Goal: Transaction & Acquisition: Purchase product/service

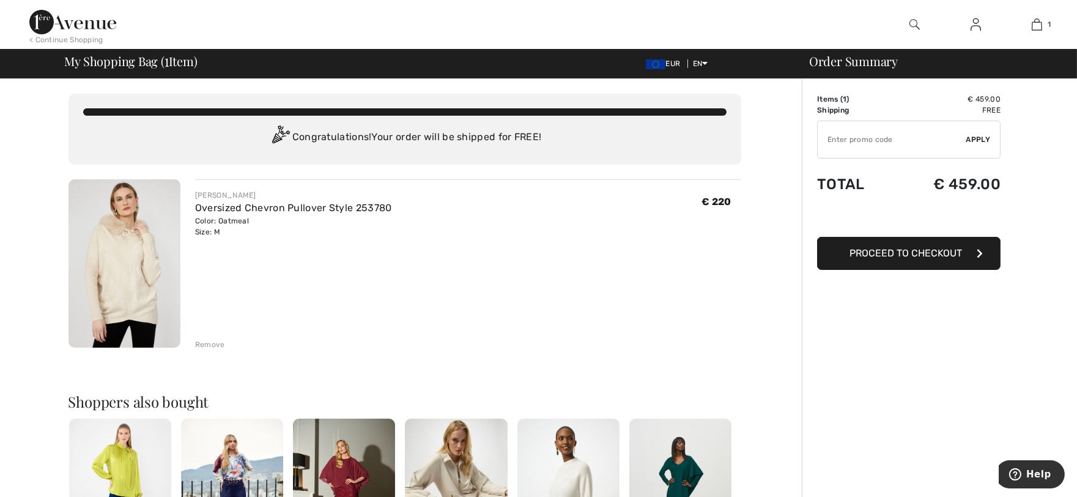
click at [718, 202] on span "€ 220" at bounding box center [717, 202] width 30 height 12
click at [837, 251] on button "Proceed to Checkout" at bounding box center [909, 253] width 184 height 33
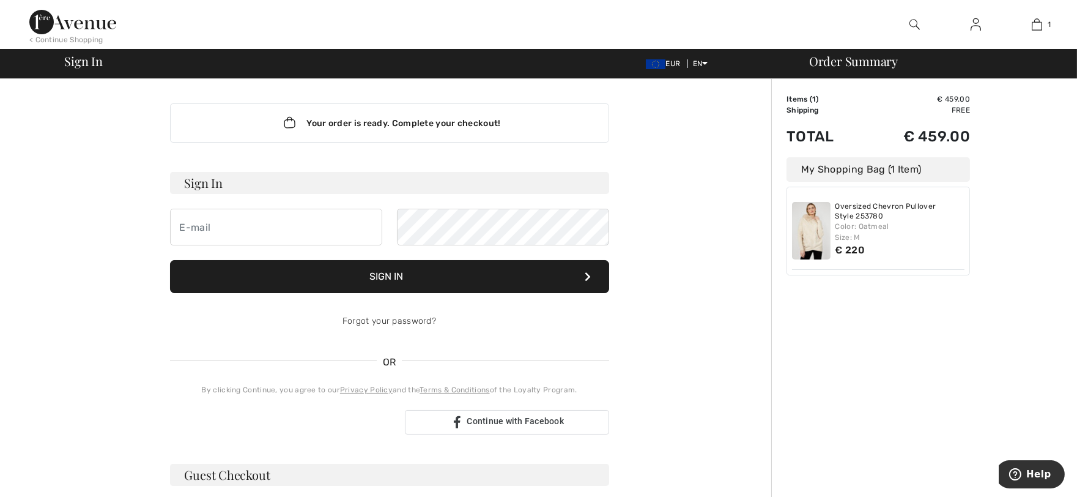
click at [914, 291] on div "Order Summary Details Items ( 1 ) € 459.00 Promo code € 0.00 Shipping Free Tax1…" at bounding box center [924, 429] width 306 height 701
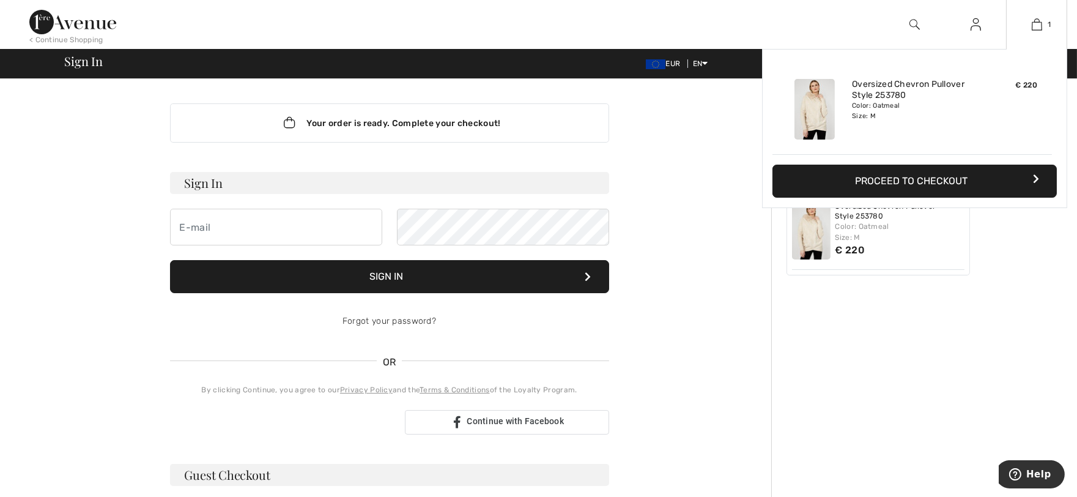
click at [806, 123] on img at bounding box center [815, 109] width 40 height 61
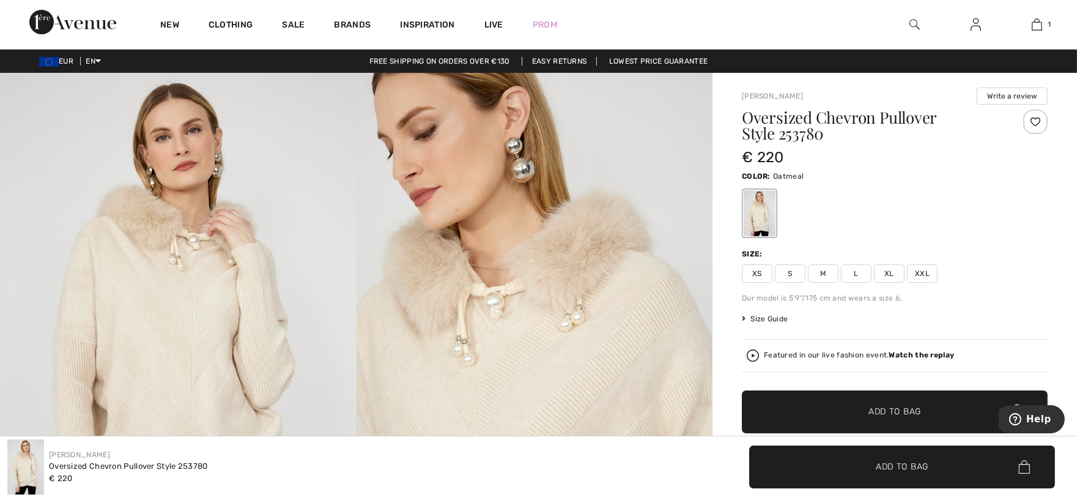
click at [534, 368] on img at bounding box center [535, 340] width 357 height 535
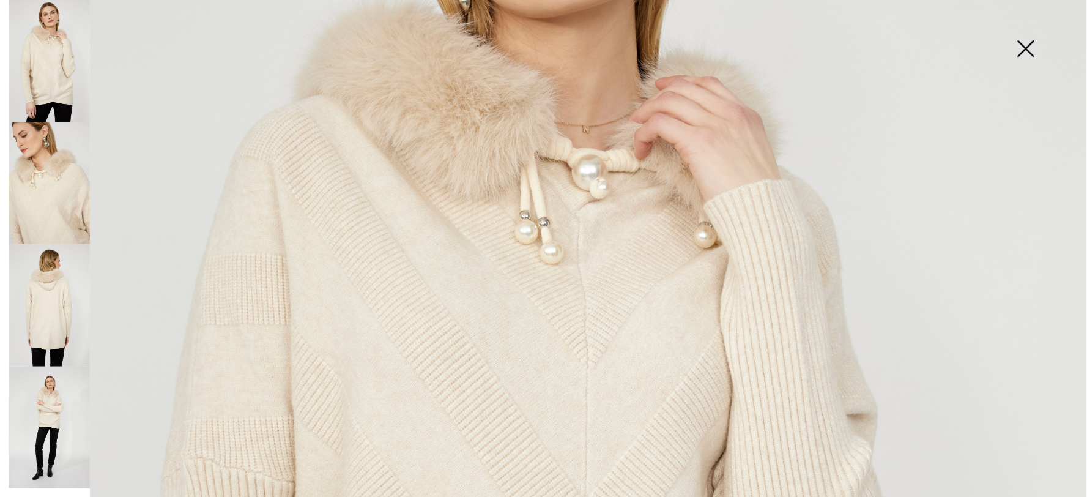
scroll to position [680, 0]
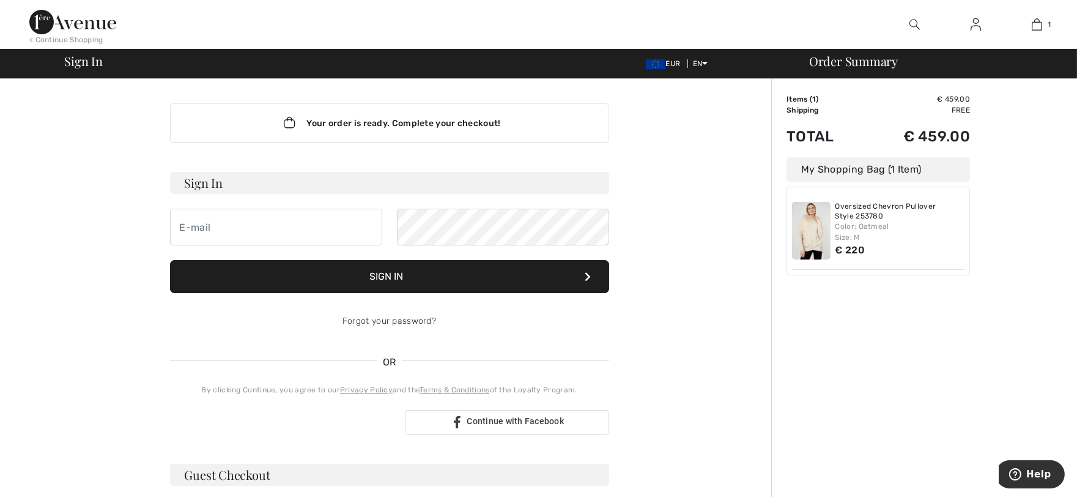
click at [800, 243] on img at bounding box center [811, 231] width 39 height 58
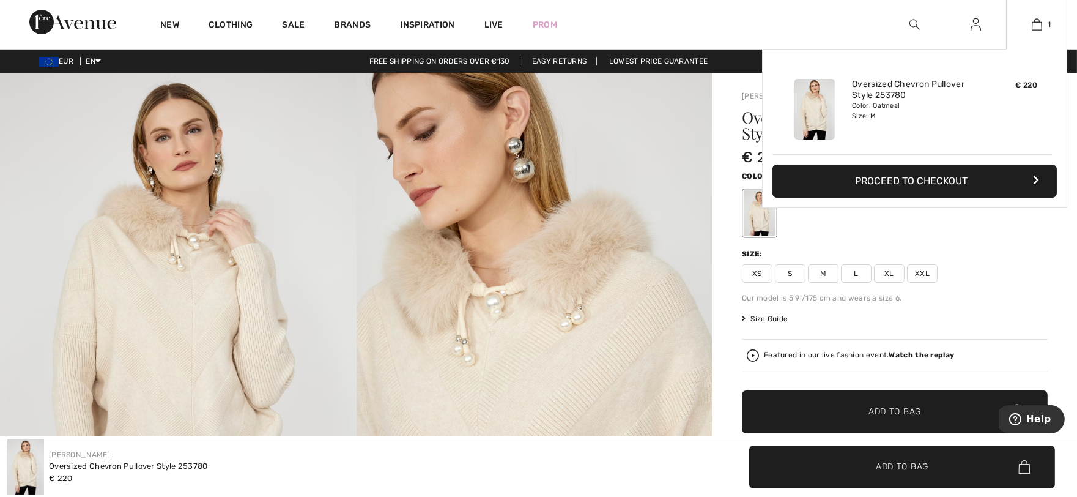
click at [956, 178] on button "Proceed to Checkout" at bounding box center [915, 181] width 284 height 33
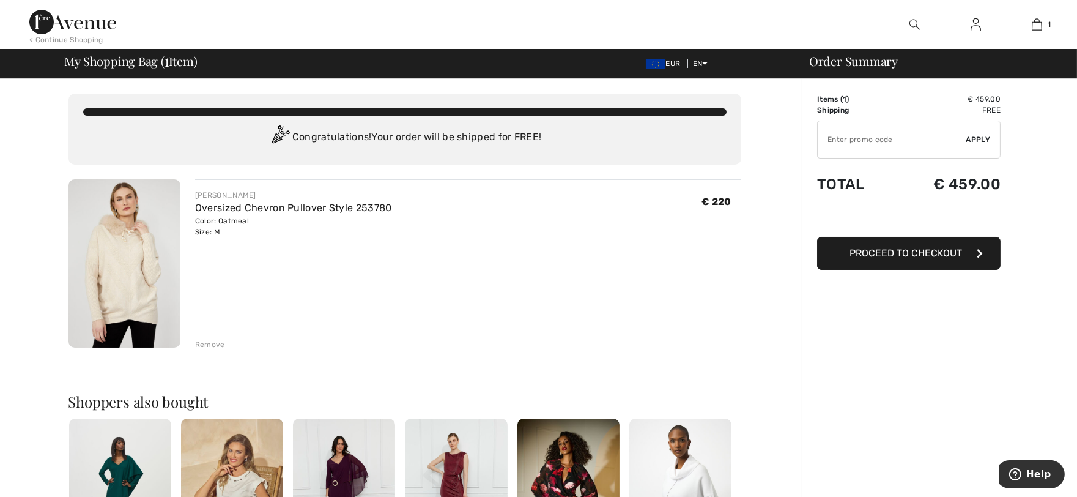
click at [921, 147] on input "TEXT" at bounding box center [892, 139] width 149 height 37
click at [980, 100] on td "€ 459.00" at bounding box center [947, 99] width 108 height 11
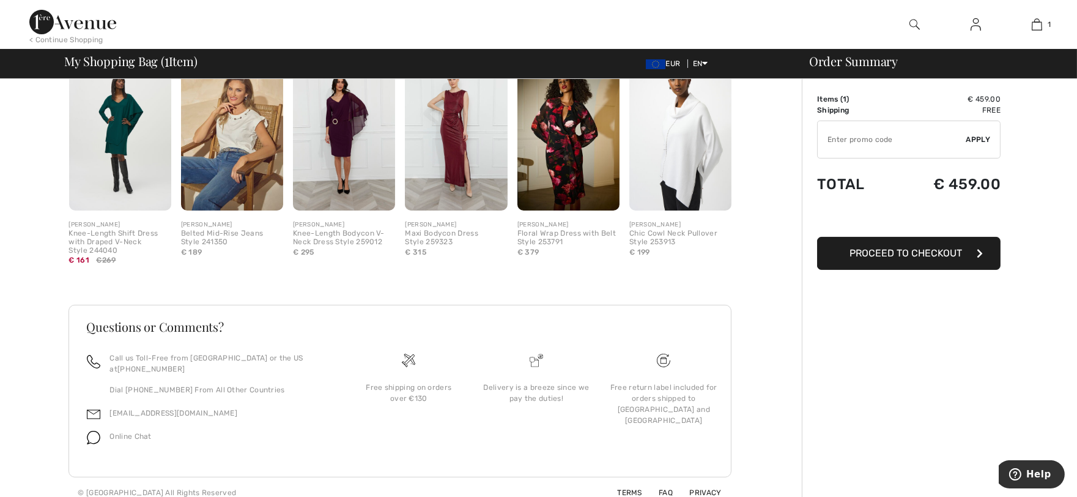
scroll to position [21, 0]
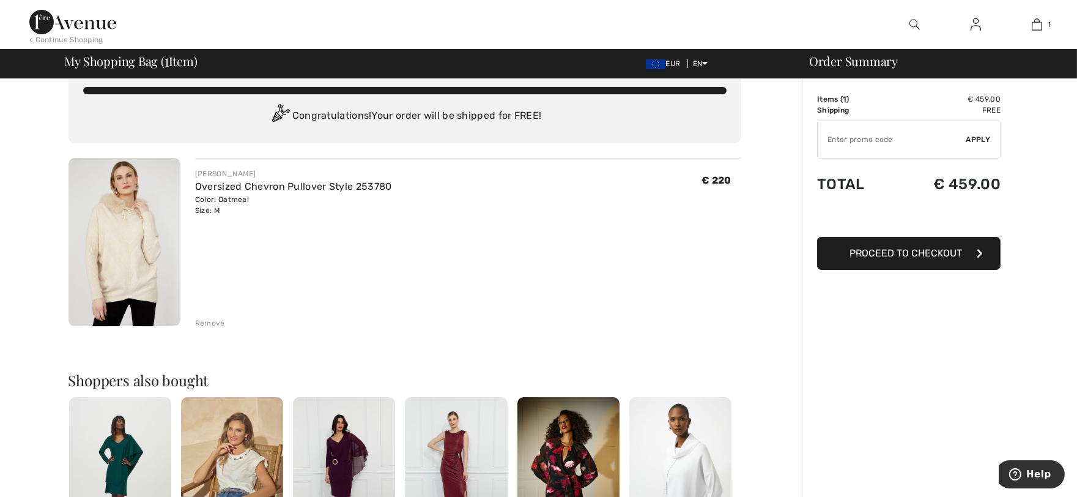
click at [483, 187] on div "FRANK LYMAN Oversized Chevron Pullover Style 253780 Color: Oatmeal Size: M Fina…" at bounding box center [468, 192] width 546 height 48
click at [320, 218] on div "FRANK LYMAN Oversized Chevron Pullover Style 253780 Color: Oatmeal Size: M Fina…" at bounding box center [468, 243] width 546 height 171
click at [220, 325] on div "Remove" at bounding box center [210, 323] width 30 height 11
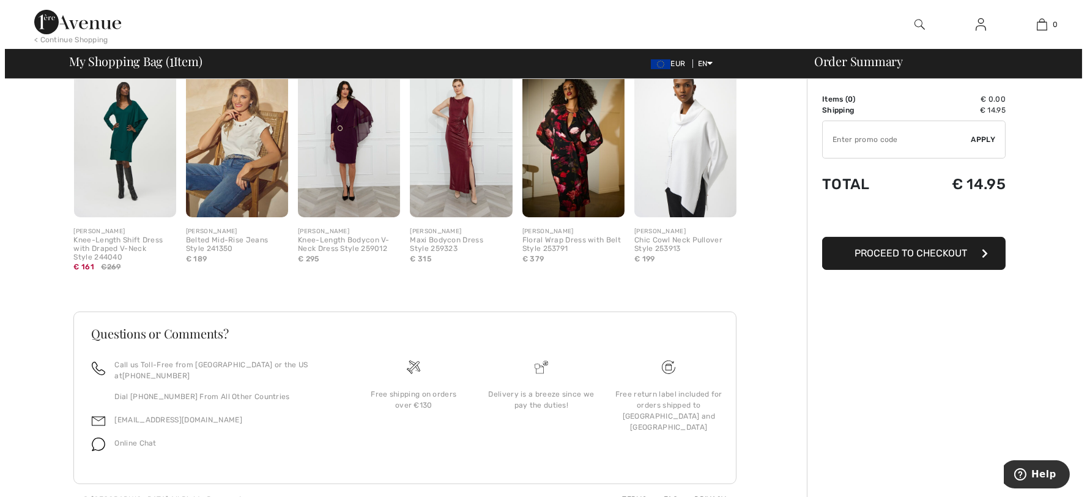
scroll to position [0, 0]
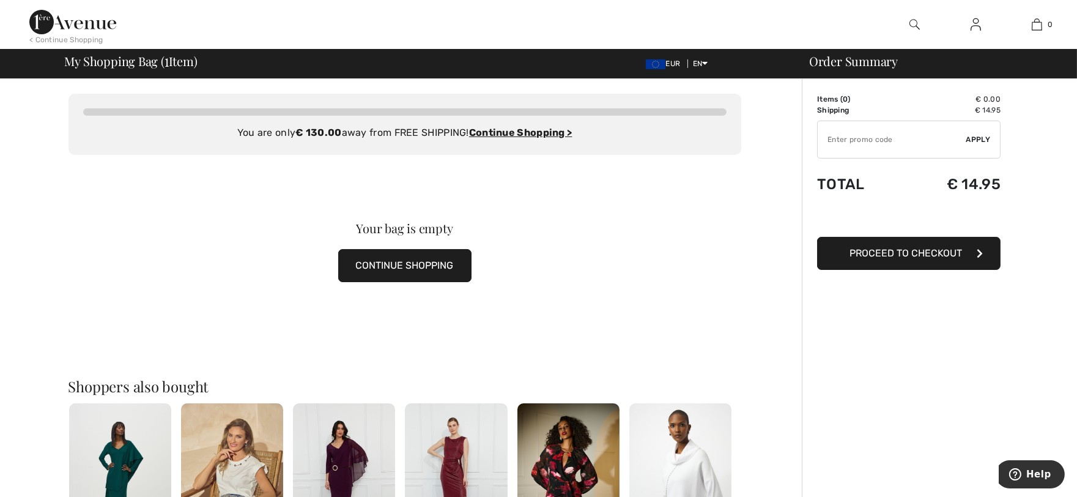
click at [916, 22] on img at bounding box center [915, 24] width 10 height 15
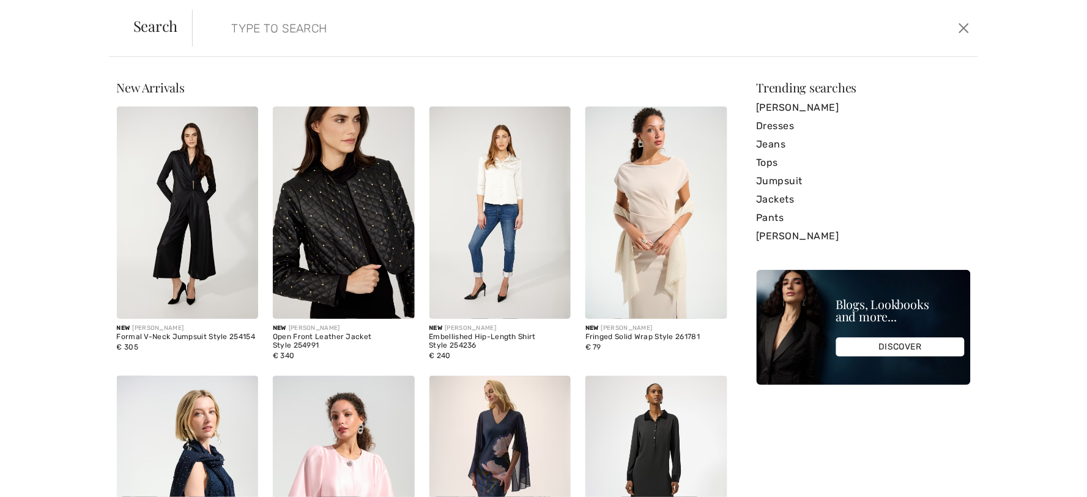
click at [230, 20] on input "search" at bounding box center [496, 28] width 549 height 37
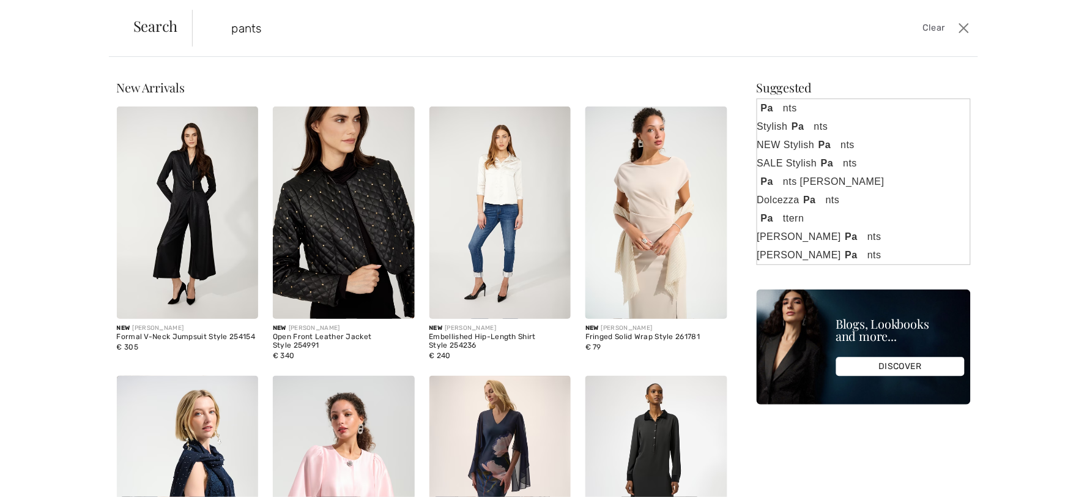
type input "pants"
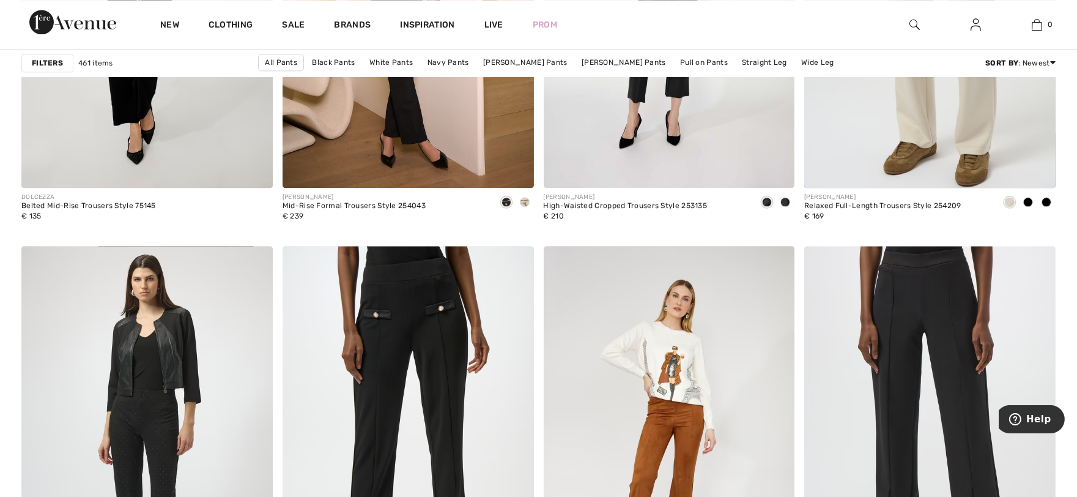
scroll to position [6458, 0]
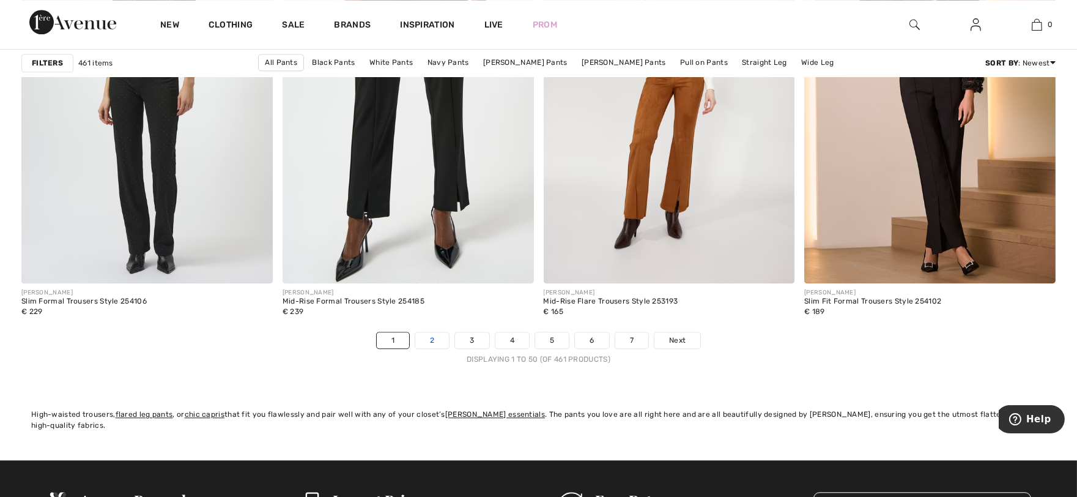
click at [428, 335] on link "2" at bounding box center [432, 340] width 34 height 16
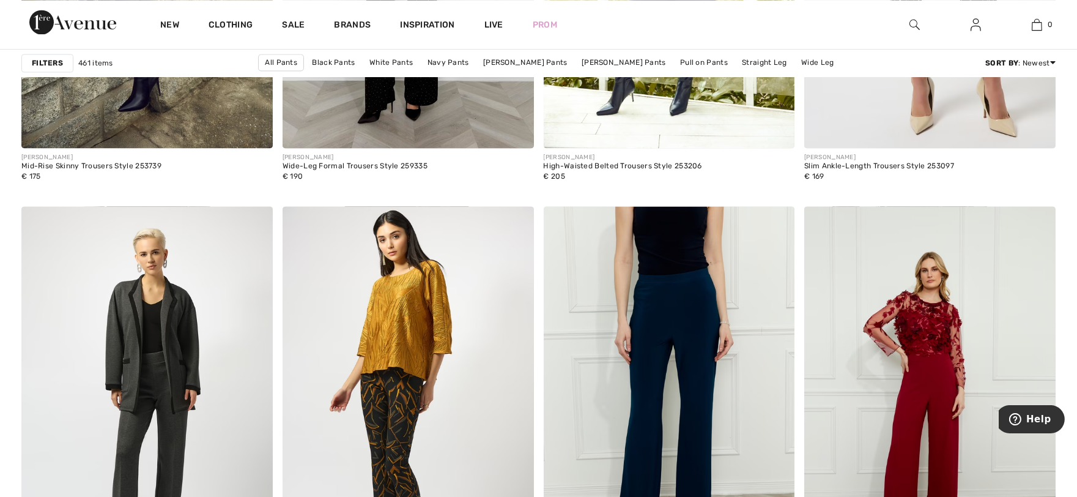
scroll to position [5438, 0]
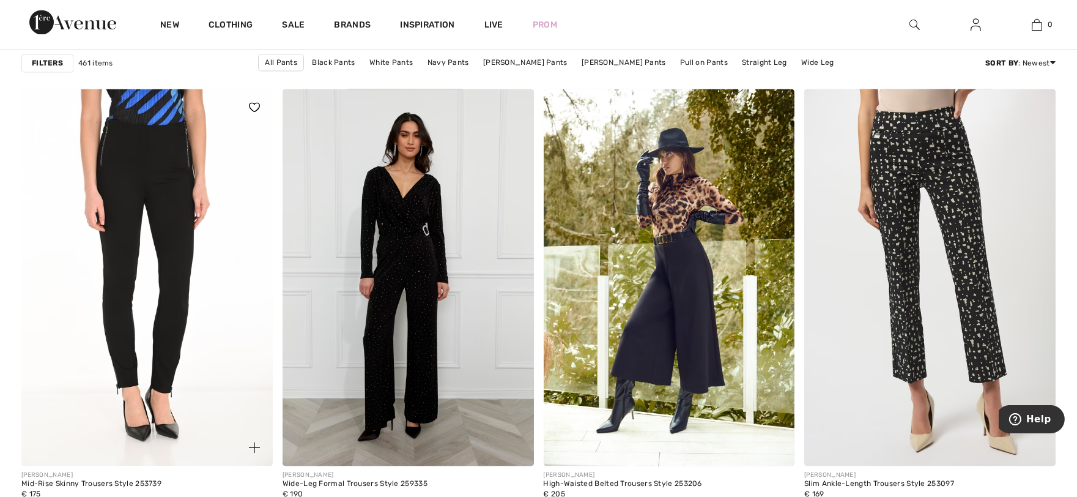
click at [181, 367] on img at bounding box center [146, 277] width 251 height 377
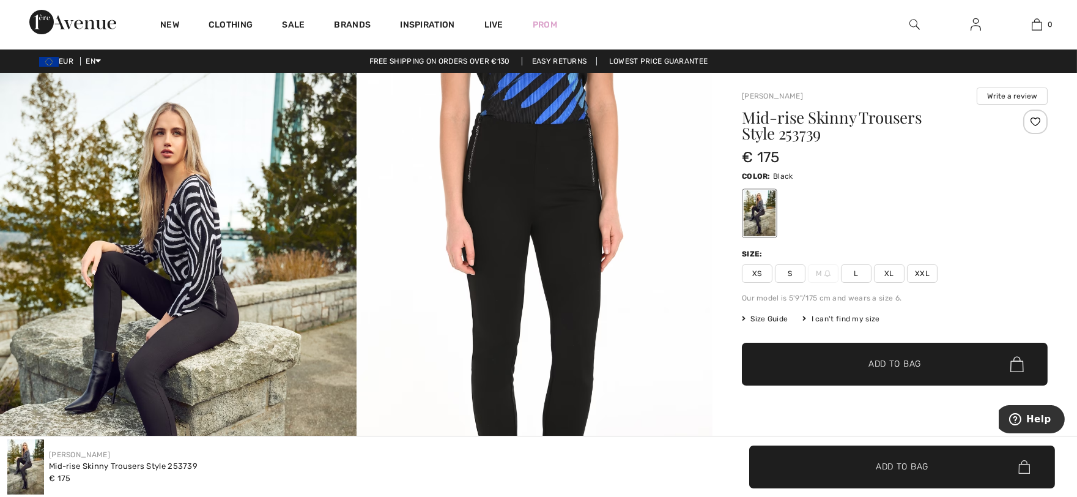
click at [608, 382] on img at bounding box center [535, 340] width 357 height 534
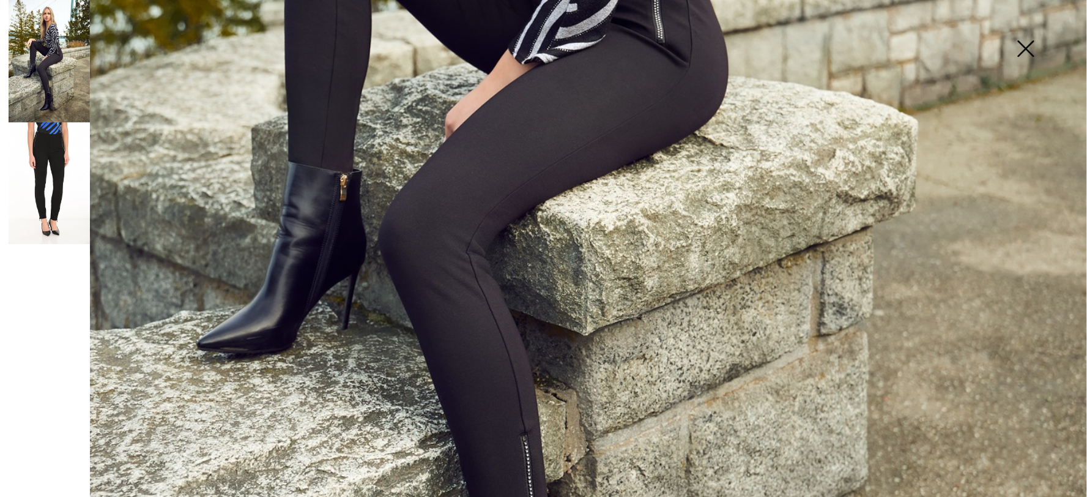
scroll to position [340, 0]
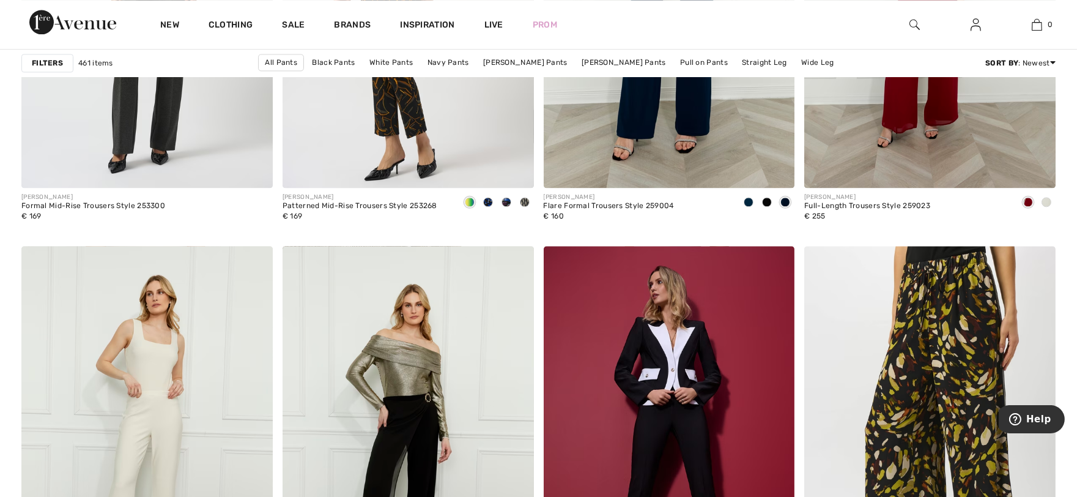
scroll to position [6458, 0]
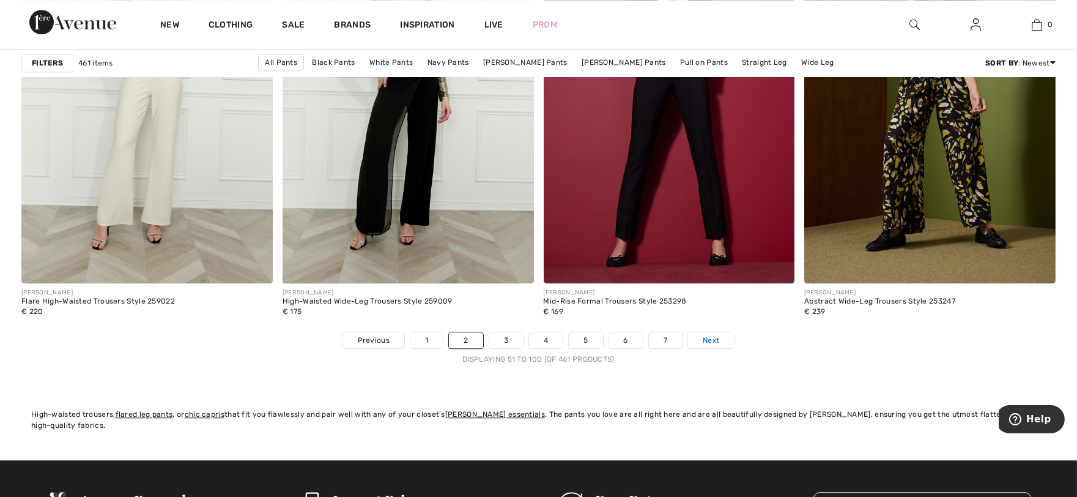
click at [718, 340] on span "Next" at bounding box center [711, 340] width 17 height 11
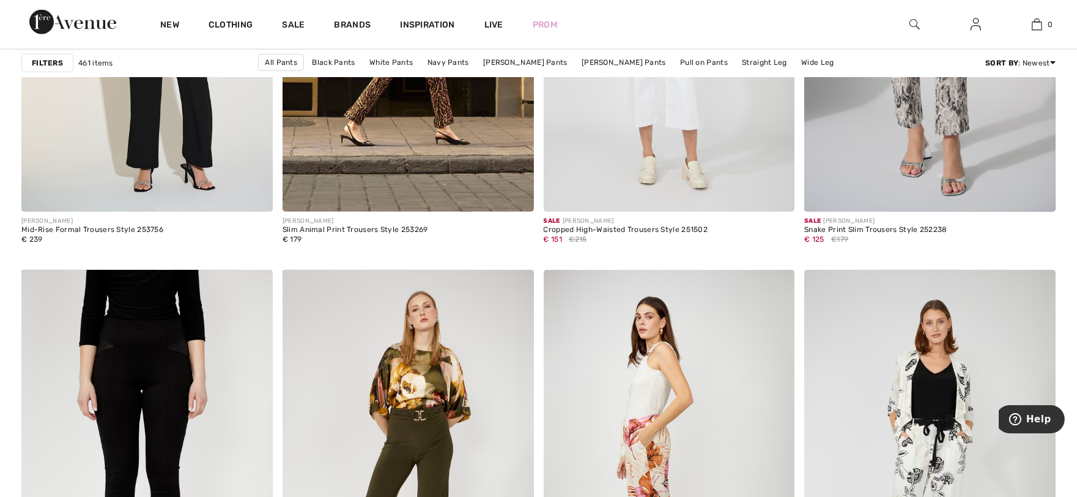
scroll to position [3059, 0]
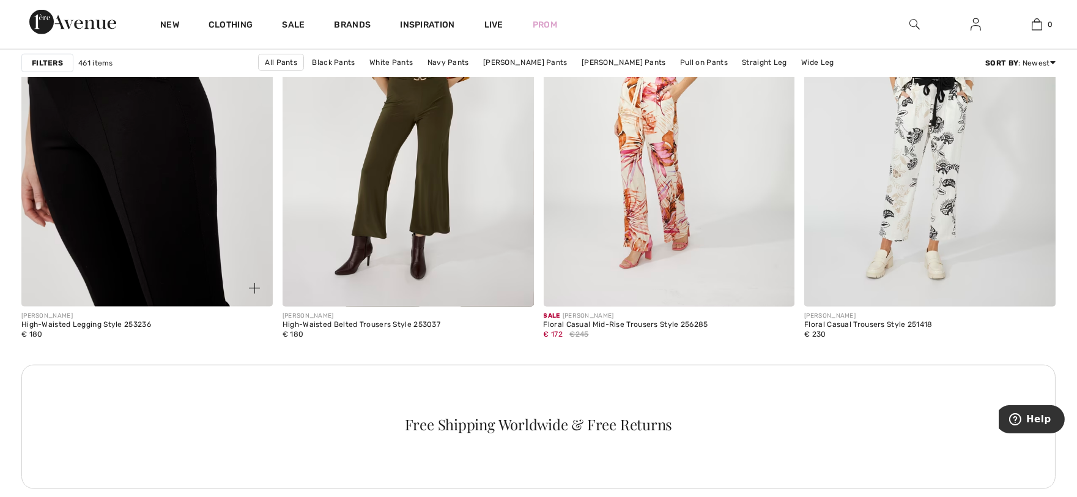
click at [246, 196] on img at bounding box center [146, 118] width 251 height 377
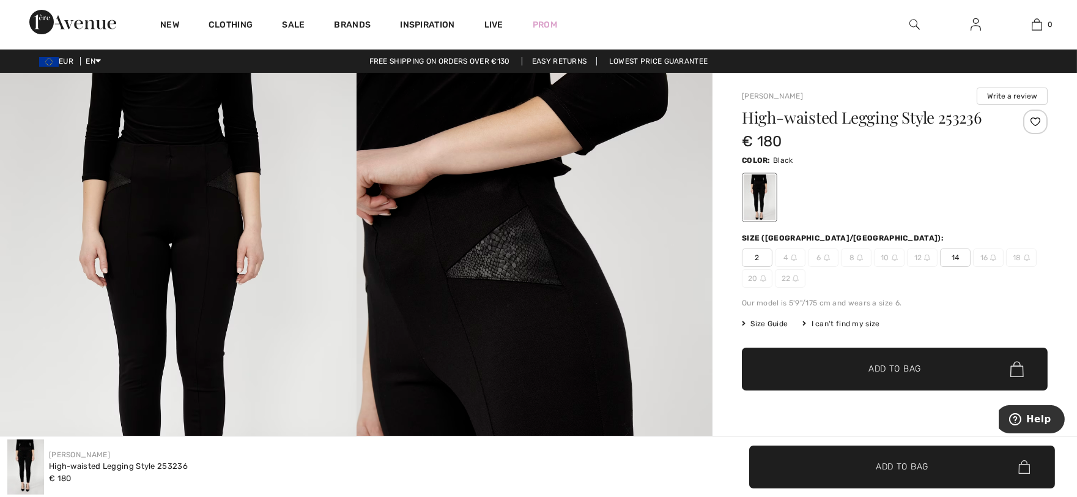
click at [180, 316] on img at bounding box center [178, 340] width 357 height 535
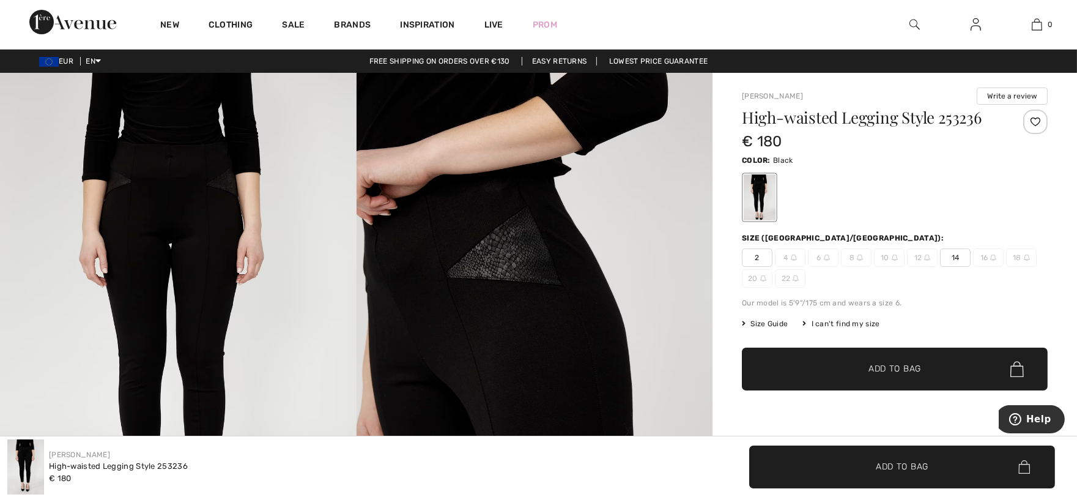
click at [191, 258] on img at bounding box center [178, 340] width 357 height 535
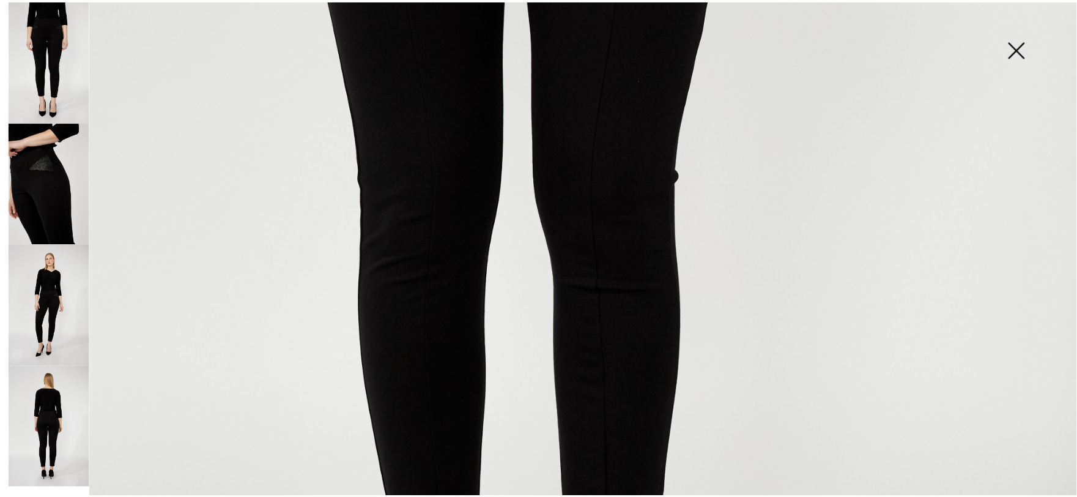
scroll to position [340, 0]
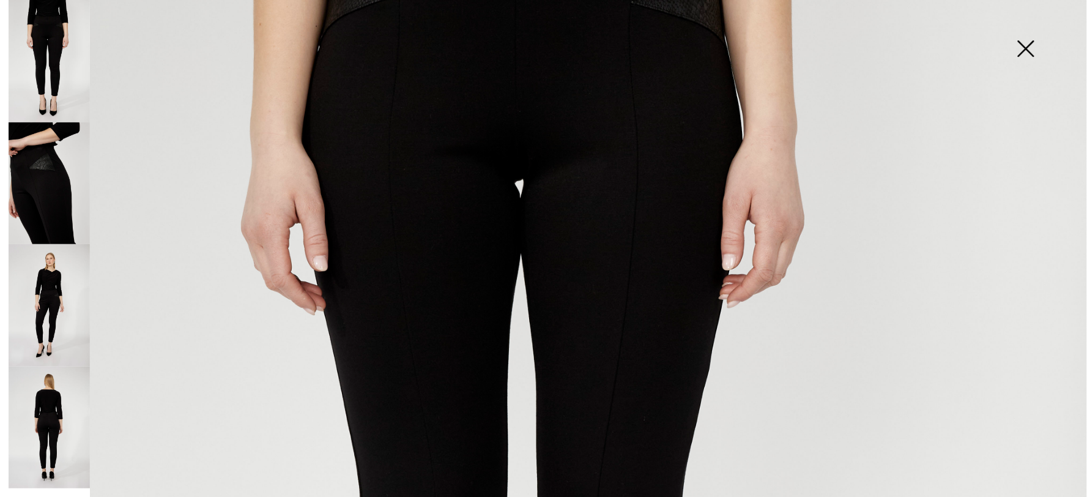
click at [1036, 64] on img at bounding box center [1025, 49] width 61 height 63
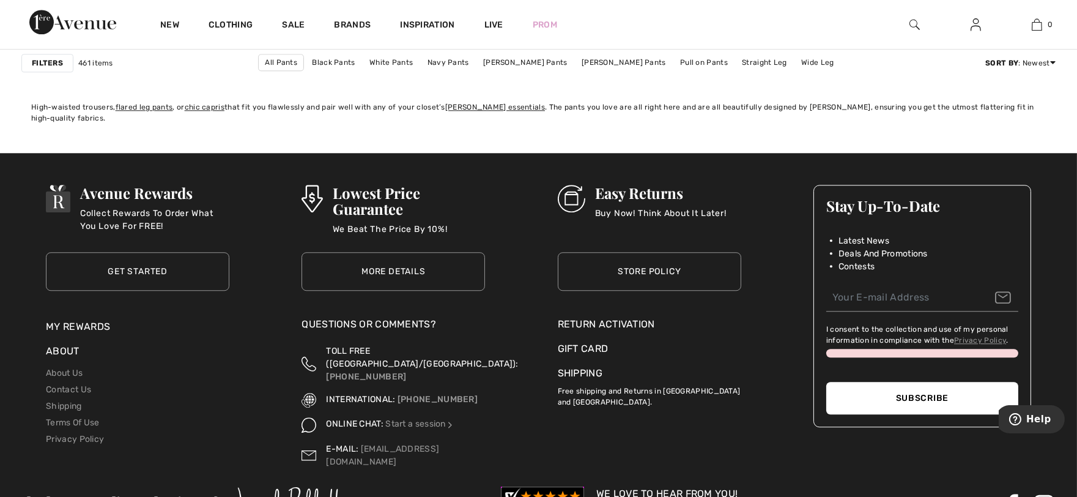
scroll to position [6425, 0]
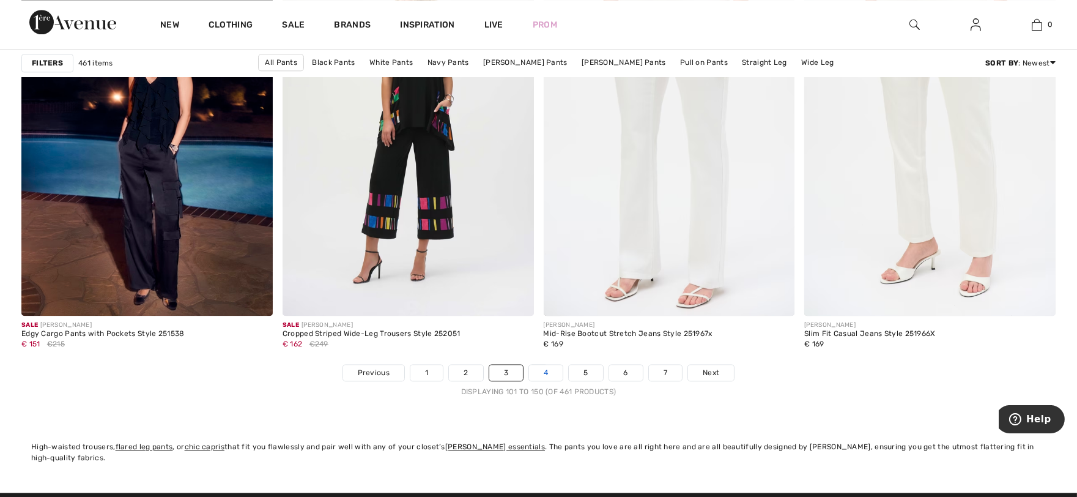
click at [541, 376] on link "4" at bounding box center [546, 373] width 34 height 16
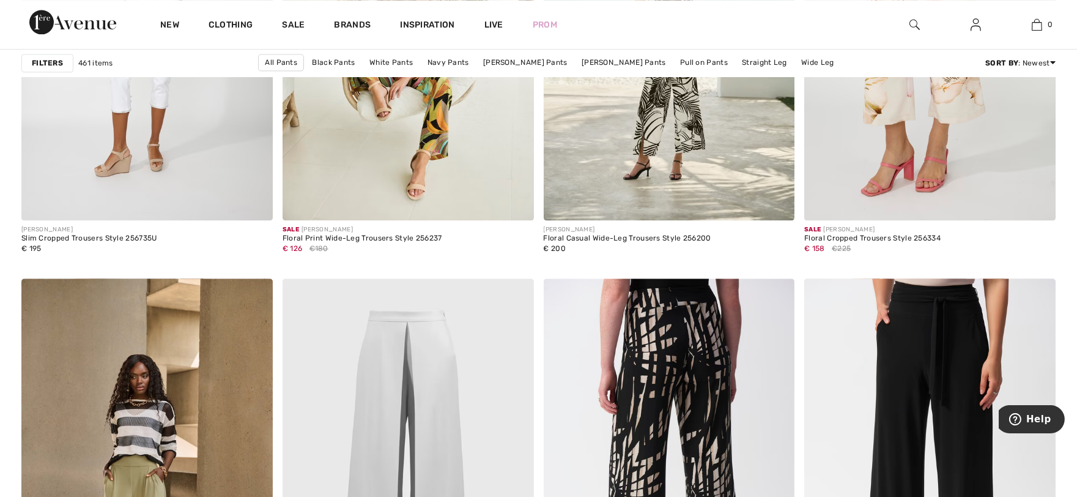
scroll to position [6458, 0]
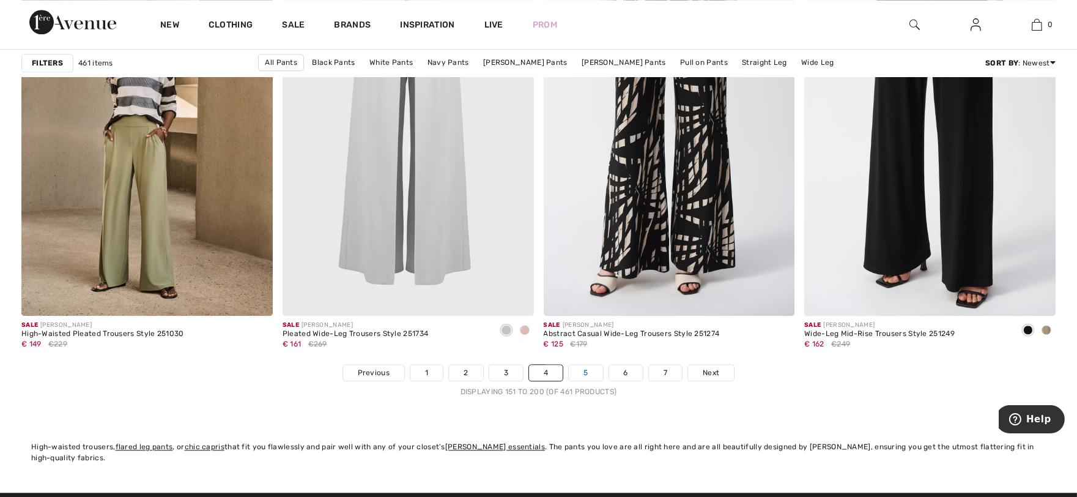
click at [589, 373] on link "5" at bounding box center [586, 373] width 34 height 16
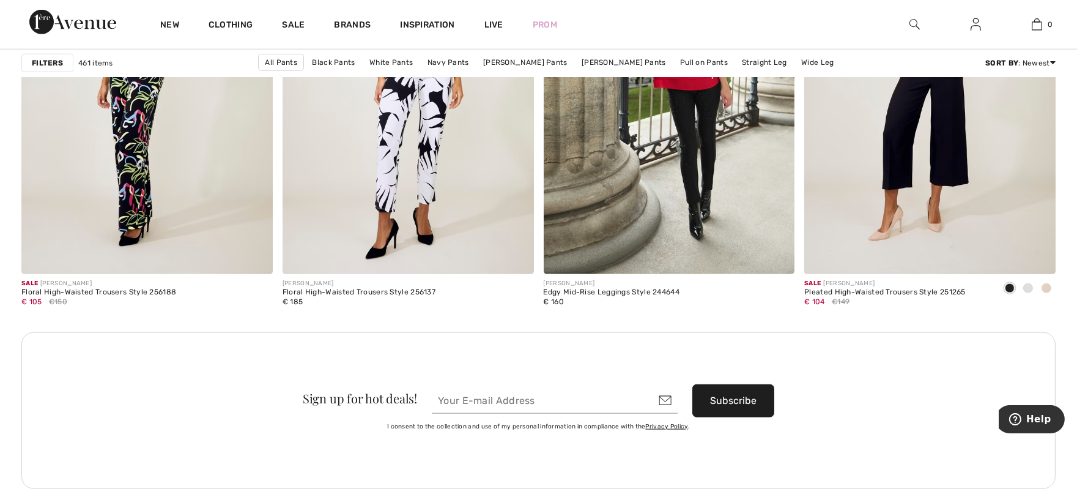
scroll to position [2719, 0]
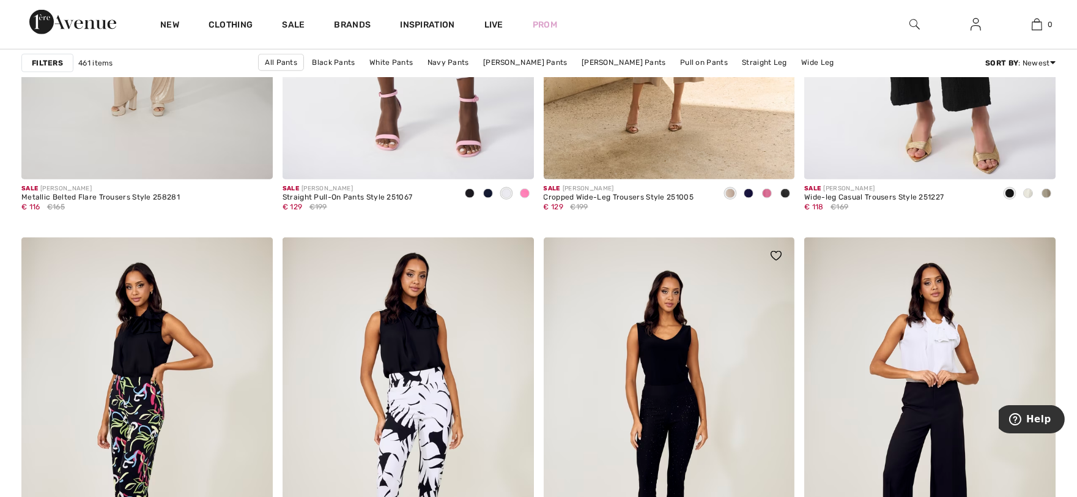
click at [686, 451] on img at bounding box center [669, 425] width 251 height 377
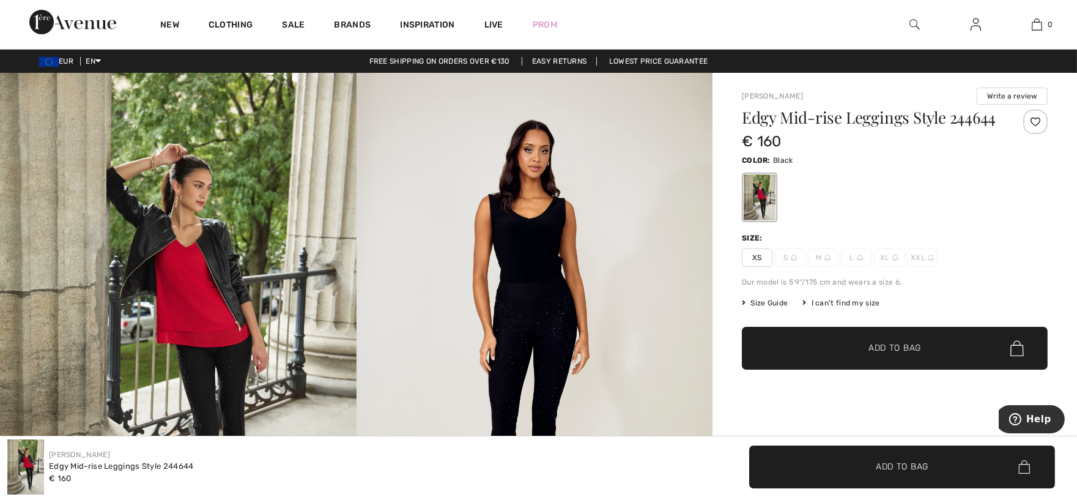
click at [527, 398] on img at bounding box center [535, 340] width 357 height 535
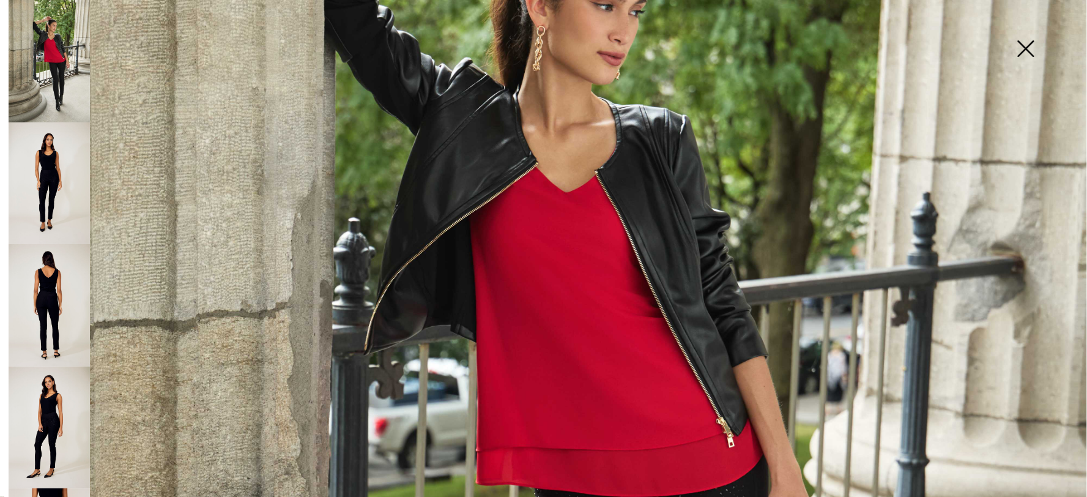
scroll to position [680, 0]
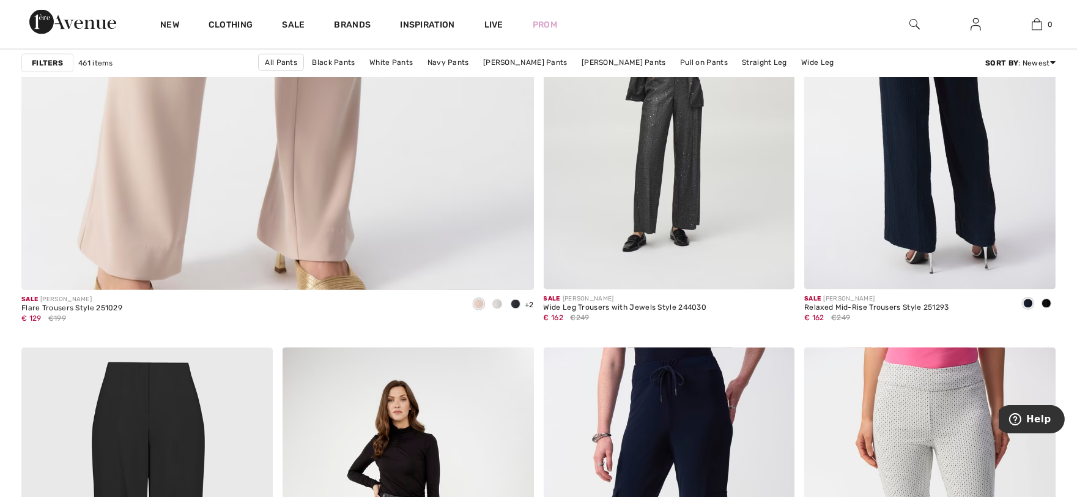
scroll to position [4451, 0]
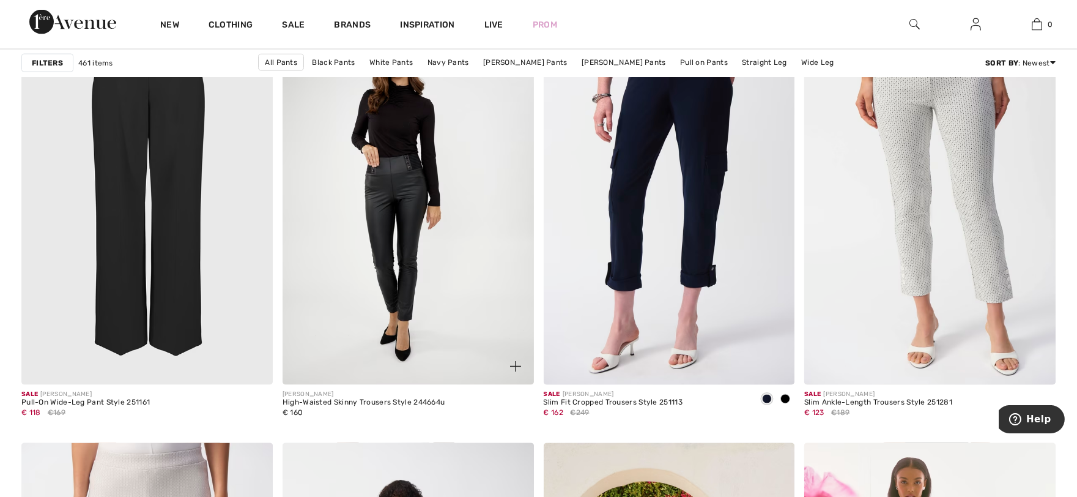
click at [401, 236] on img at bounding box center [408, 196] width 251 height 377
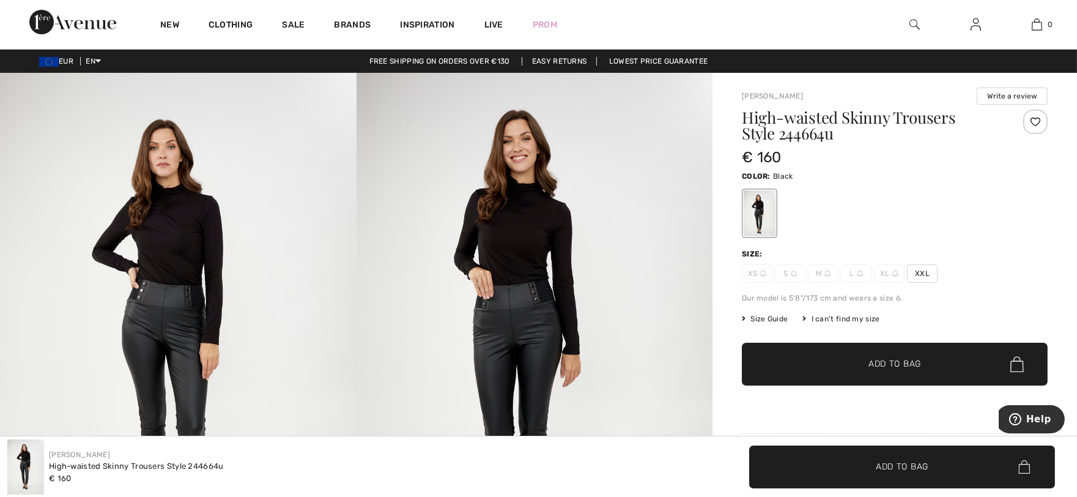
click at [494, 352] on img at bounding box center [535, 340] width 357 height 535
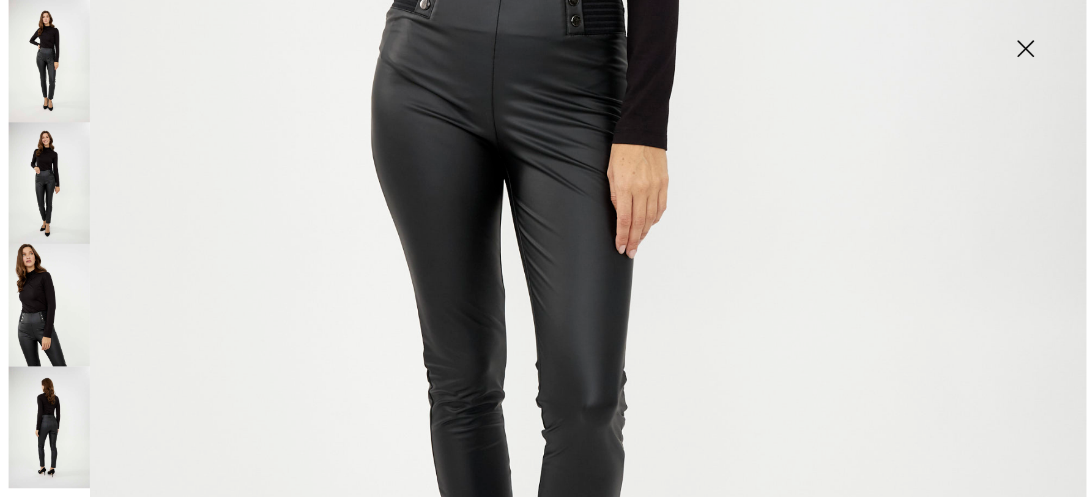
scroll to position [1019, 0]
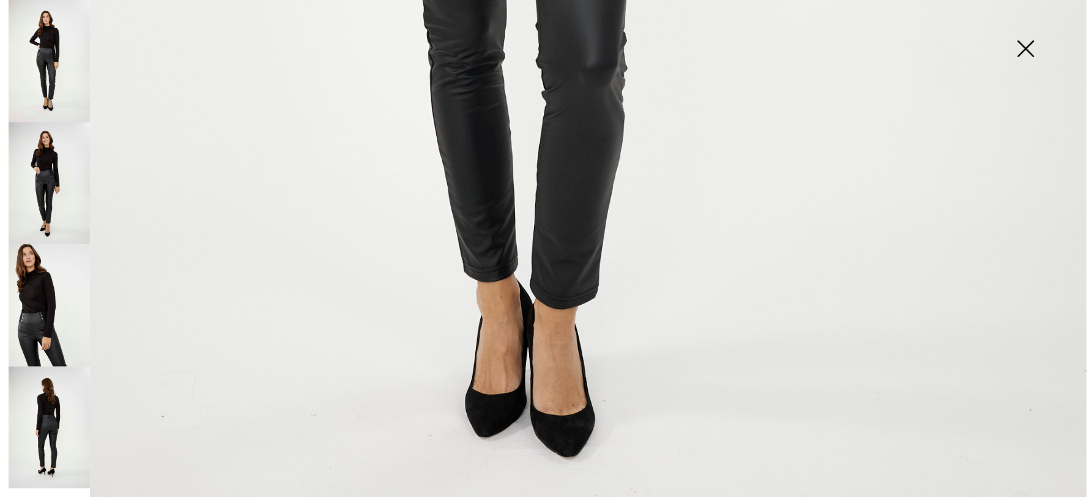
click at [23, 333] on img at bounding box center [49, 305] width 81 height 122
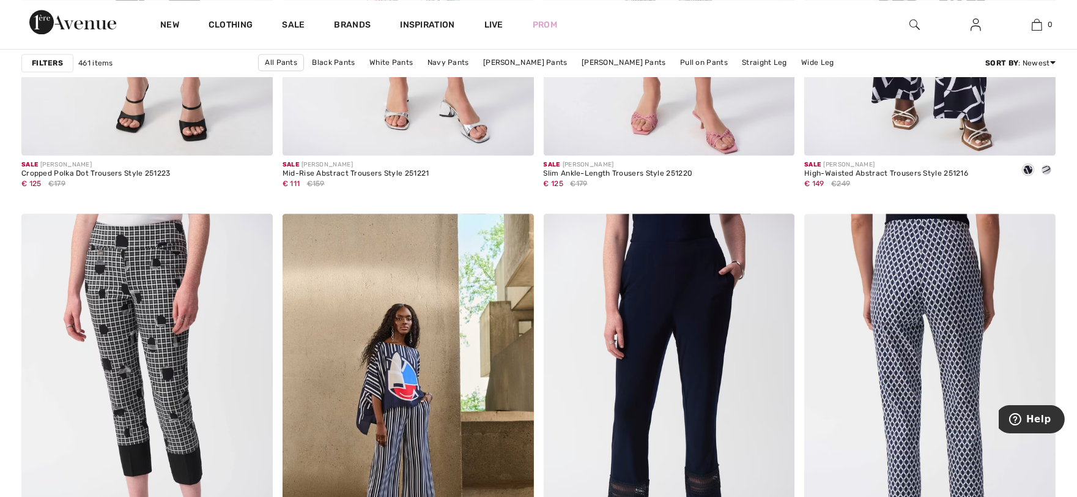
scroll to position [6490, 0]
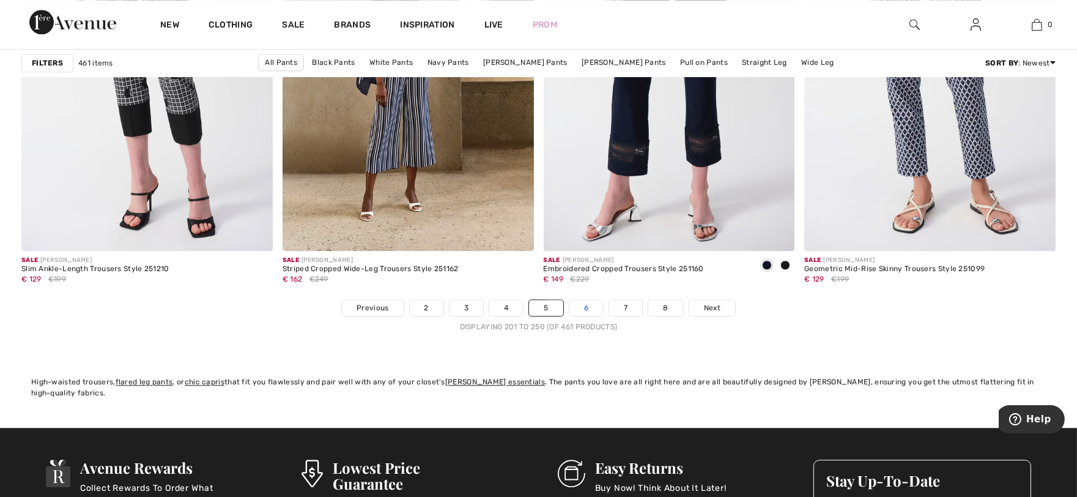
click at [585, 308] on link "6" at bounding box center [587, 308] width 34 height 16
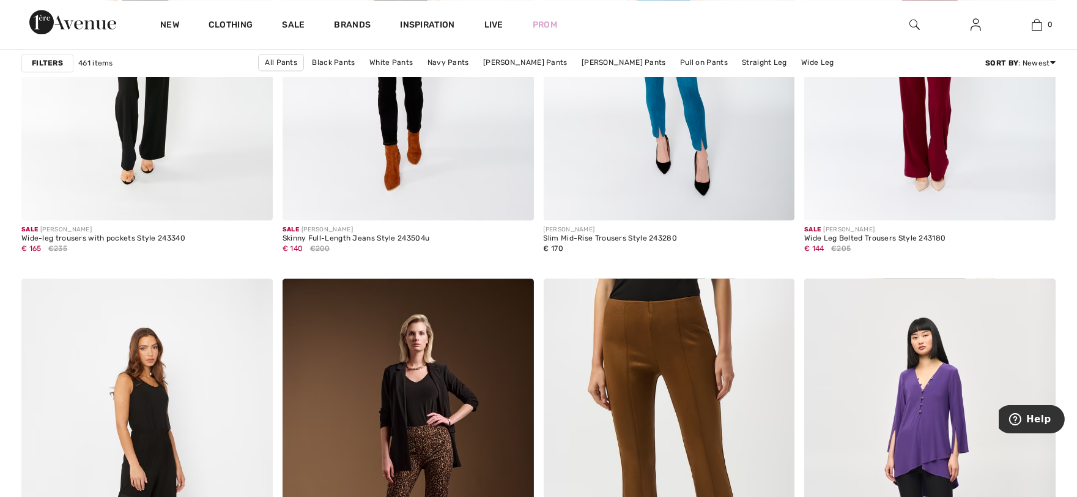
scroll to position [6458, 0]
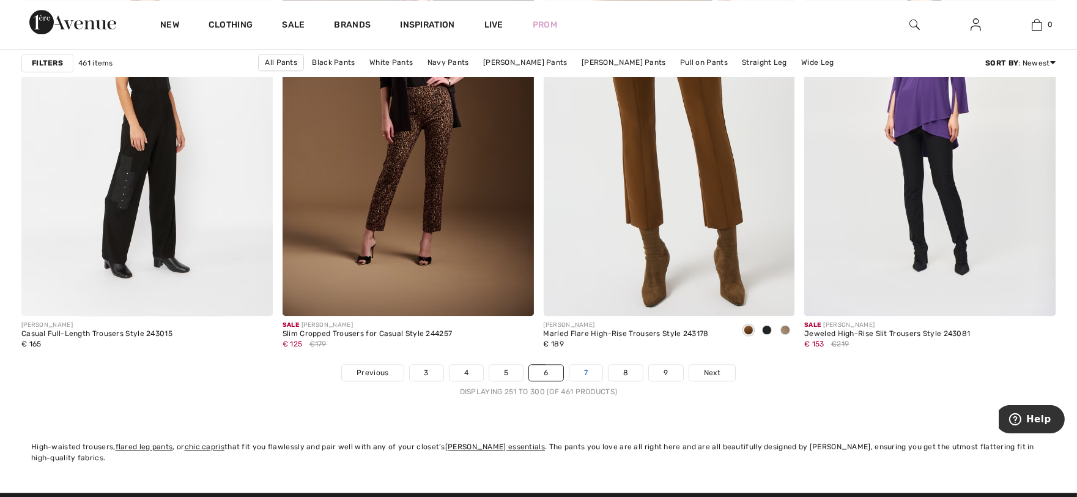
click at [581, 373] on link "7" at bounding box center [586, 373] width 33 height 16
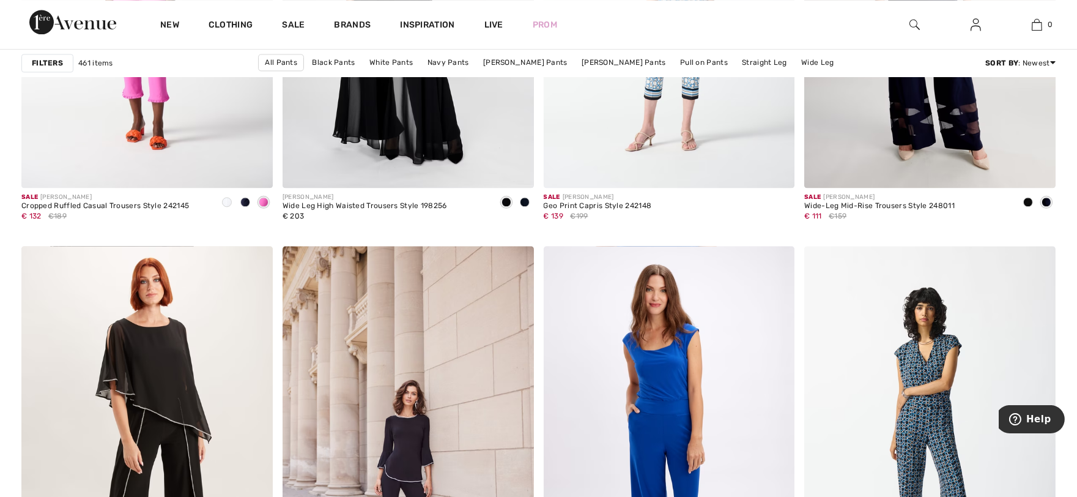
scroll to position [6458, 0]
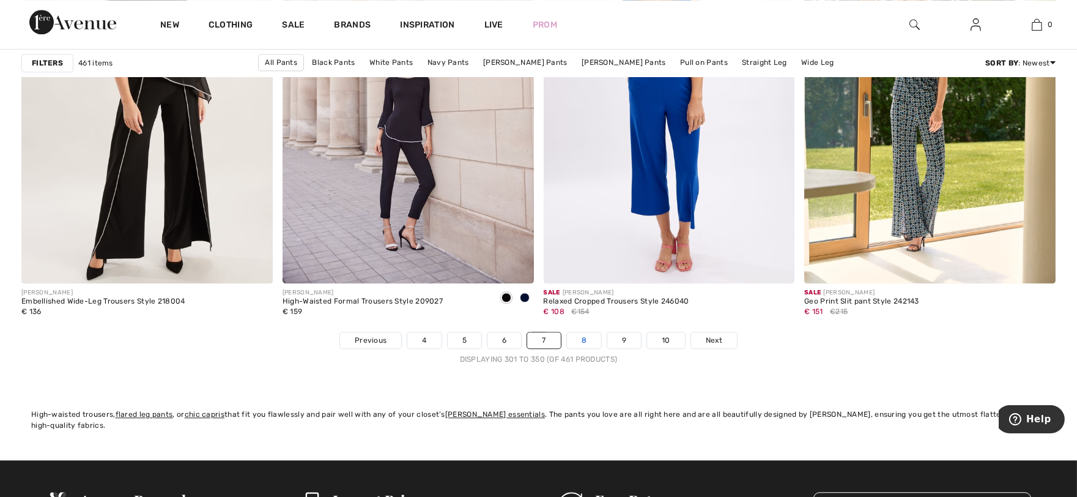
click at [589, 340] on link "8" at bounding box center [584, 340] width 34 height 16
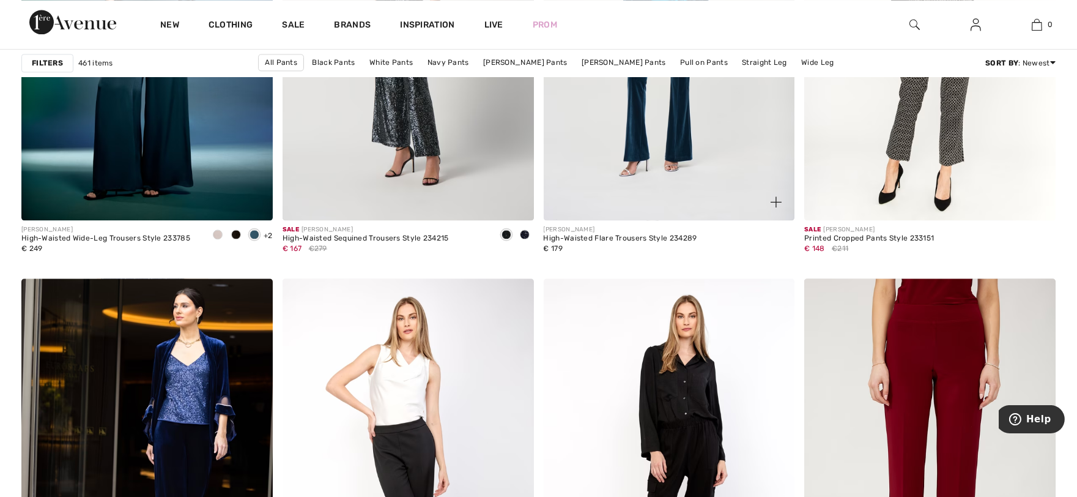
scroll to position [6458, 0]
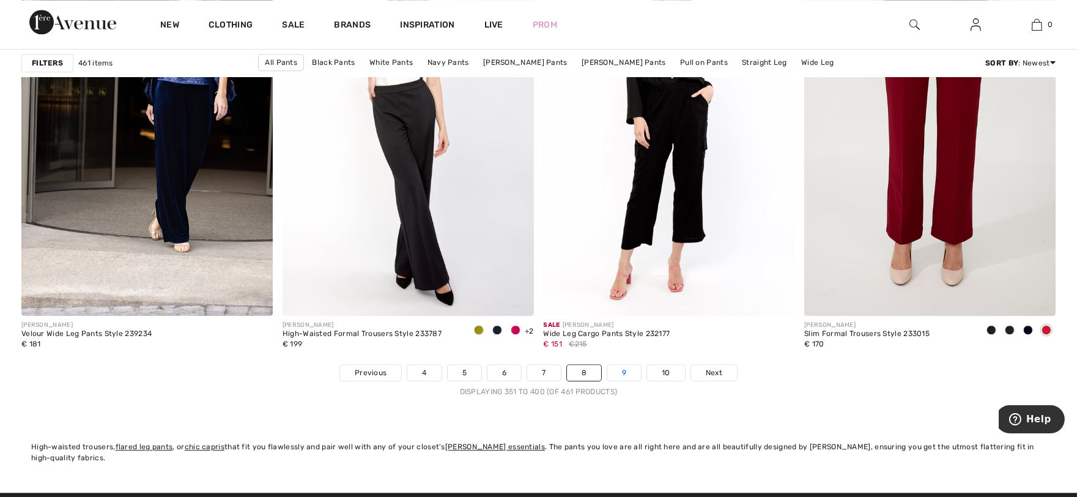
click at [620, 370] on link "9" at bounding box center [625, 373] width 34 height 16
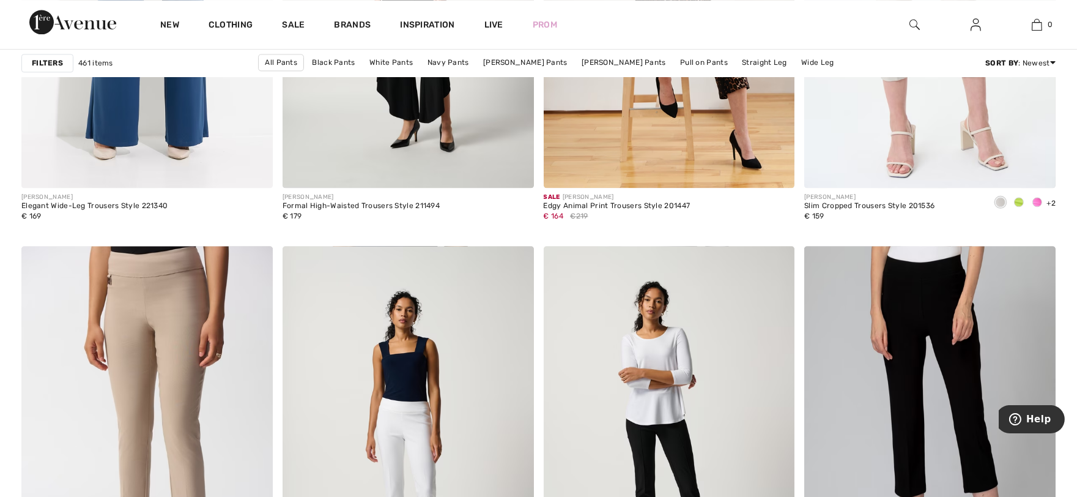
scroll to position [6458, 0]
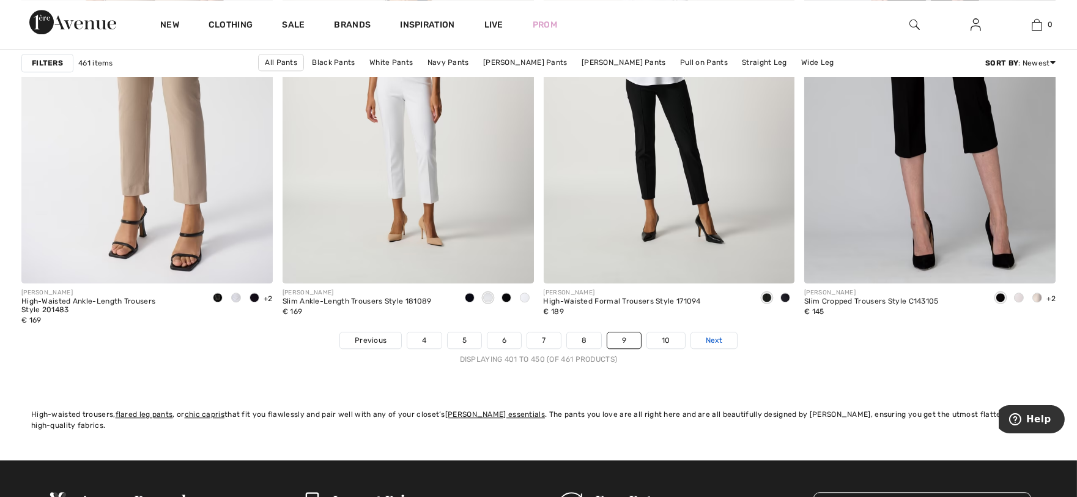
click at [719, 338] on span "Next" at bounding box center [714, 340] width 17 height 11
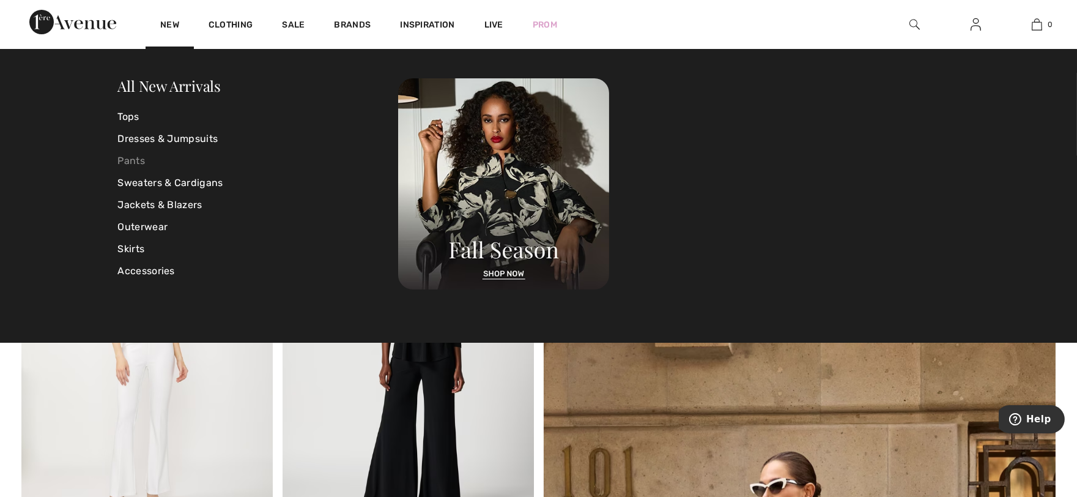
click at [143, 158] on link "Pants" at bounding box center [258, 161] width 281 height 22
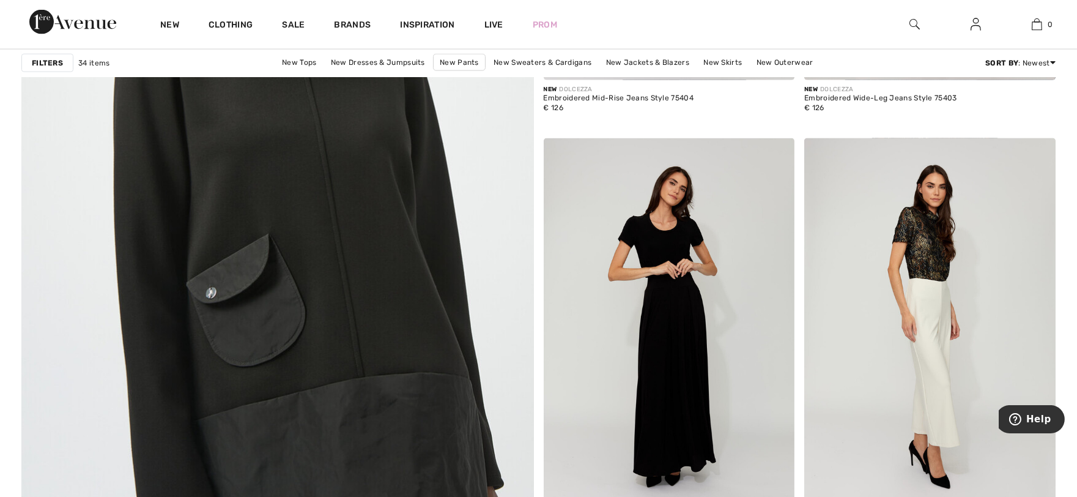
scroll to position [2866, 0]
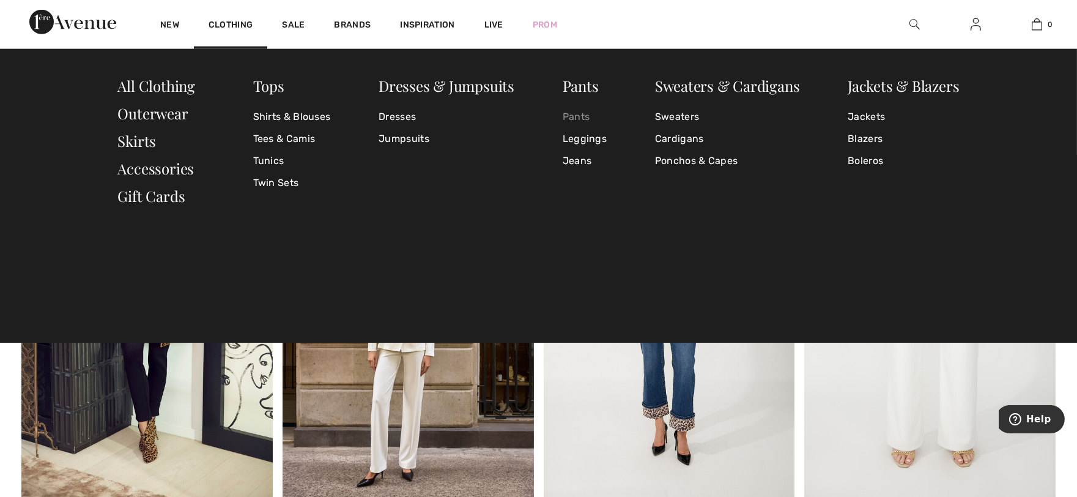
click at [586, 119] on link "Pants" at bounding box center [585, 117] width 44 height 22
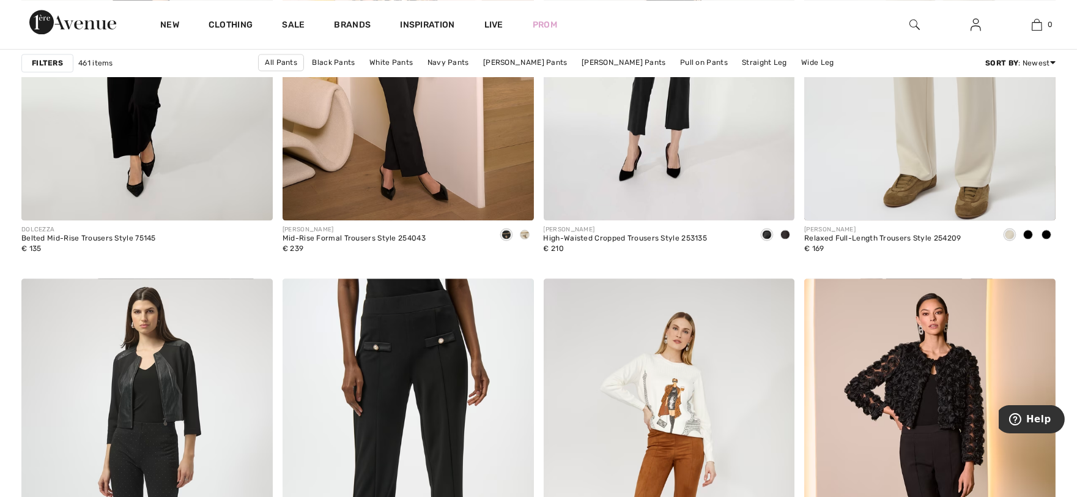
scroll to position [6458, 0]
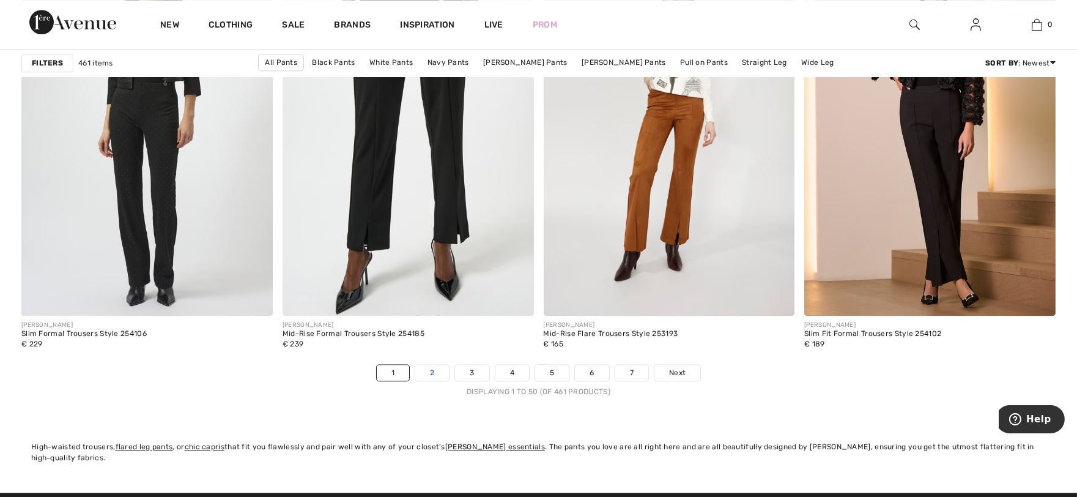
click at [431, 370] on link "2" at bounding box center [432, 373] width 34 height 16
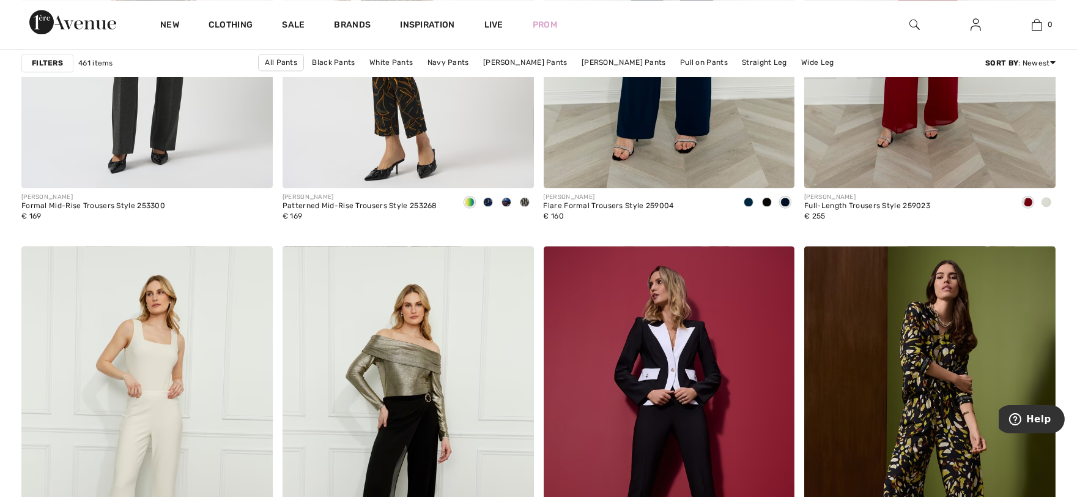
scroll to position [6458, 0]
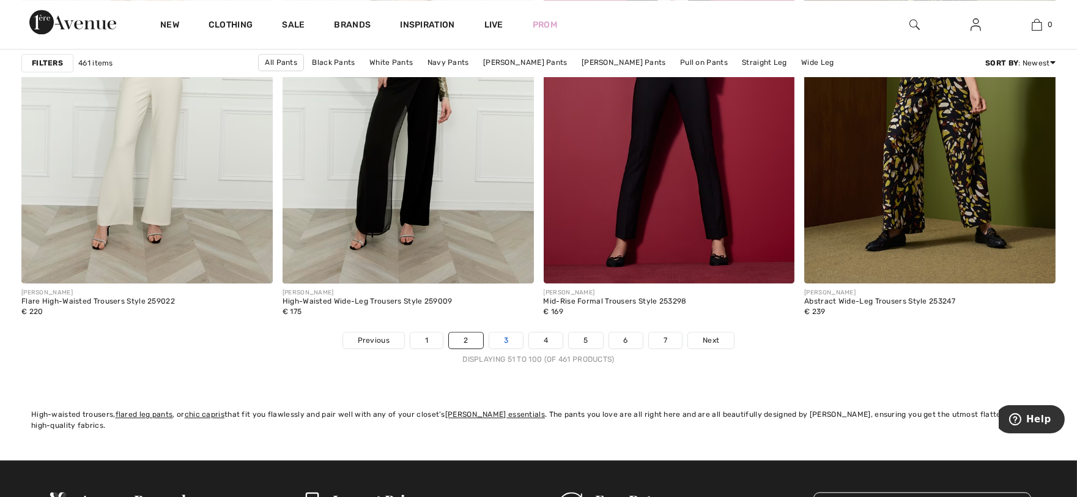
click at [504, 340] on link "3" at bounding box center [506, 340] width 34 height 16
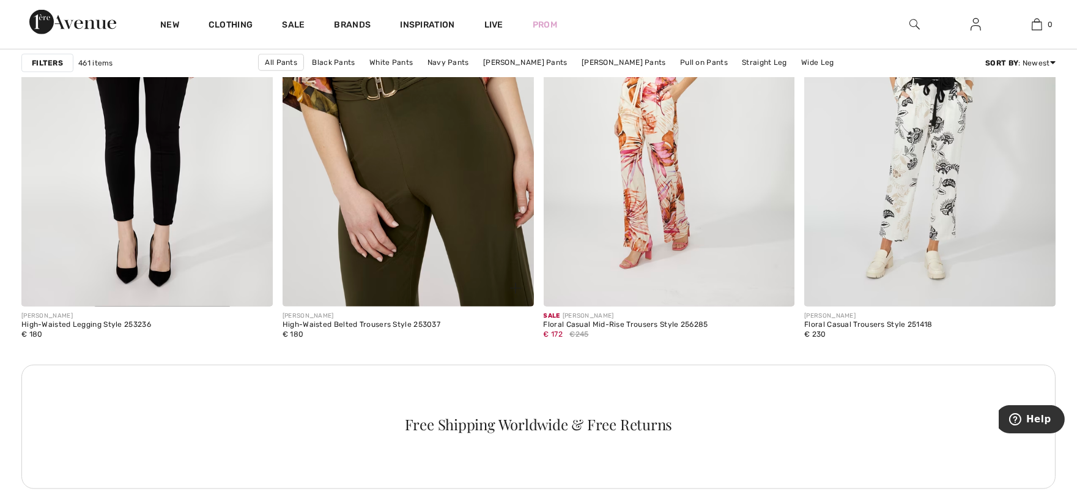
scroll to position [2719, 0]
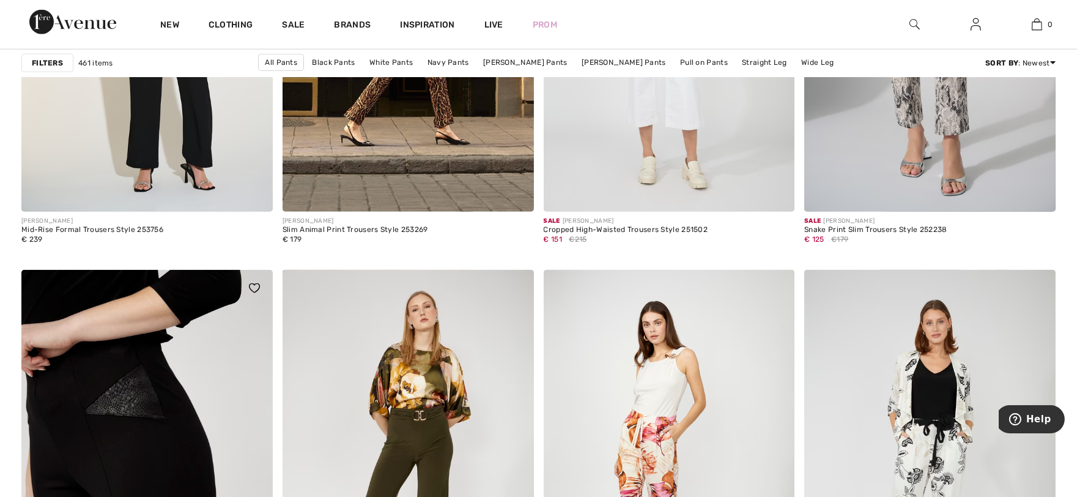
click at [131, 444] on img at bounding box center [146, 458] width 251 height 377
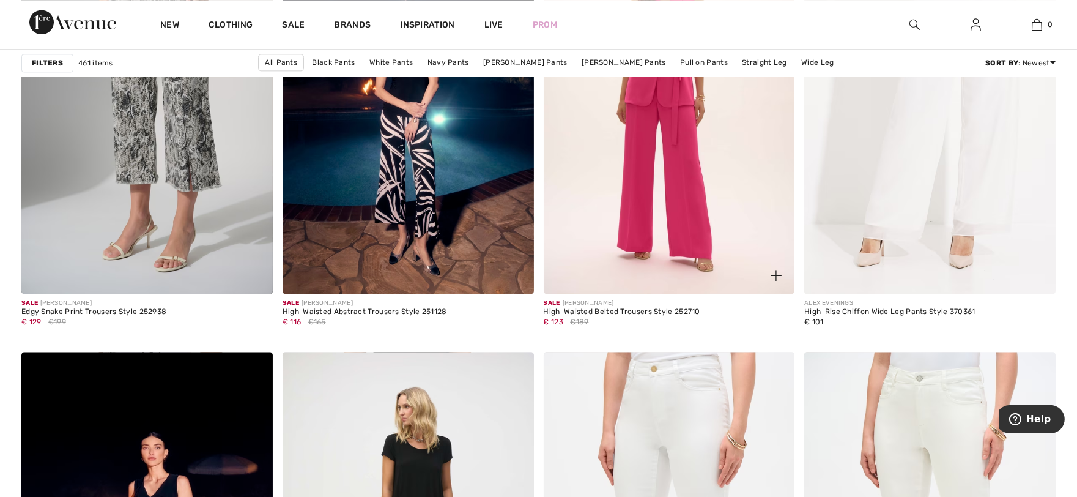
scroll to position [5746, 0]
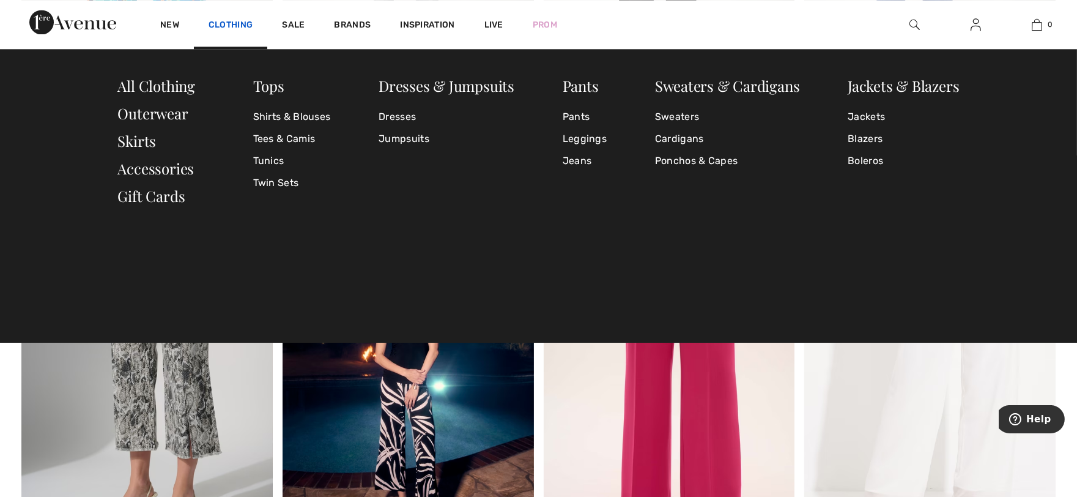
click at [230, 25] on link "Clothing" at bounding box center [231, 26] width 44 height 13
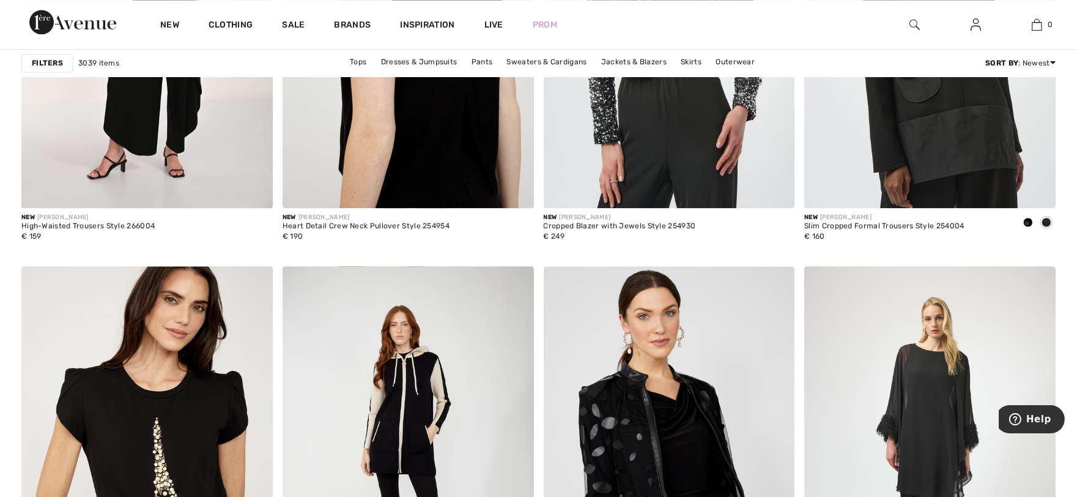
scroll to position [6458, 0]
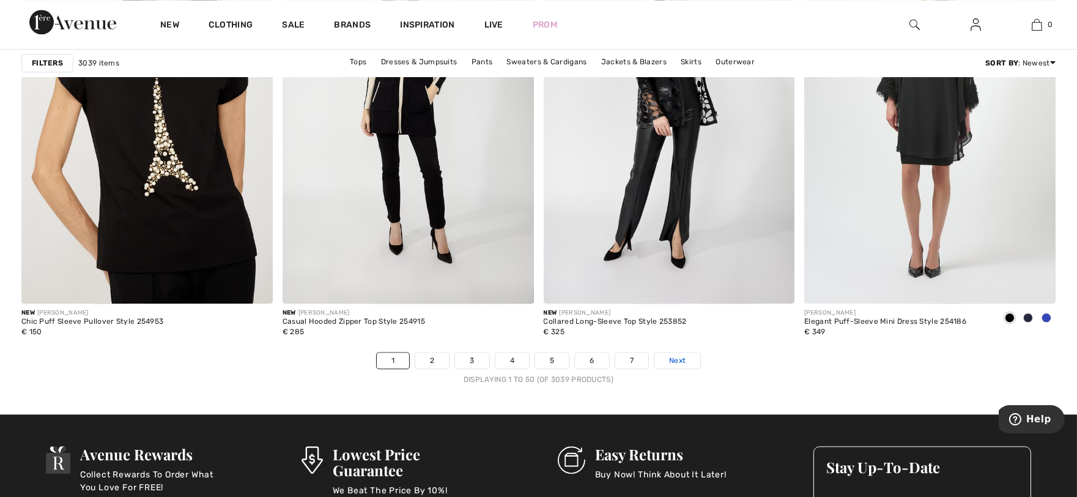
click at [679, 358] on span "Next" at bounding box center [677, 360] width 17 height 11
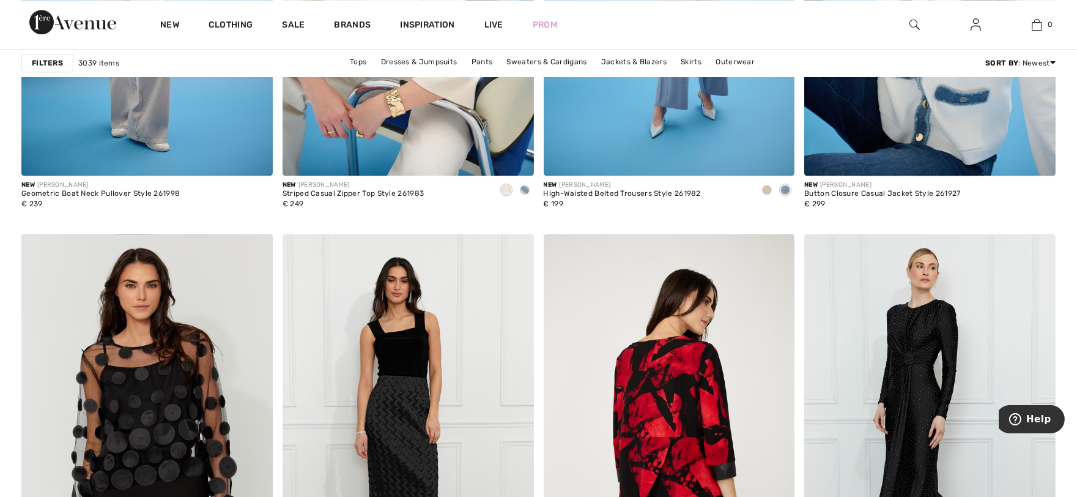
scroll to position [6458, 0]
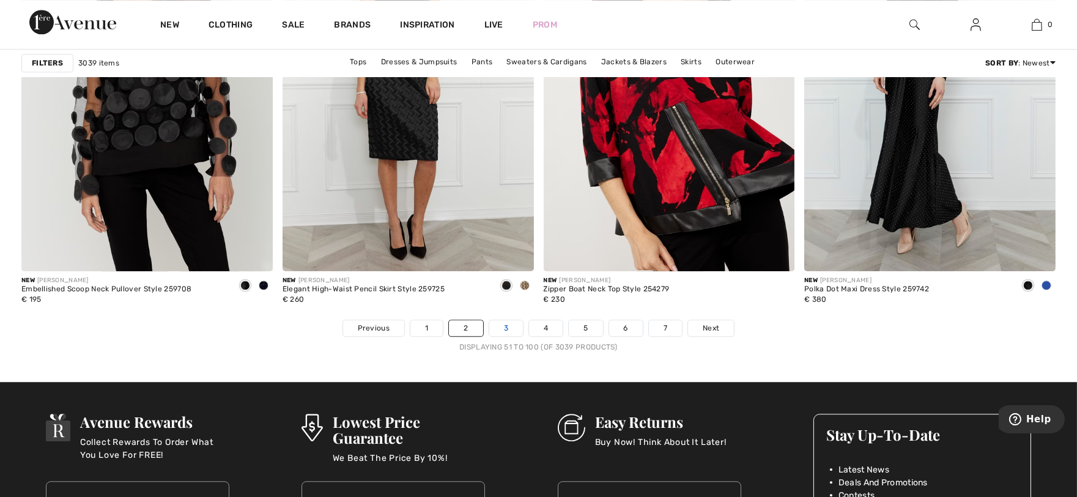
click at [499, 327] on link "3" at bounding box center [506, 328] width 34 height 16
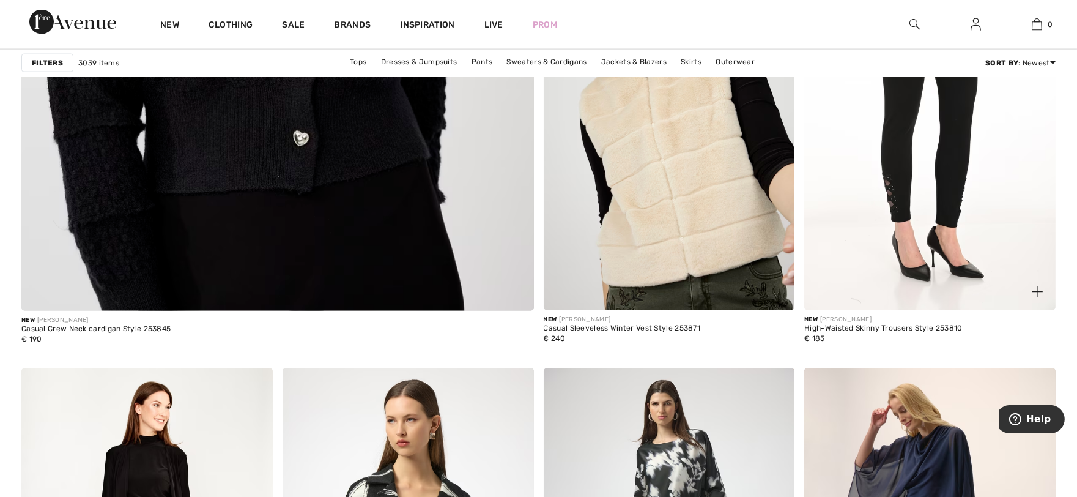
scroll to position [3739, 0]
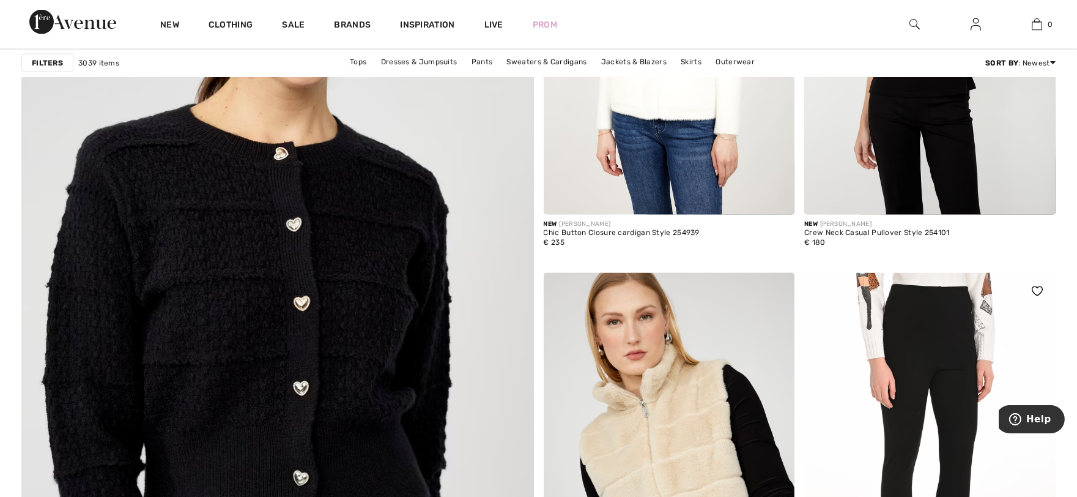
click at [909, 412] on img at bounding box center [930, 461] width 251 height 377
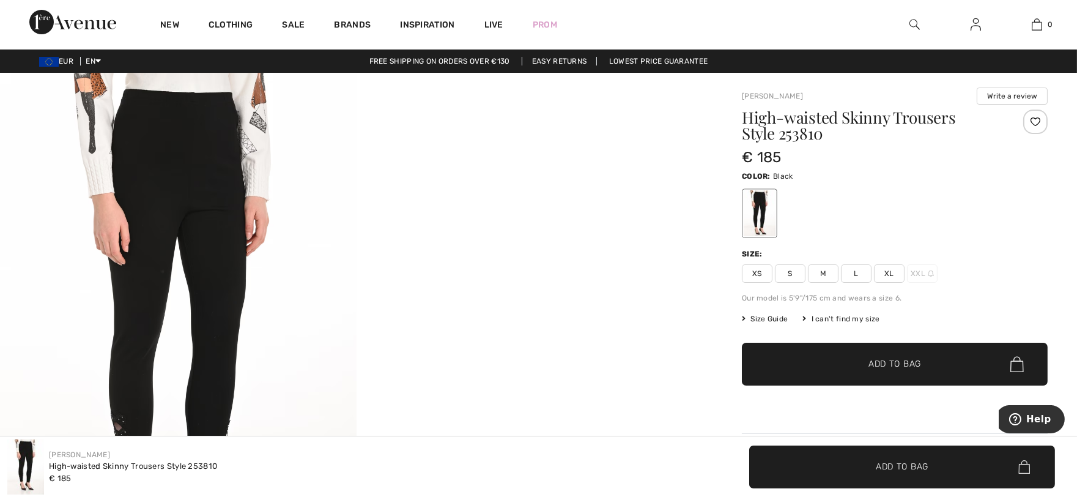
click at [221, 393] on img at bounding box center [178, 340] width 357 height 534
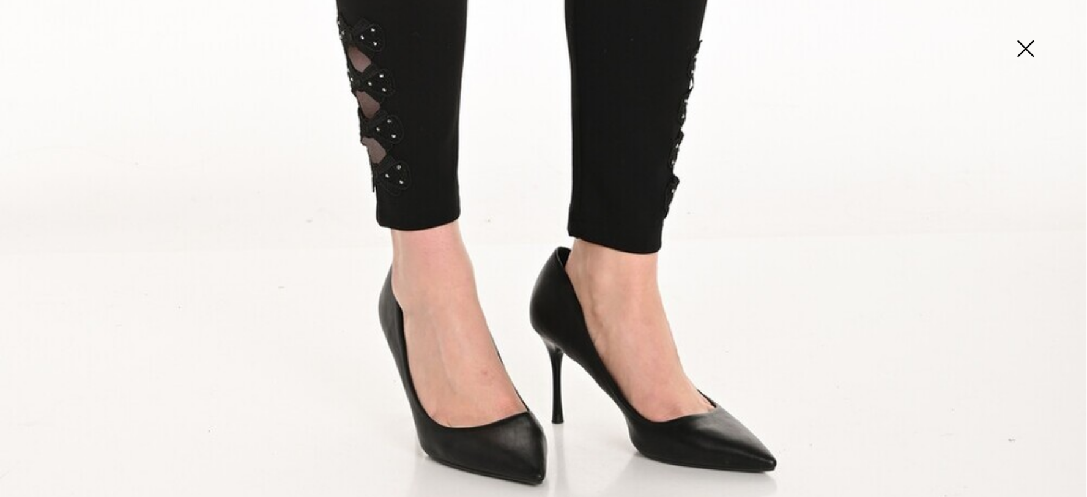
scroll to position [680, 0]
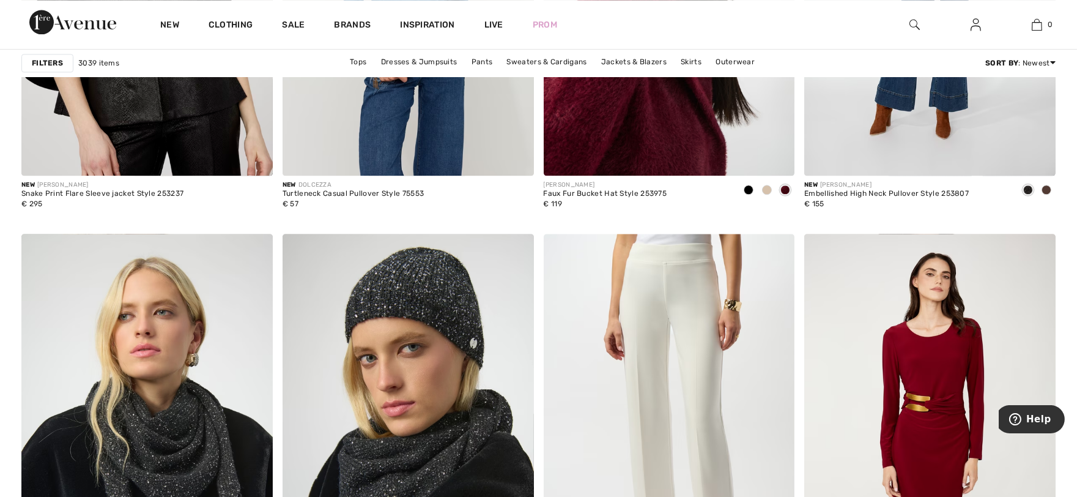
scroll to position [6458, 0]
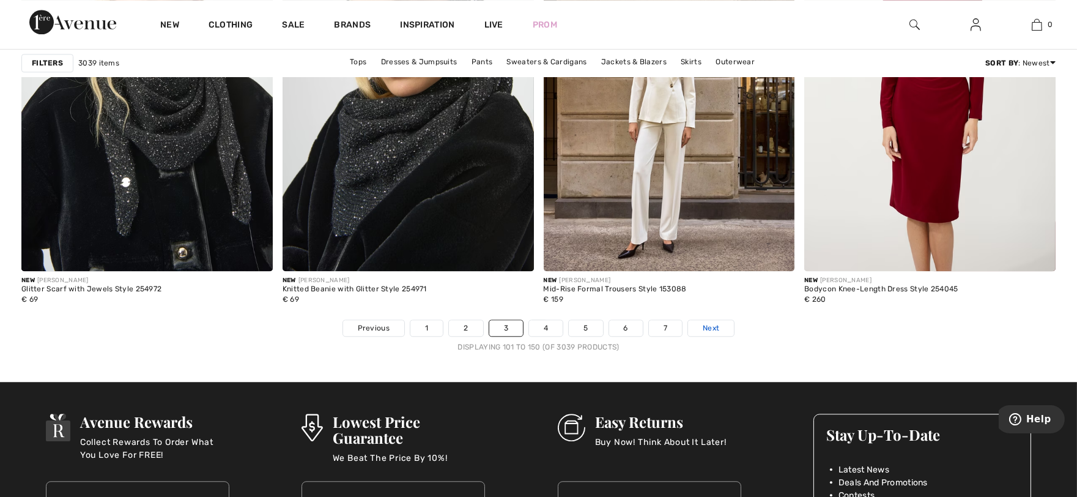
click at [715, 327] on span "Next" at bounding box center [711, 327] width 17 height 11
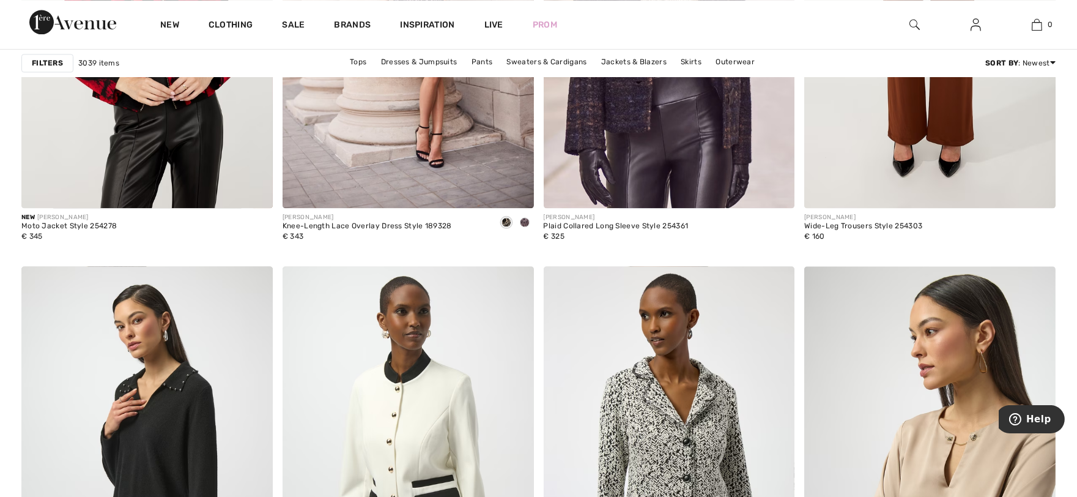
scroll to position [6458, 0]
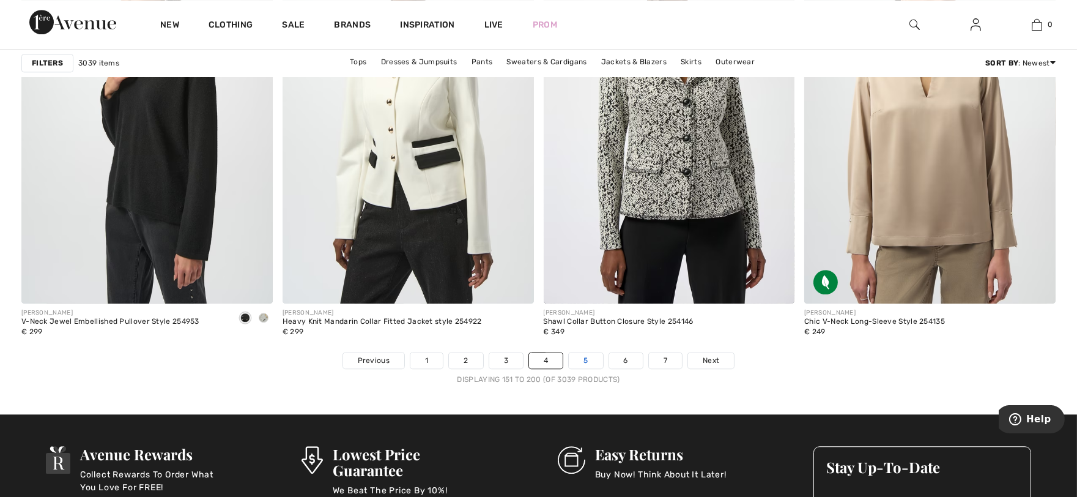
click at [582, 362] on link "5" at bounding box center [586, 360] width 34 height 16
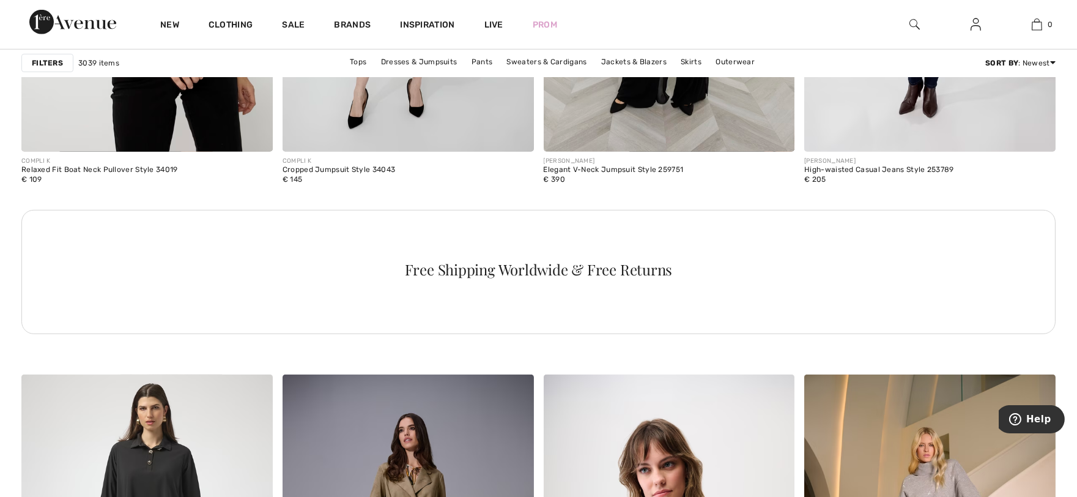
scroll to position [2039, 0]
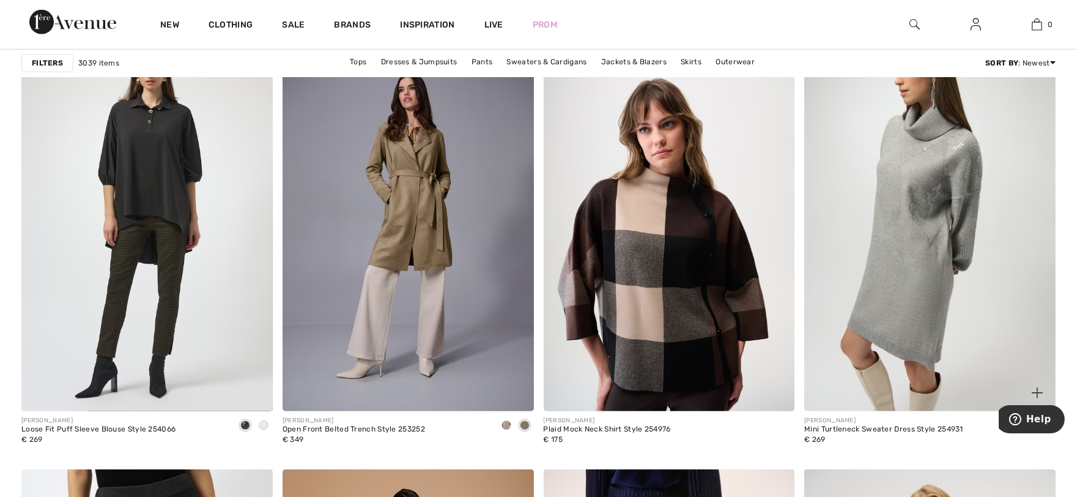
click at [902, 303] on img at bounding box center [930, 222] width 251 height 377
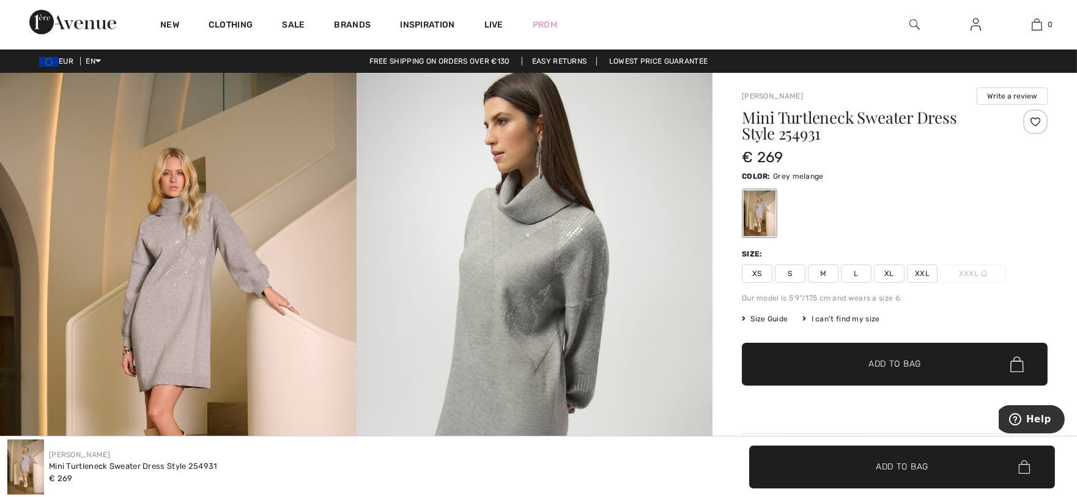
click at [206, 332] on img at bounding box center [178, 340] width 357 height 535
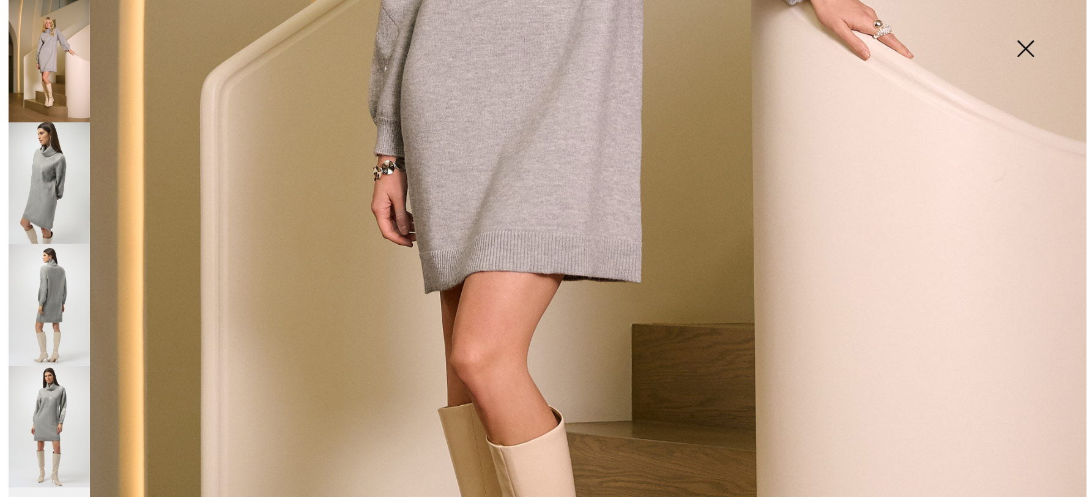
scroll to position [340, 0]
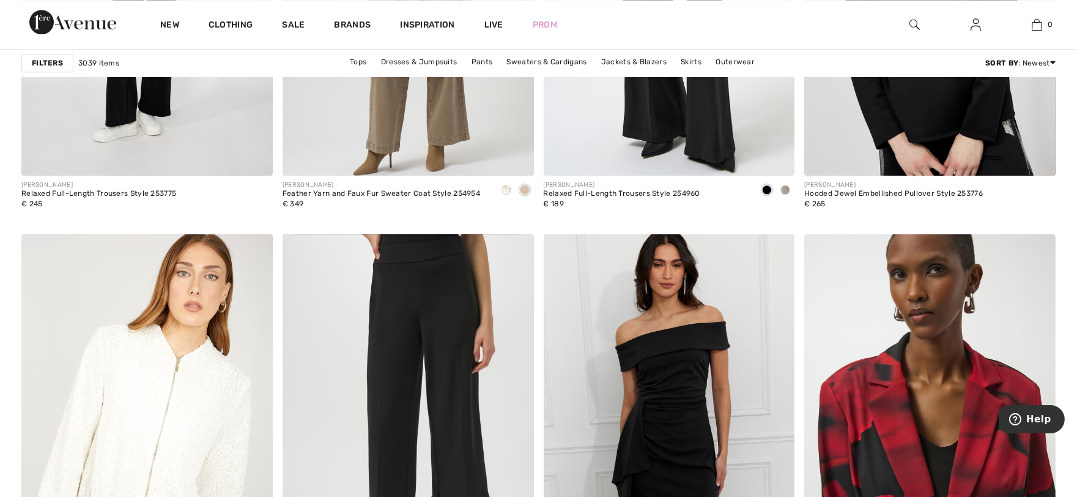
scroll to position [6490, 0]
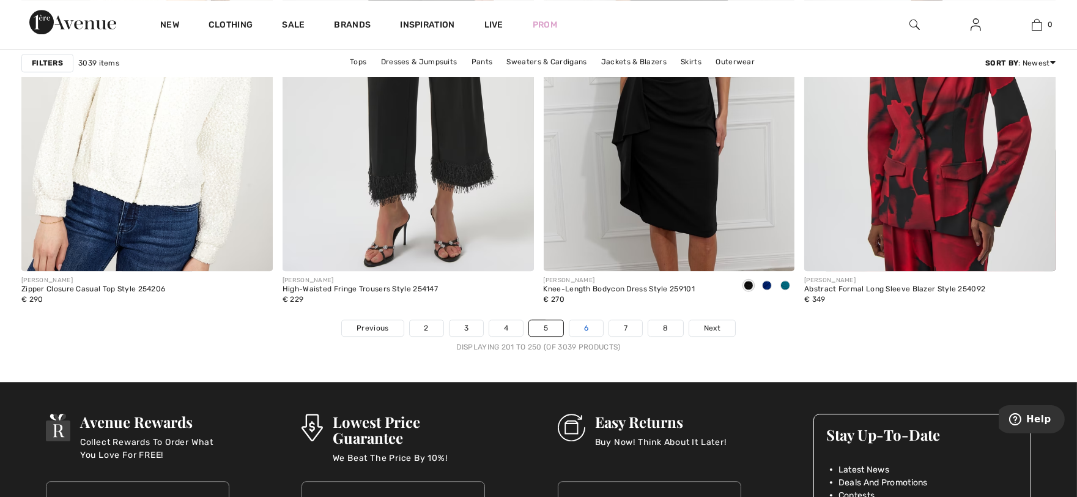
click at [590, 325] on link "6" at bounding box center [587, 328] width 34 height 16
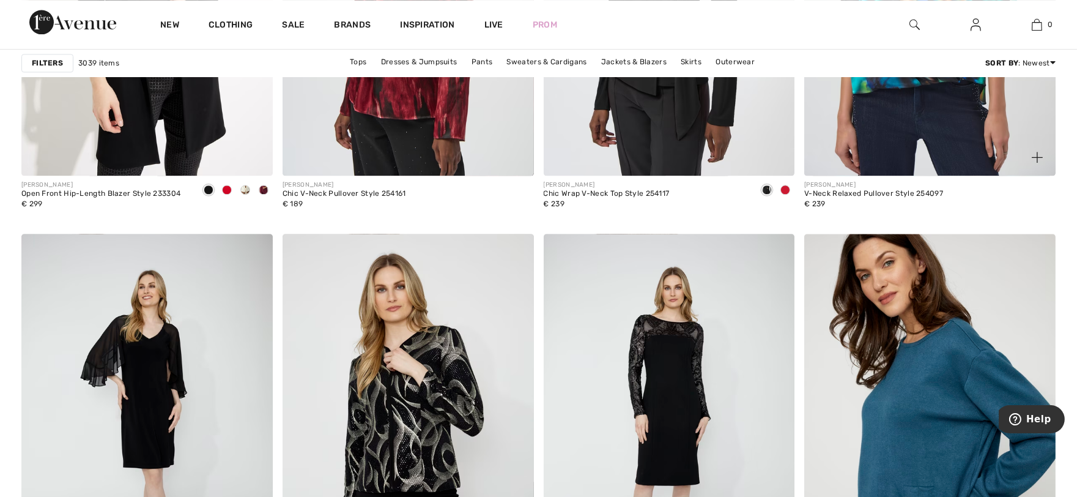
scroll to position [6458, 0]
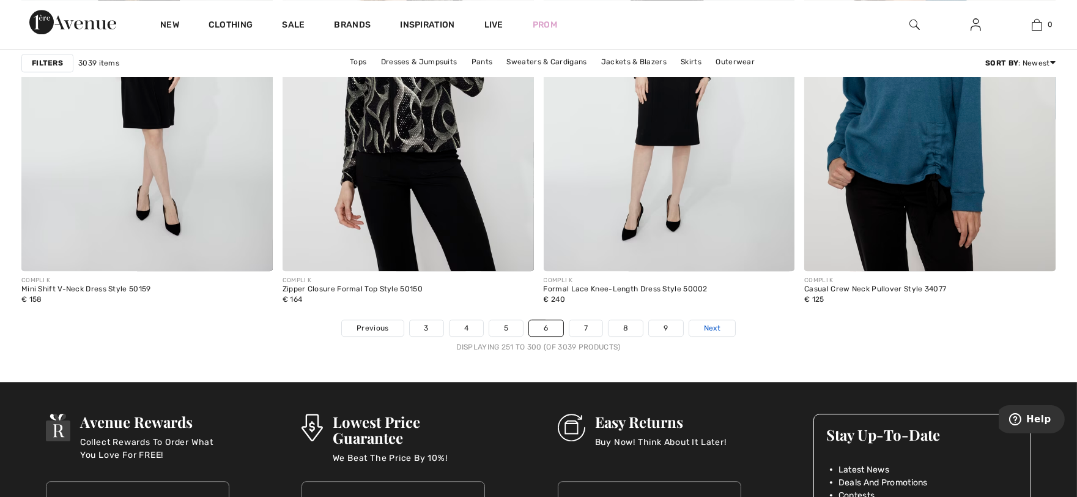
click at [710, 330] on span "Next" at bounding box center [712, 327] width 17 height 11
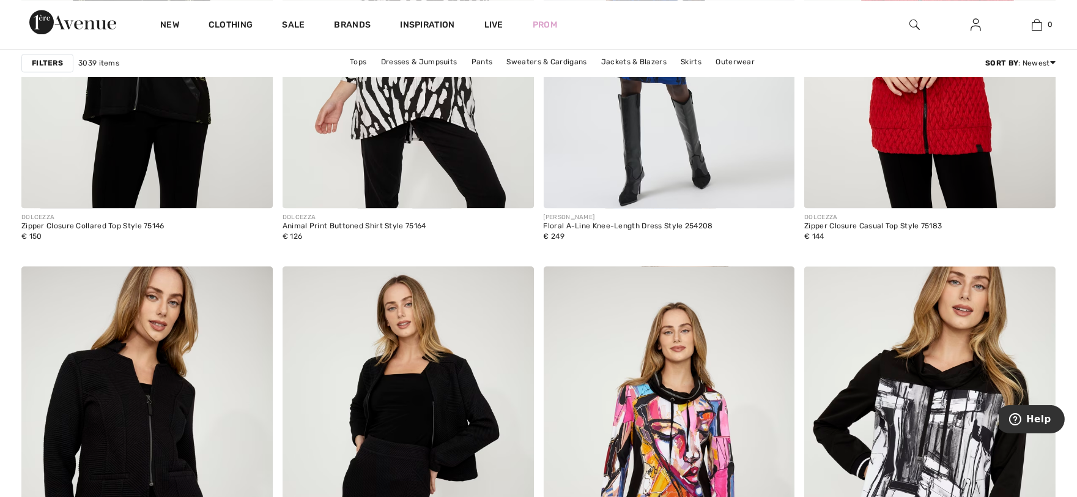
scroll to position [6458, 0]
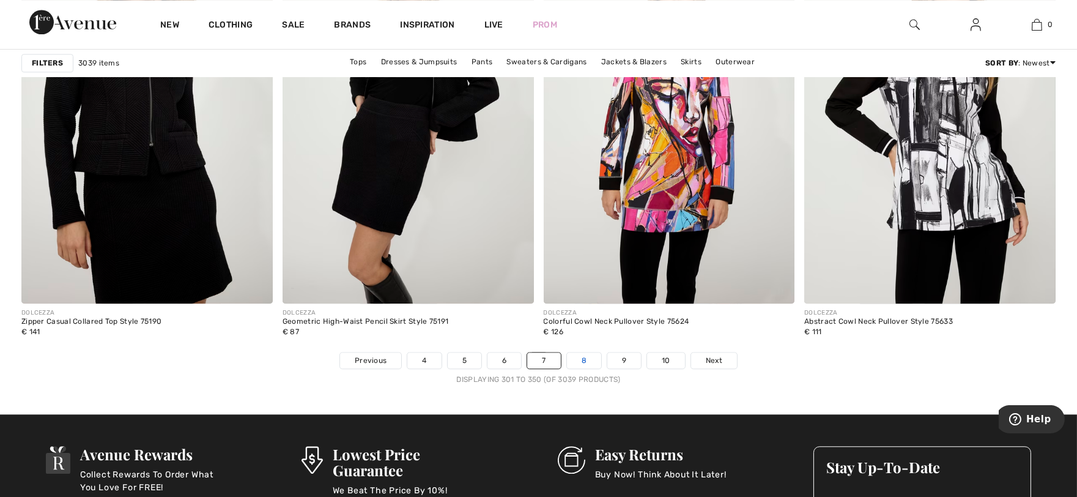
click at [590, 357] on link "8" at bounding box center [584, 360] width 34 height 16
click at [586, 362] on link "8" at bounding box center [584, 360] width 34 height 16
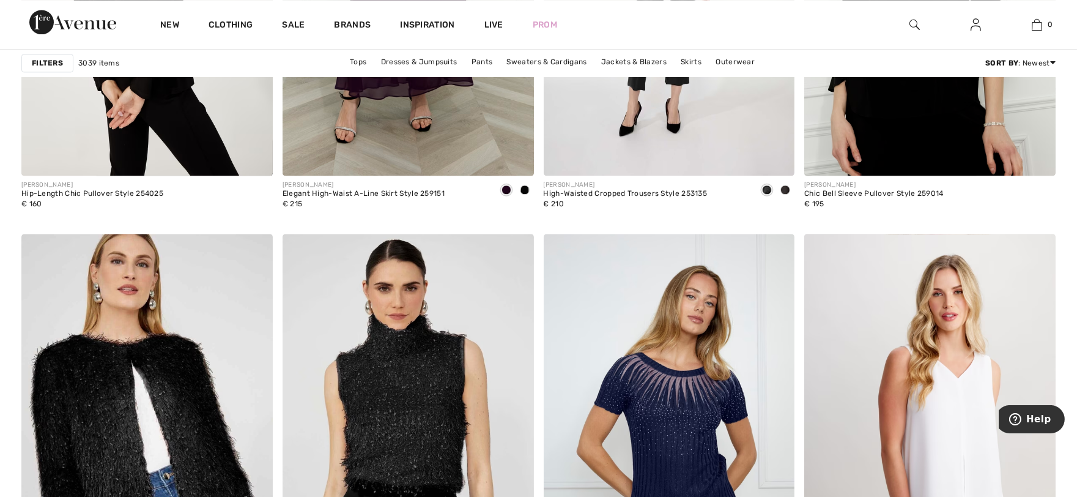
scroll to position [6458, 0]
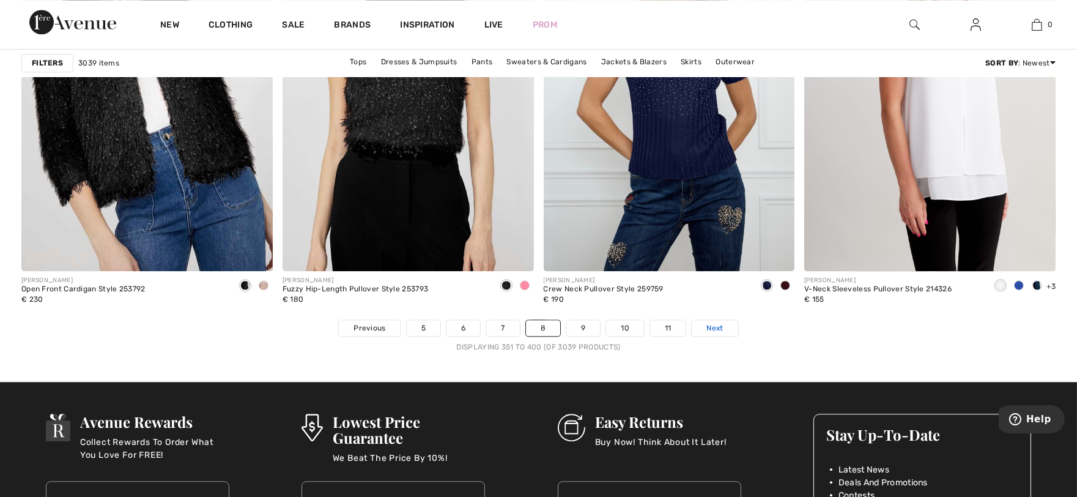
click at [712, 328] on span "Next" at bounding box center [715, 327] width 17 height 11
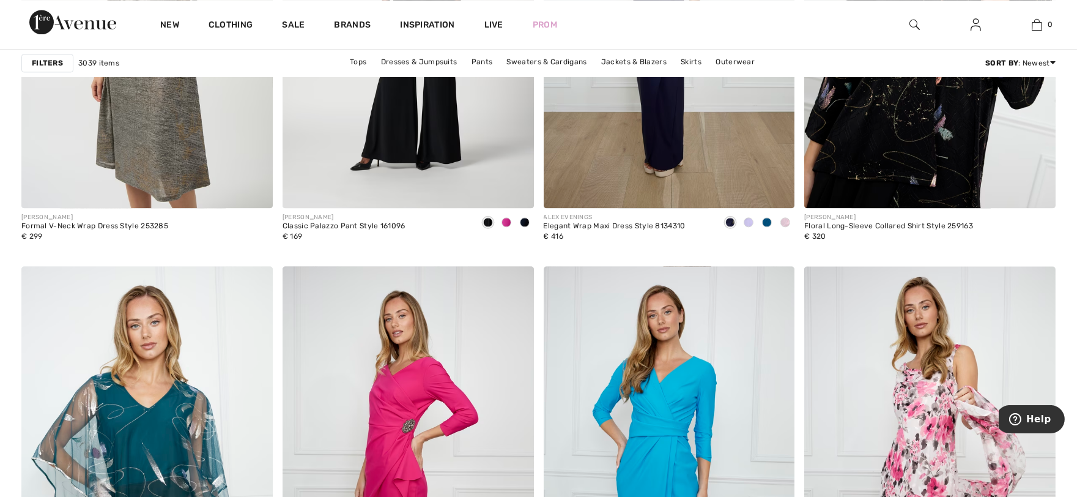
scroll to position [6458, 0]
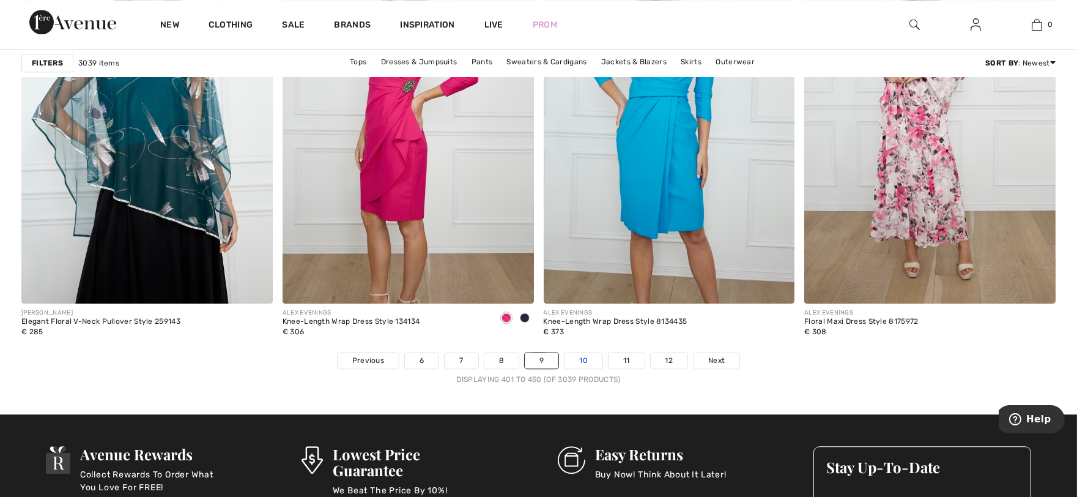
click at [588, 367] on link "10" at bounding box center [584, 360] width 38 height 16
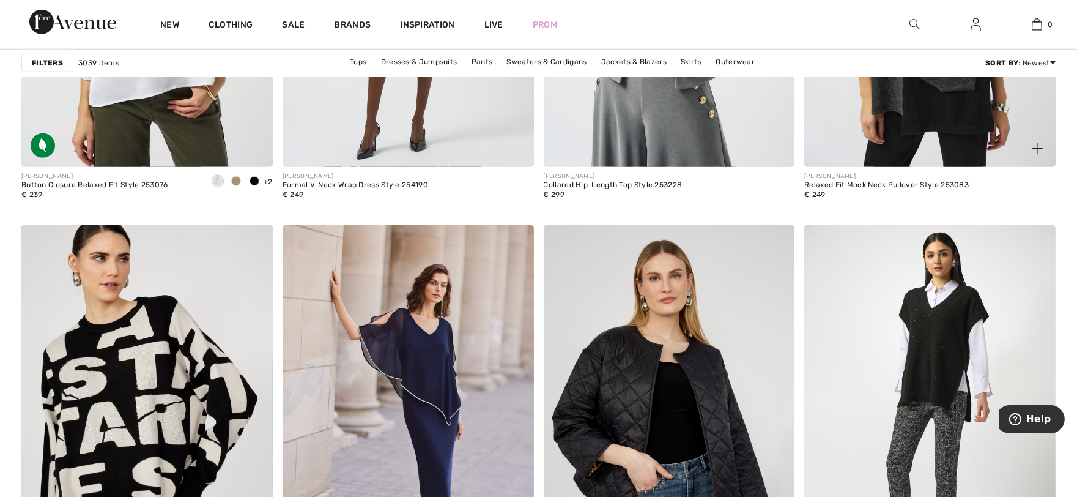
scroll to position [2379, 0]
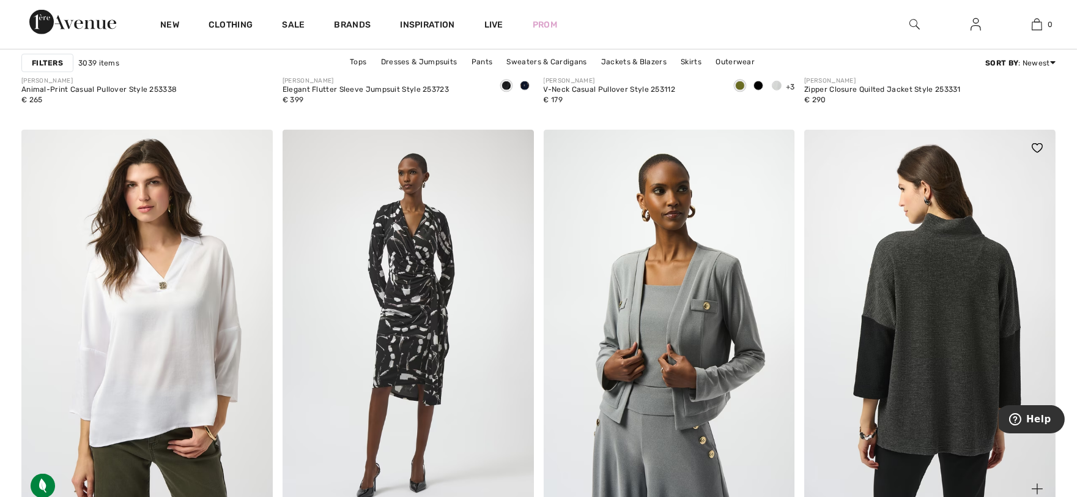
click at [910, 390] on img at bounding box center [930, 318] width 251 height 377
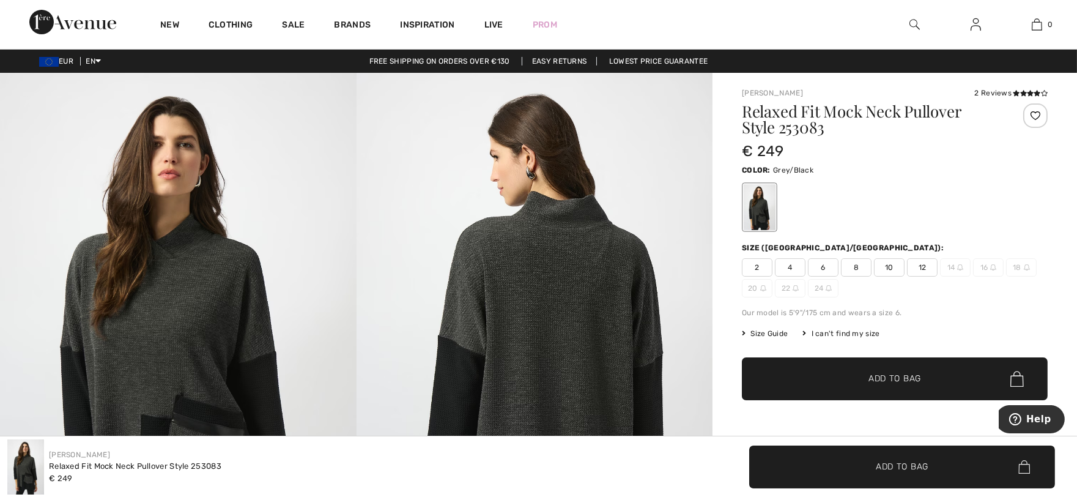
click at [198, 381] on img at bounding box center [178, 340] width 357 height 534
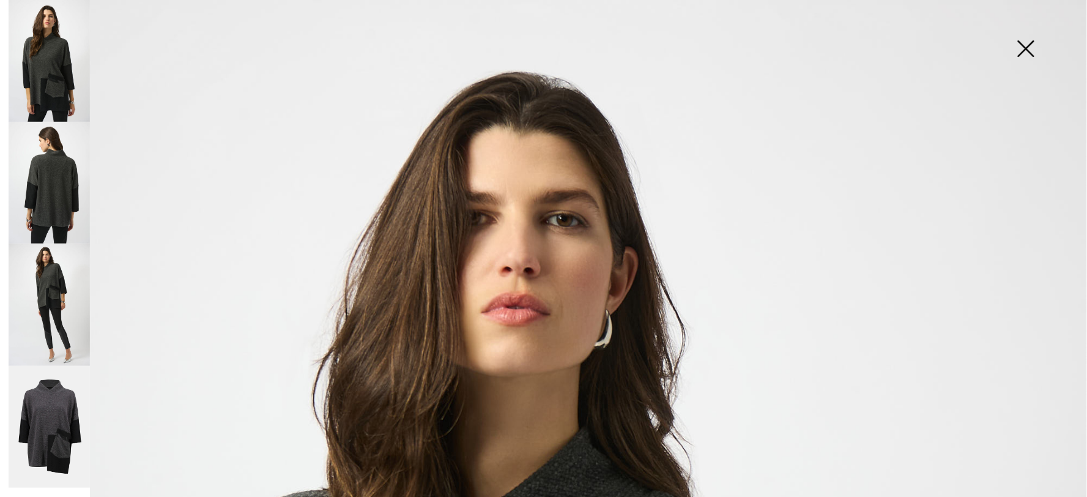
click at [1031, 56] on img at bounding box center [1025, 49] width 61 height 63
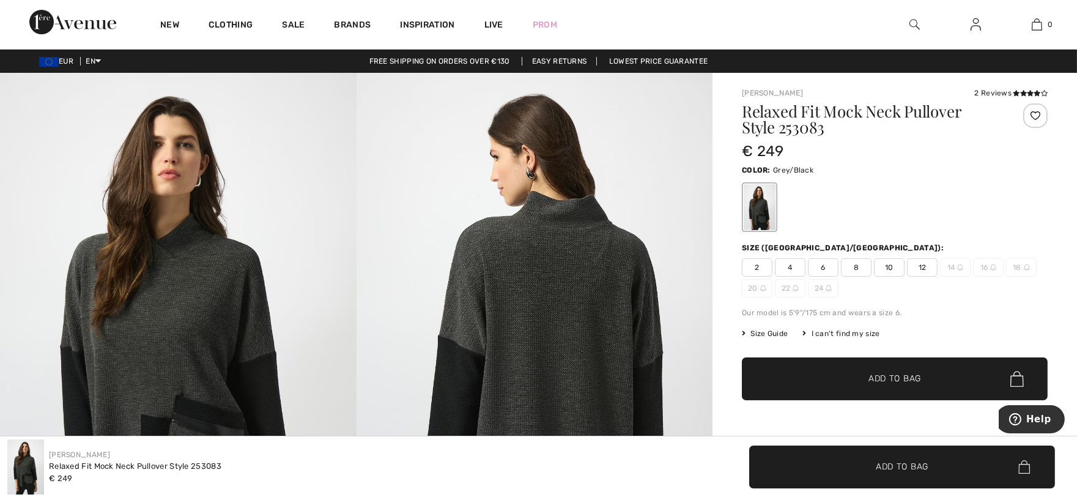
click at [854, 269] on span "8" at bounding box center [856, 267] width 31 height 18
click at [896, 383] on span "Add to Bag" at bounding box center [895, 379] width 53 height 13
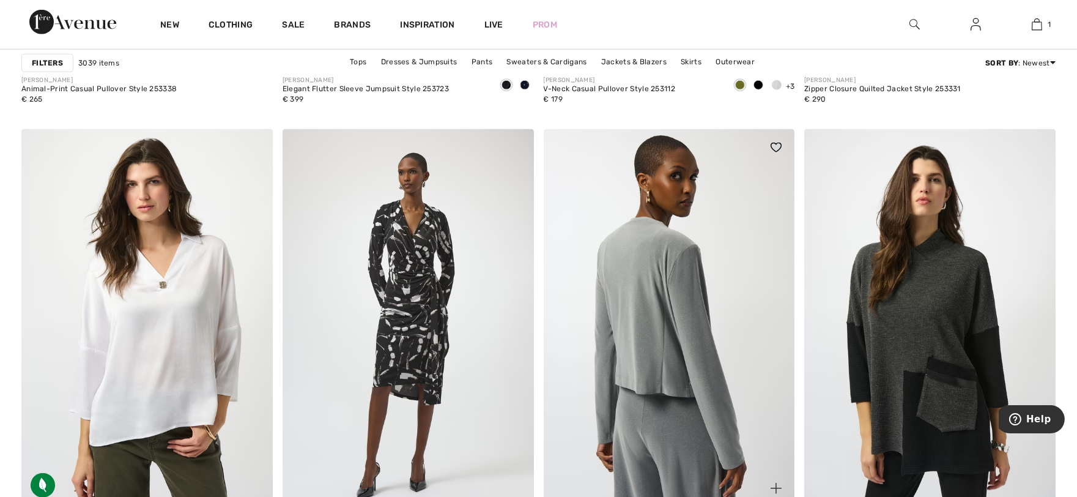
scroll to position [2751, 0]
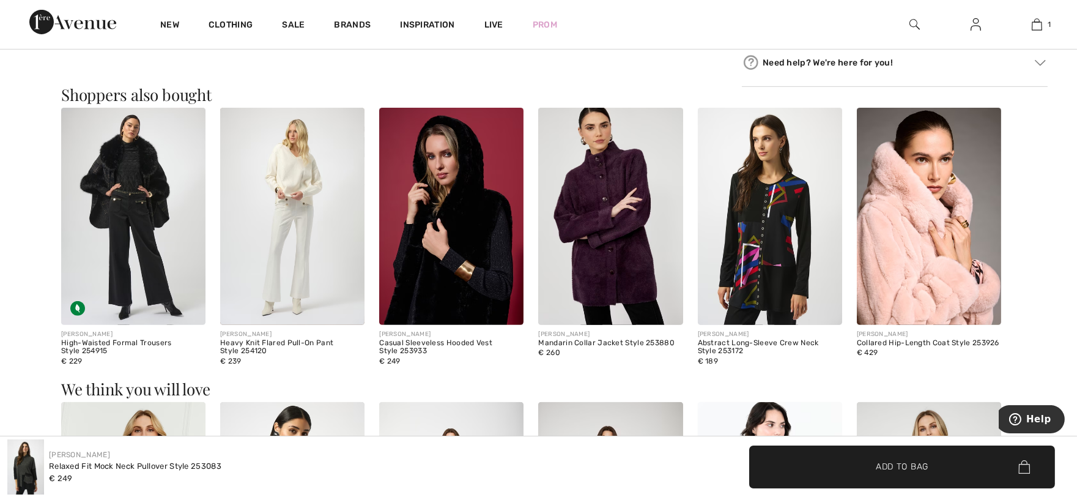
scroll to position [680, 0]
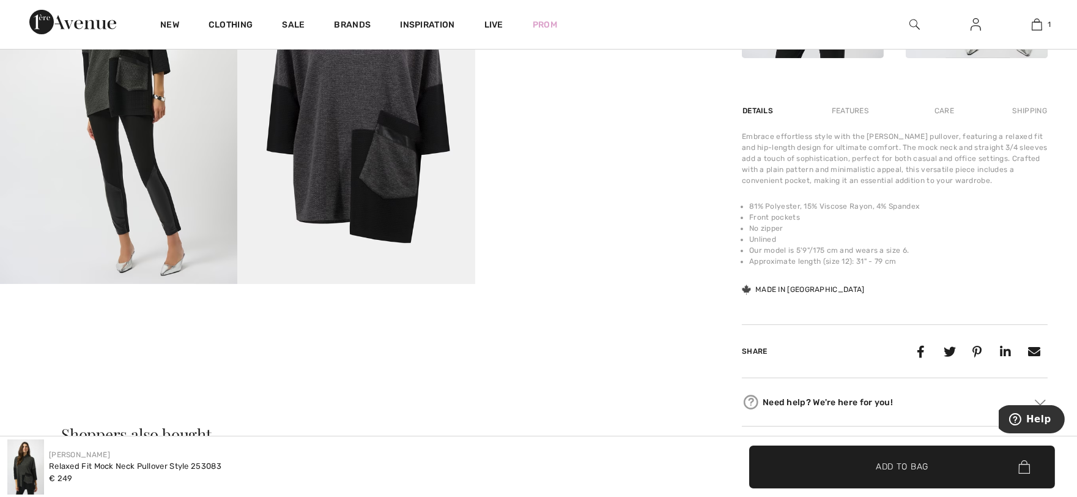
click at [165, 216] on img at bounding box center [118, 106] width 237 height 356
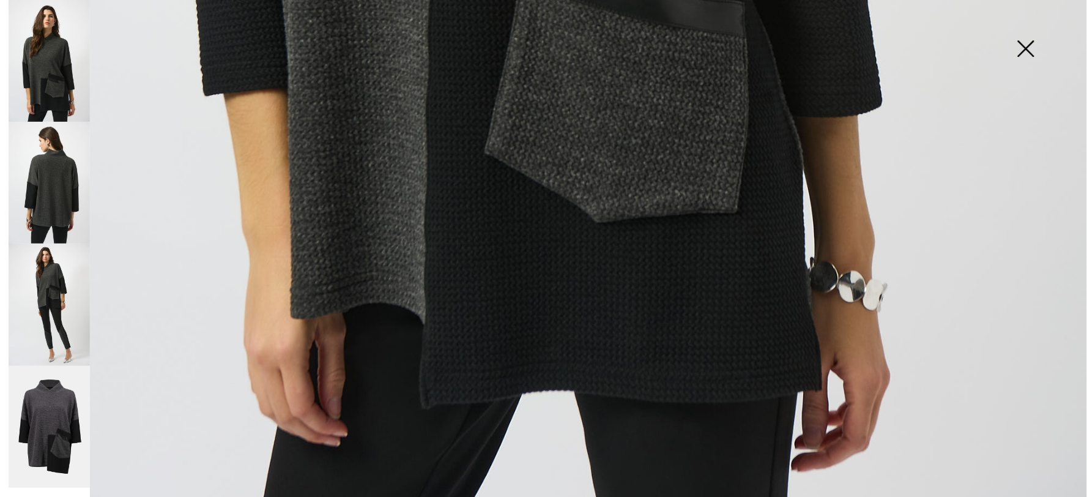
scroll to position [1117, 0]
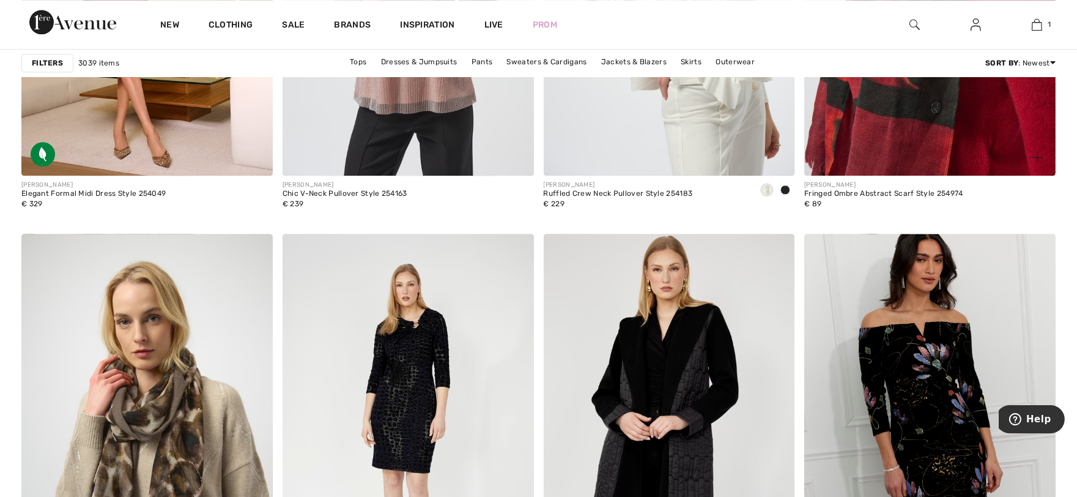
scroll to position [6458, 0]
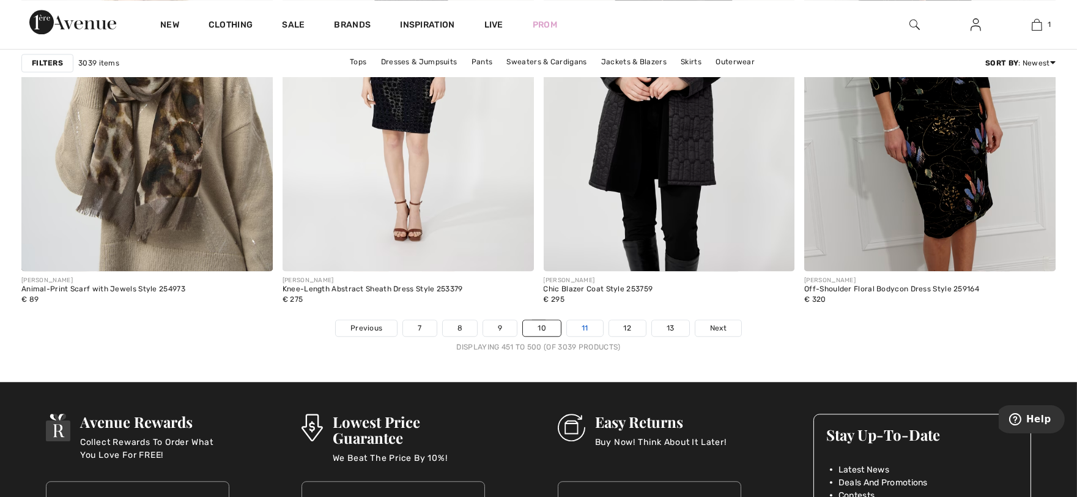
click at [583, 329] on link "11" at bounding box center [585, 328] width 36 height 16
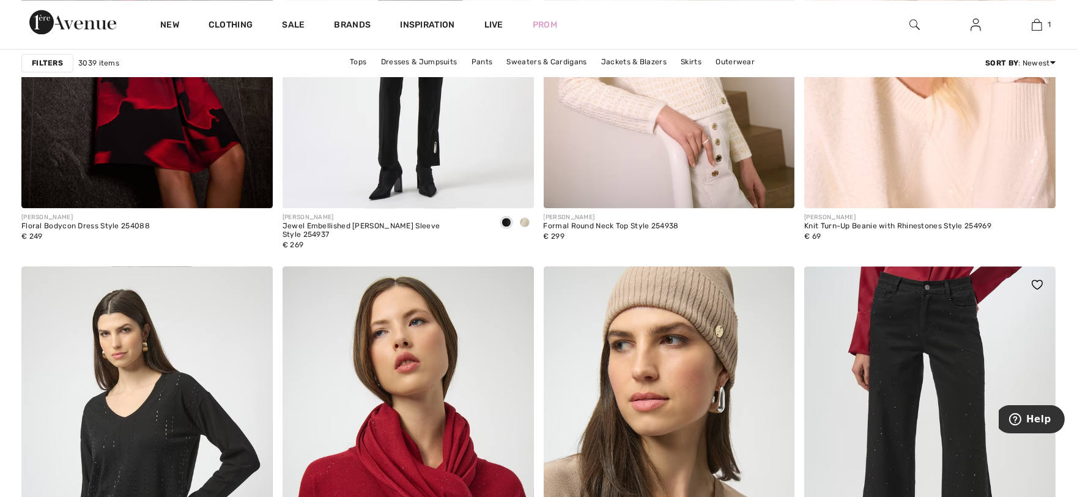
scroll to position [6458, 0]
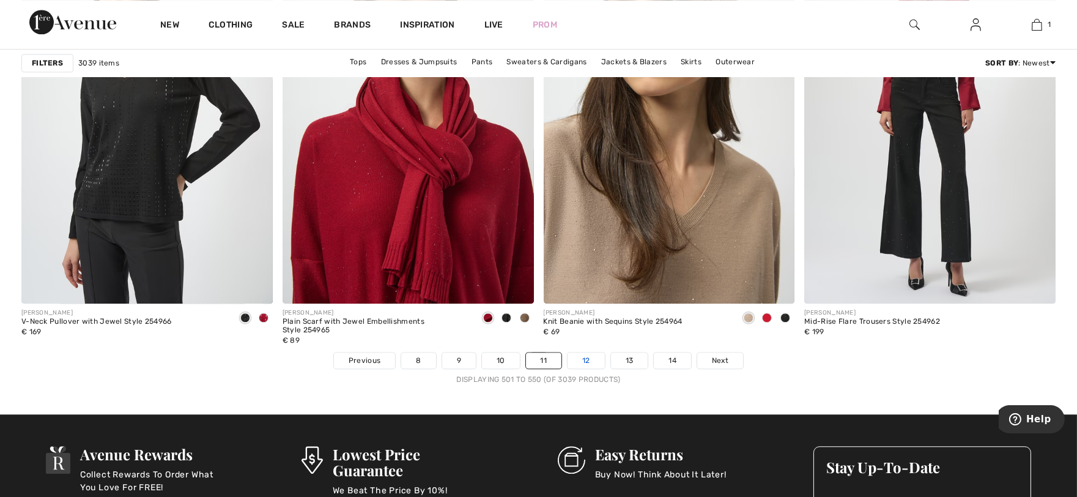
click at [584, 363] on link "12" at bounding box center [586, 360] width 37 height 16
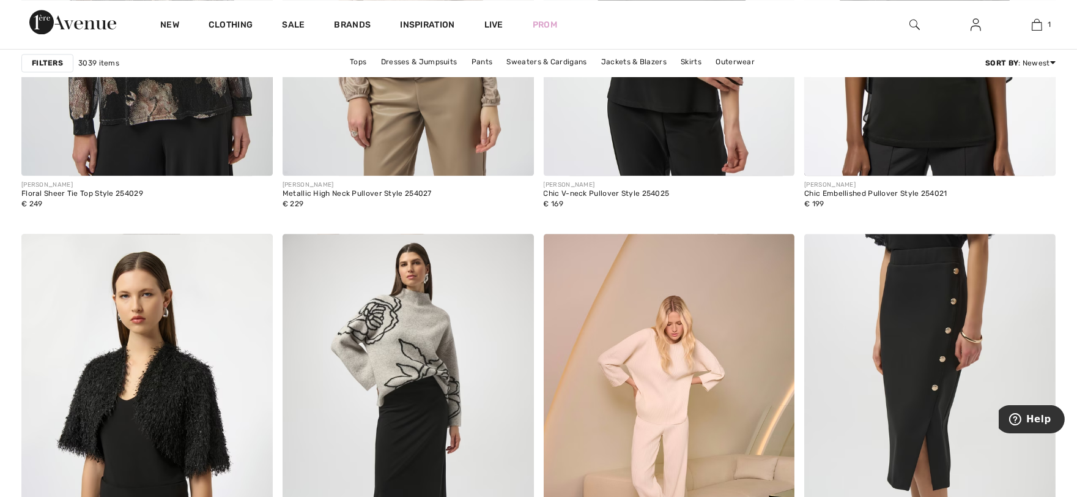
scroll to position [6458, 0]
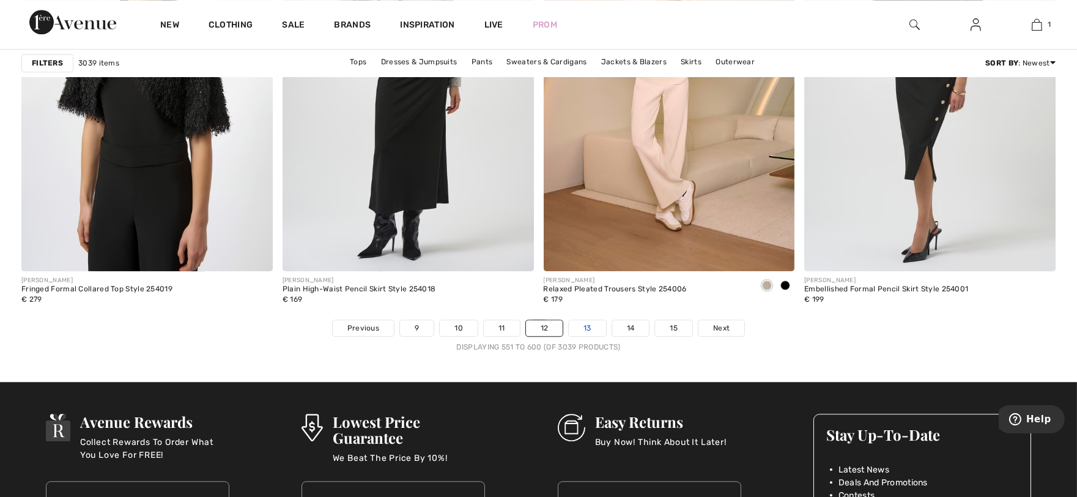
click at [595, 332] on link "13" at bounding box center [587, 328] width 37 height 16
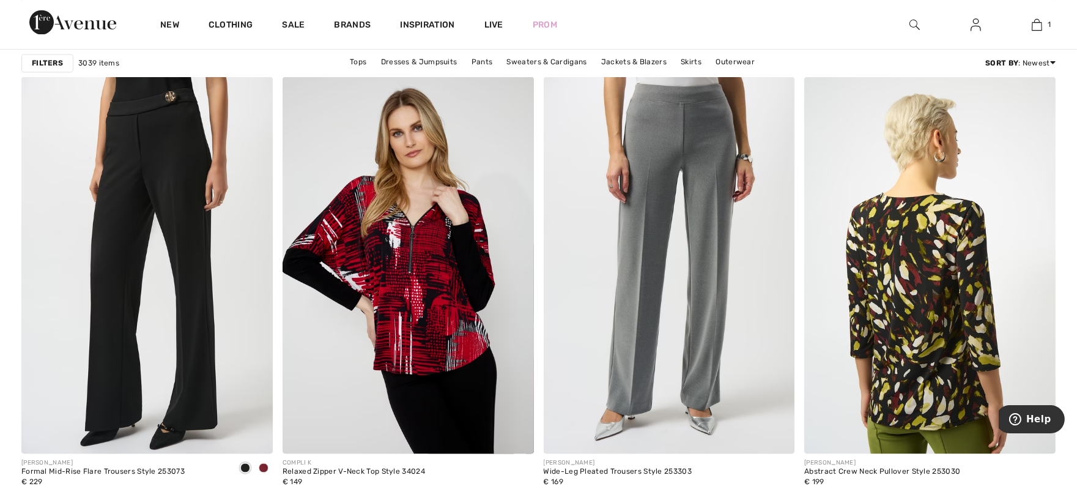
scroll to position [5778, 0]
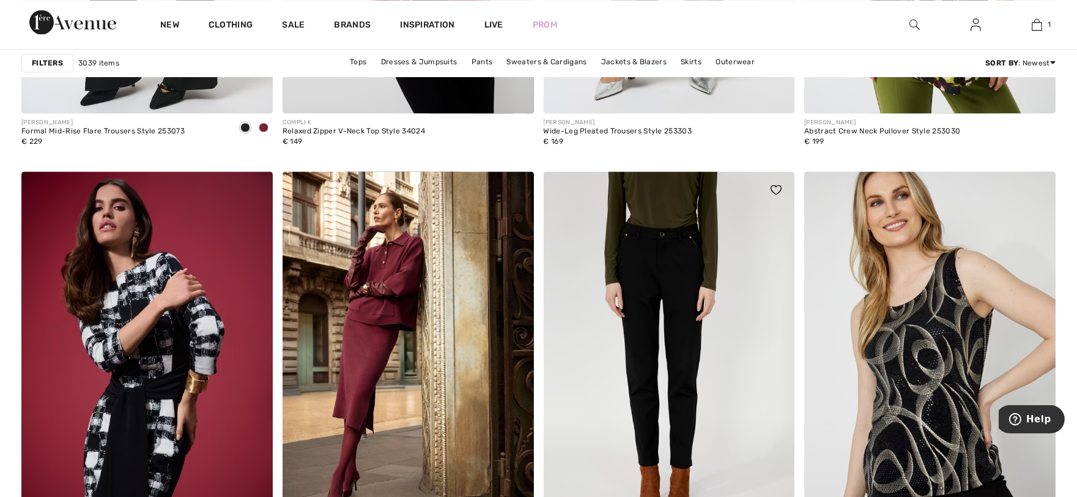
click at [689, 437] on img at bounding box center [669, 359] width 251 height 377
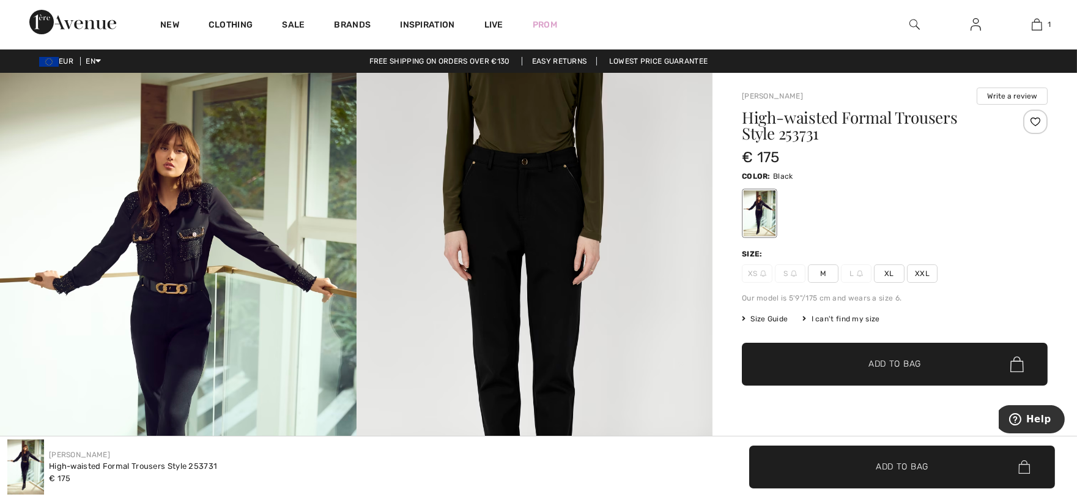
click at [522, 353] on img at bounding box center [535, 340] width 357 height 535
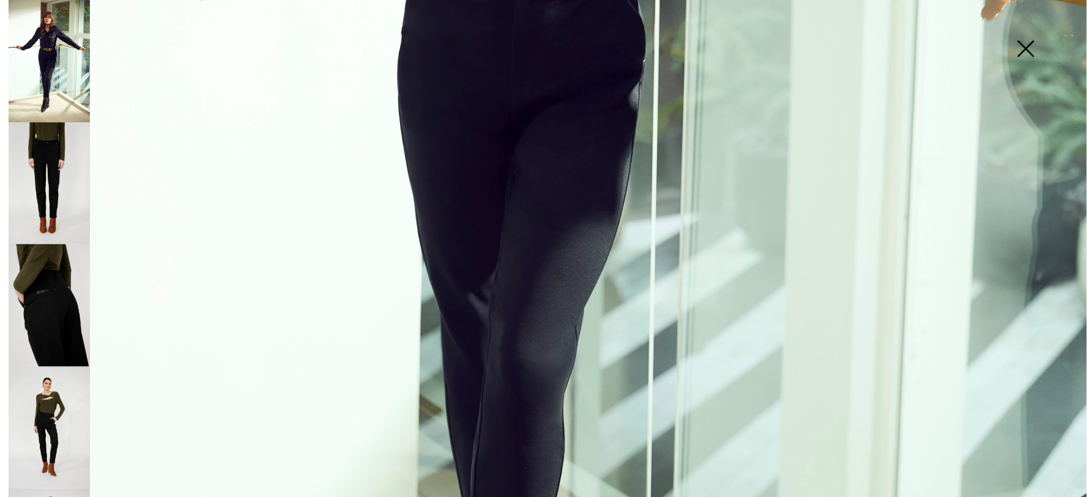
scroll to position [340, 0]
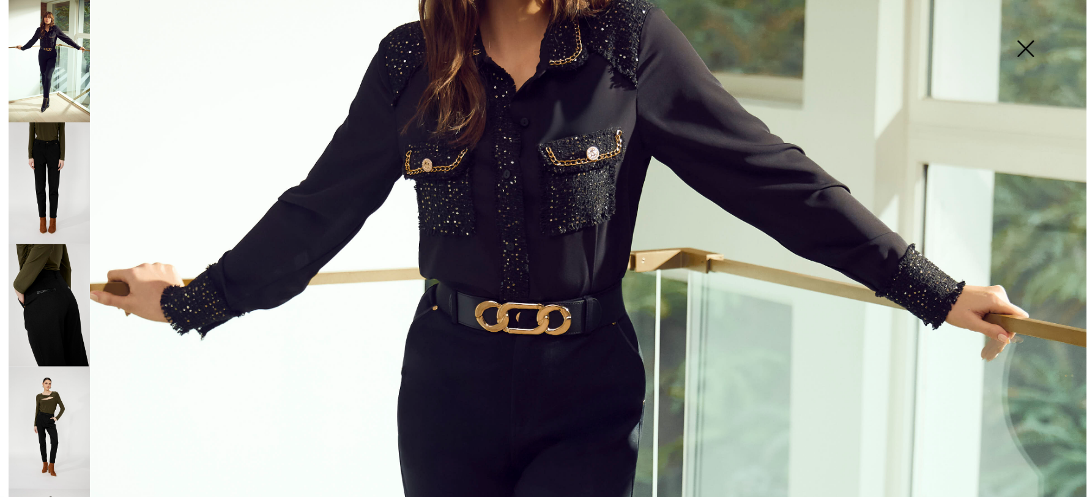
click at [579, 396] on img at bounding box center [543, 475] width 1087 height 1631
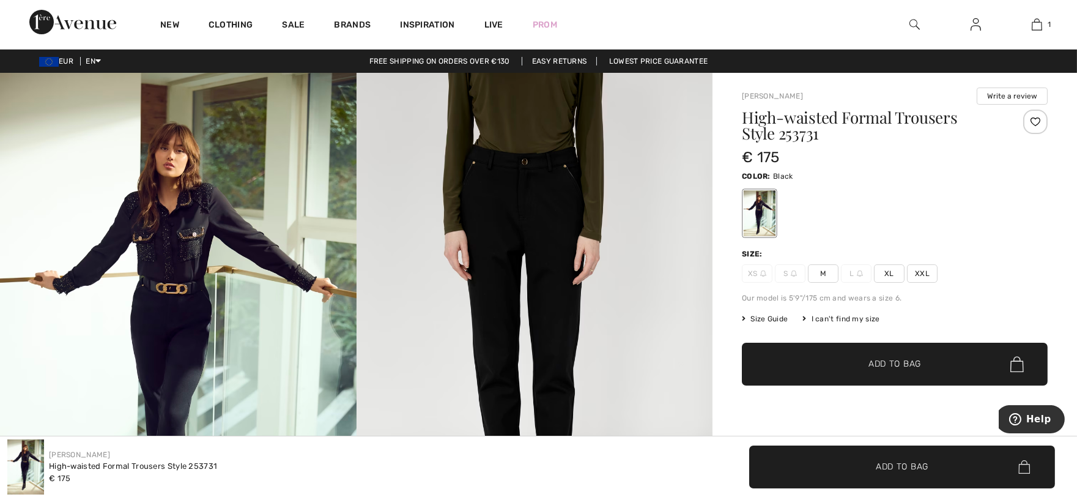
click at [554, 307] on img at bounding box center [535, 340] width 357 height 535
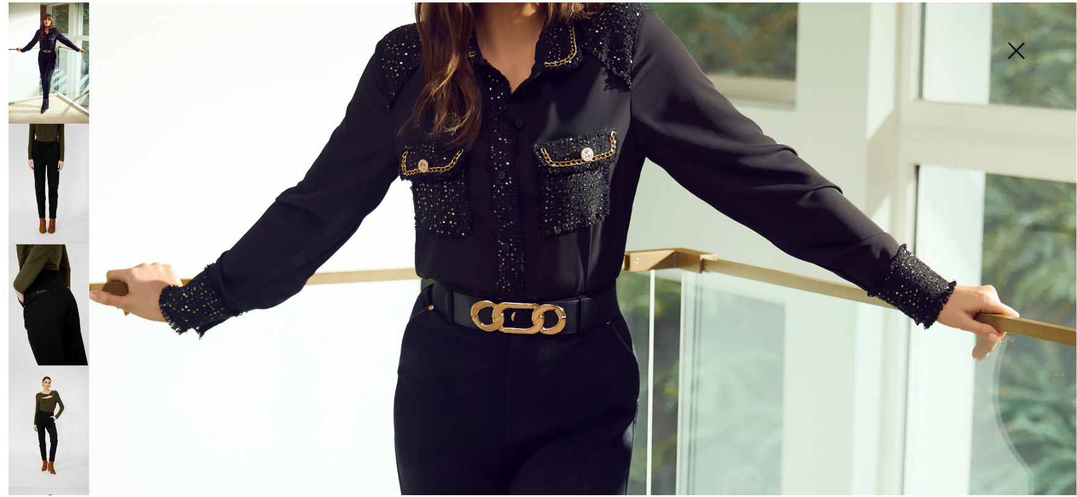
scroll to position [680, 0]
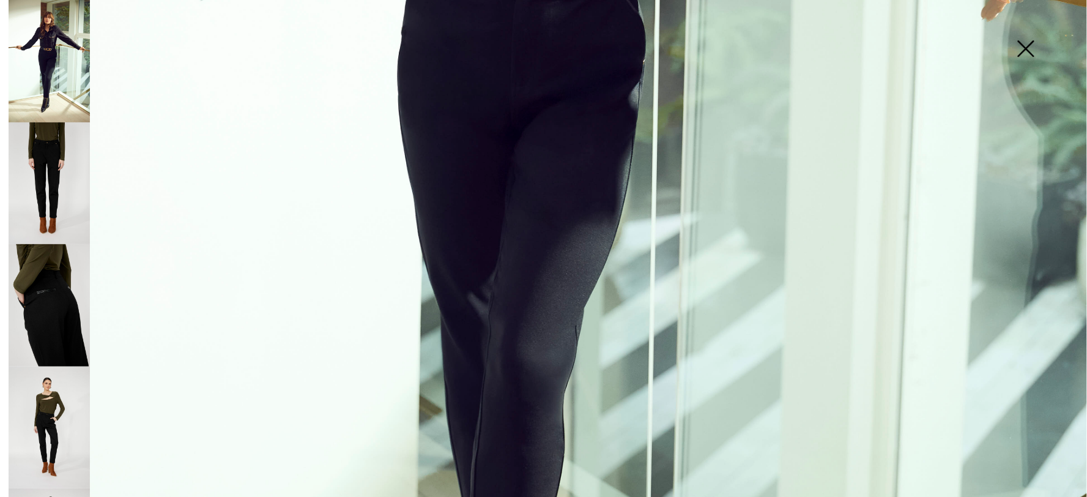
click at [47, 316] on img at bounding box center [49, 305] width 81 height 122
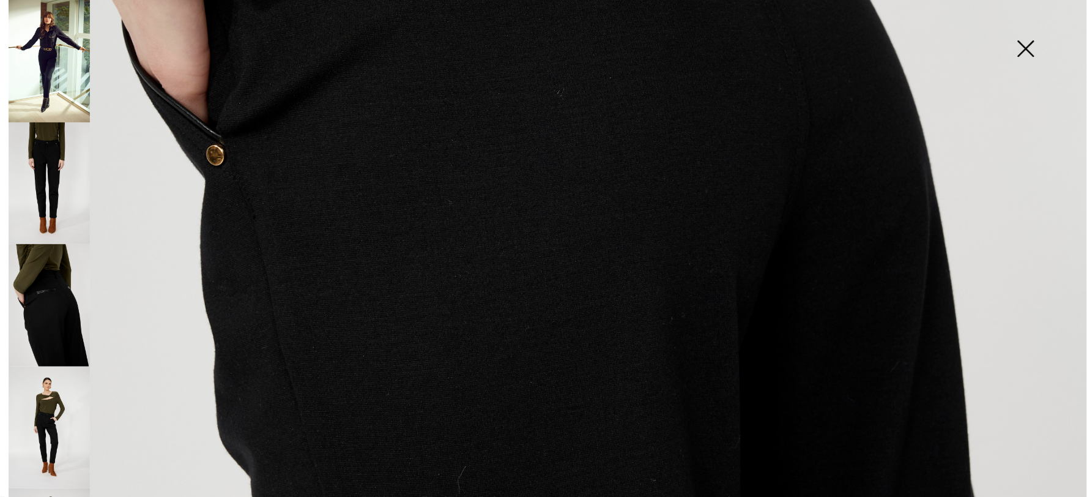
click at [368, 362] on img at bounding box center [543, 135] width 1087 height 1631
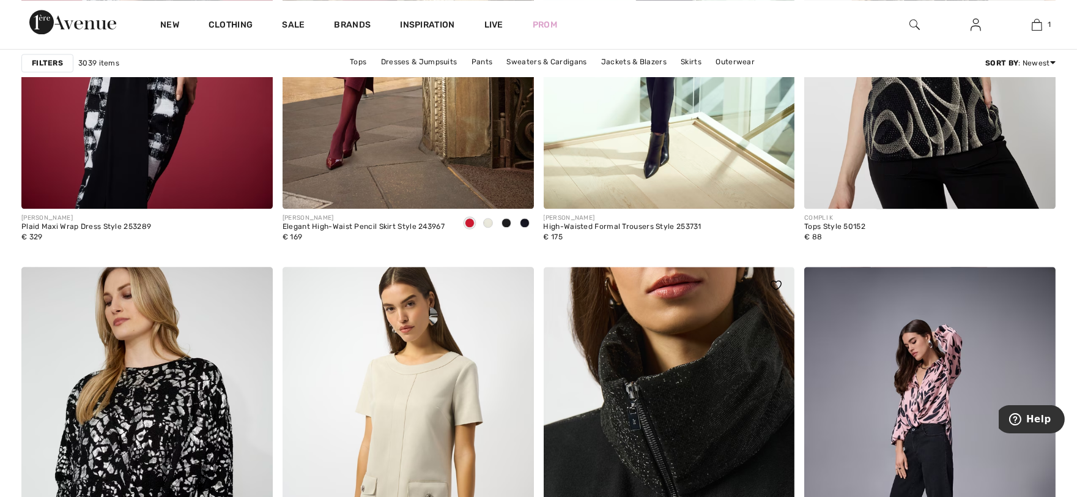
scroll to position [6425, 0]
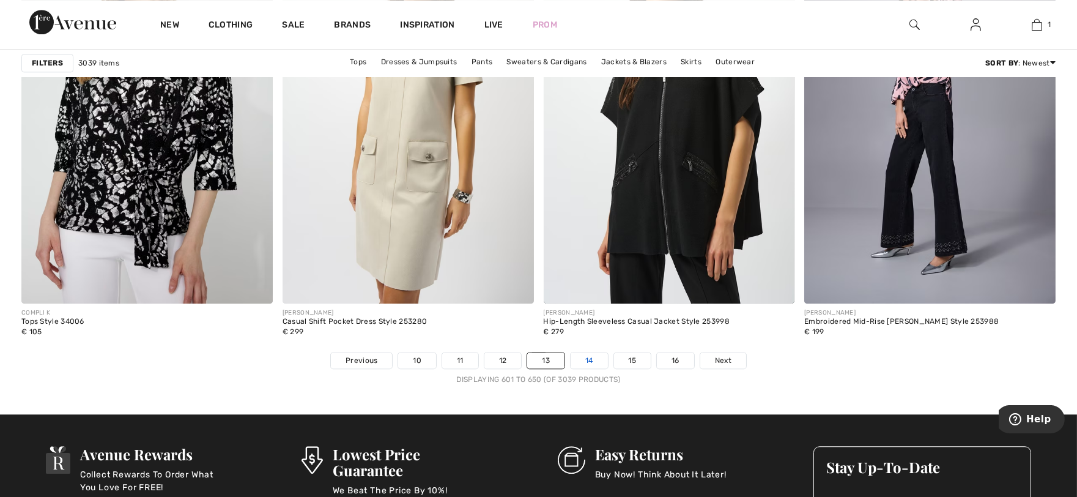
click at [592, 363] on link "14" at bounding box center [589, 360] width 37 height 16
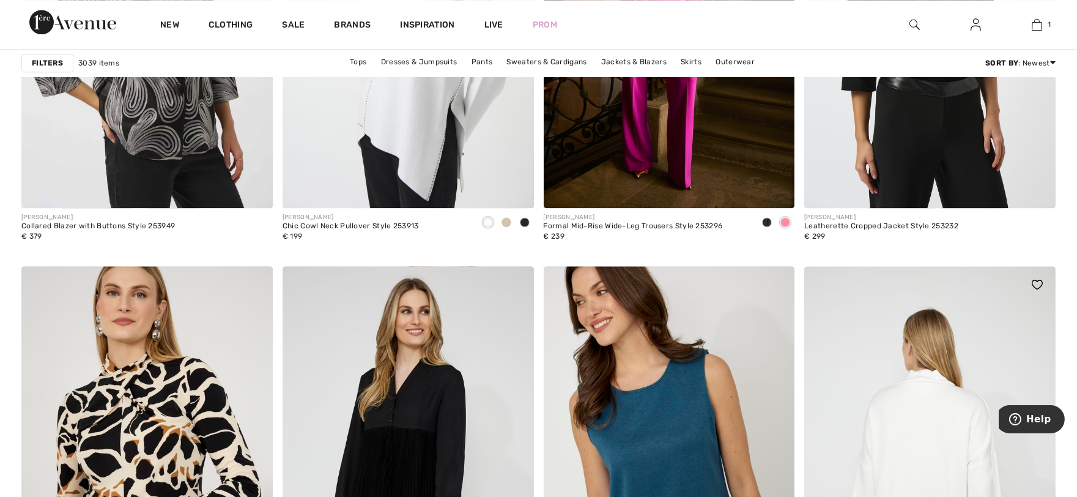
scroll to position [6458, 0]
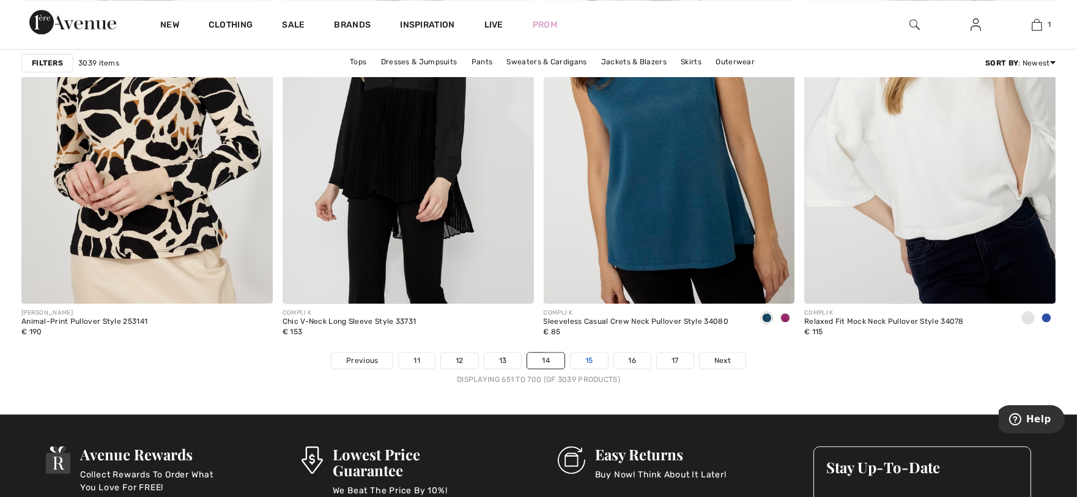
click at [587, 363] on link "15" at bounding box center [589, 360] width 37 height 16
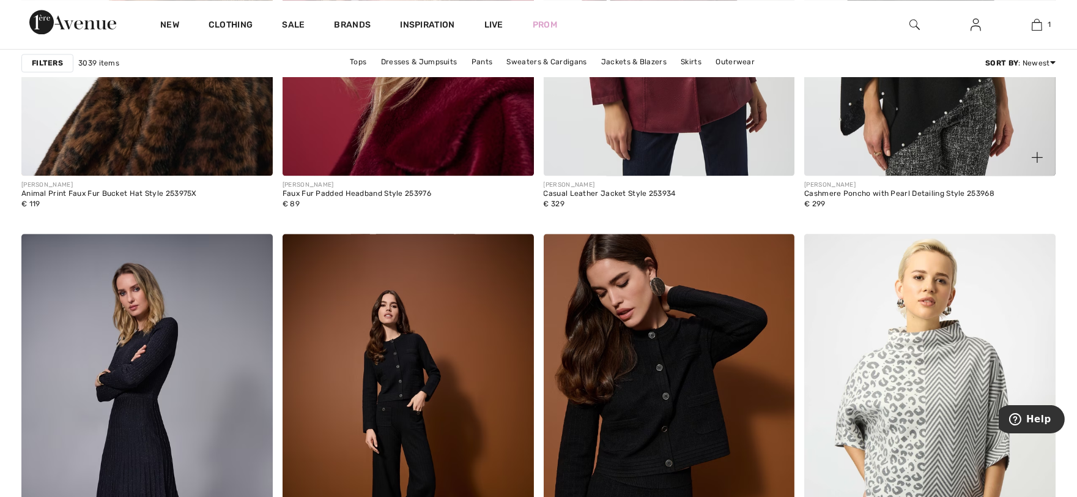
scroll to position [6458, 0]
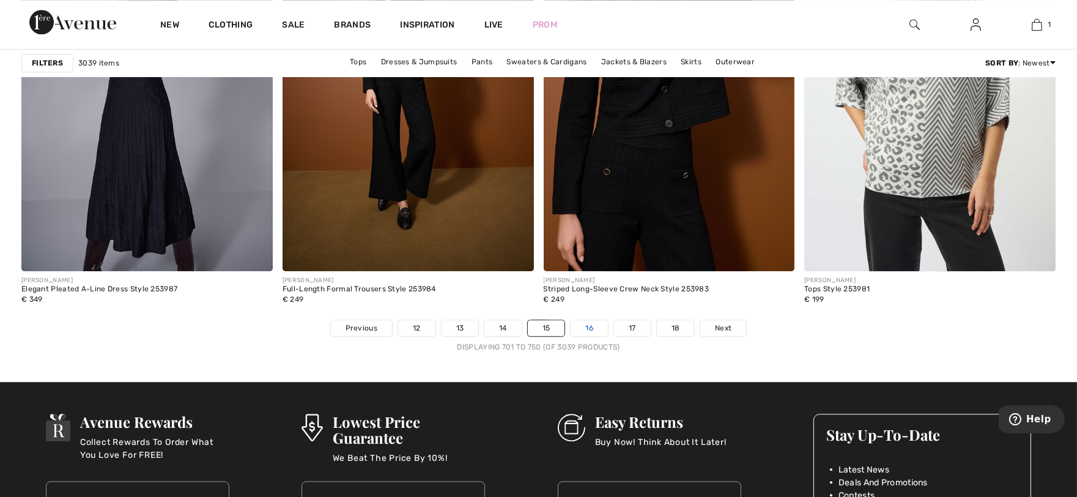
click at [588, 333] on link "16" at bounding box center [589, 328] width 37 height 16
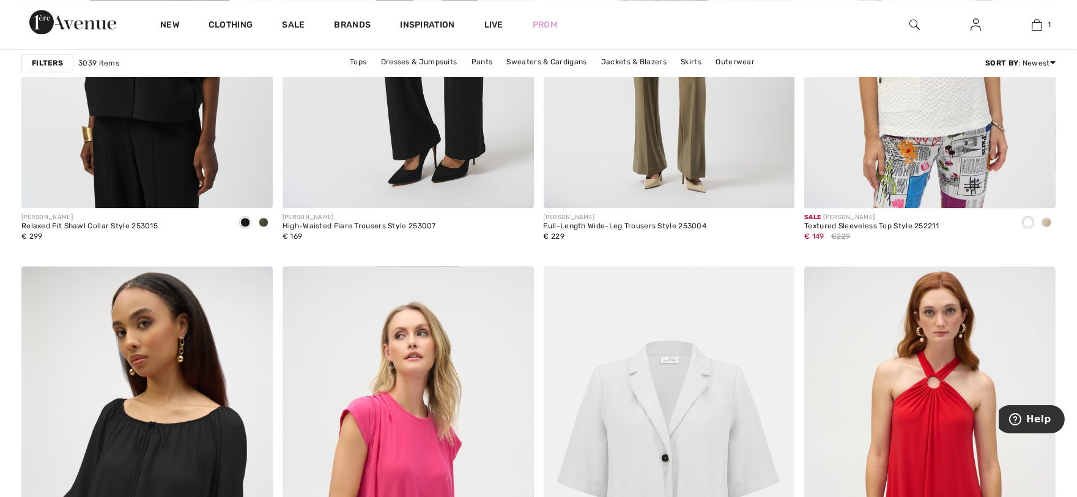
scroll to position [6458, 0]
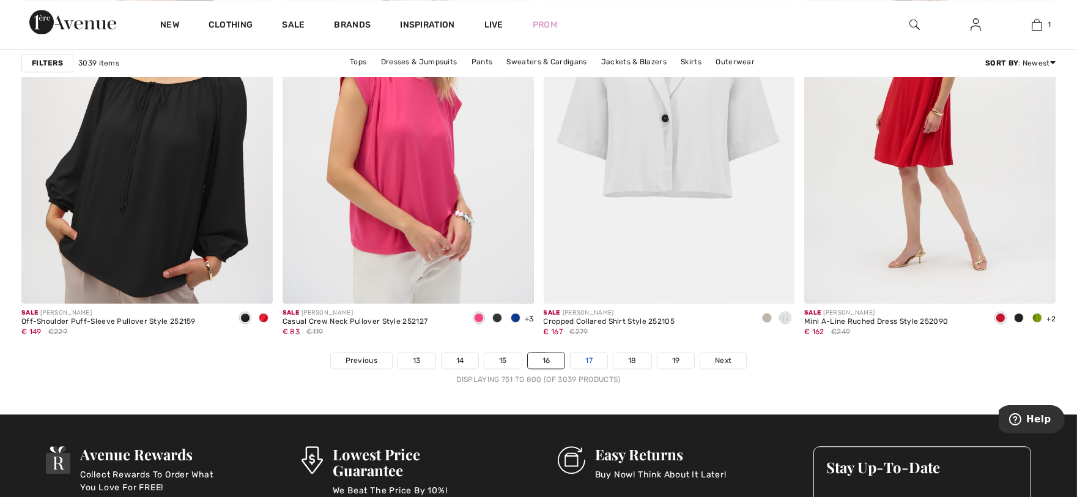
click at [592, 359] on link "17" at bounding box center [589, 360] width 37 height 16
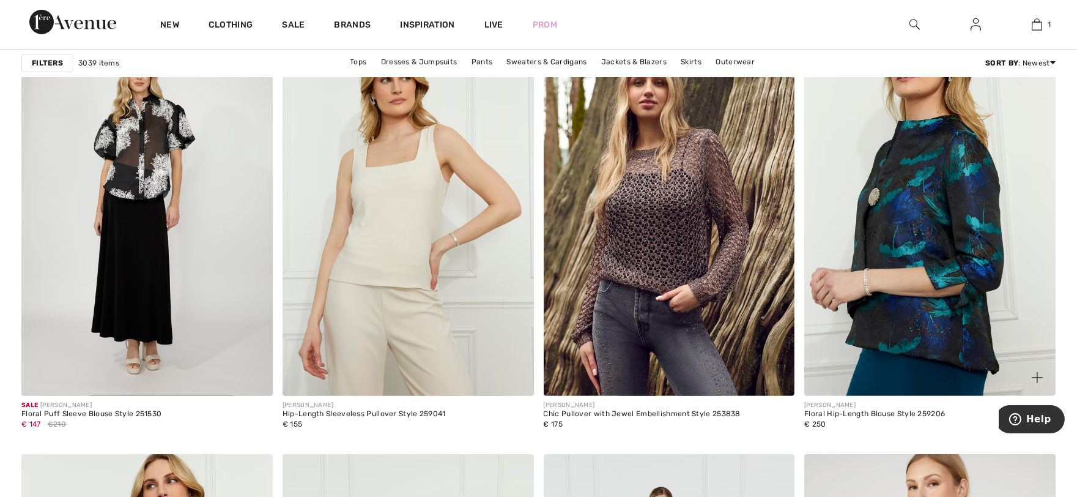
scroll to position [1359, 0]
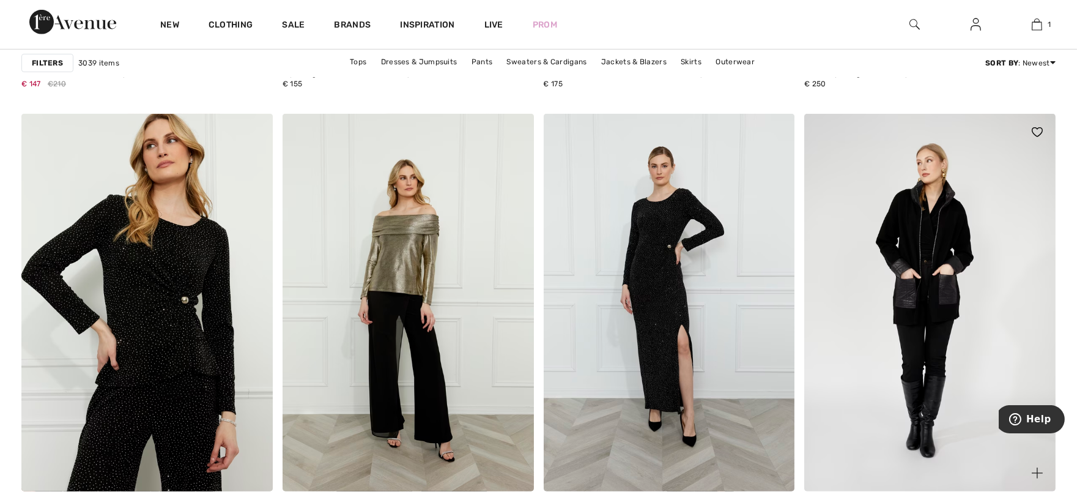
click at [893, 361] on img at bounding box center [930, 302] width 251 height 377
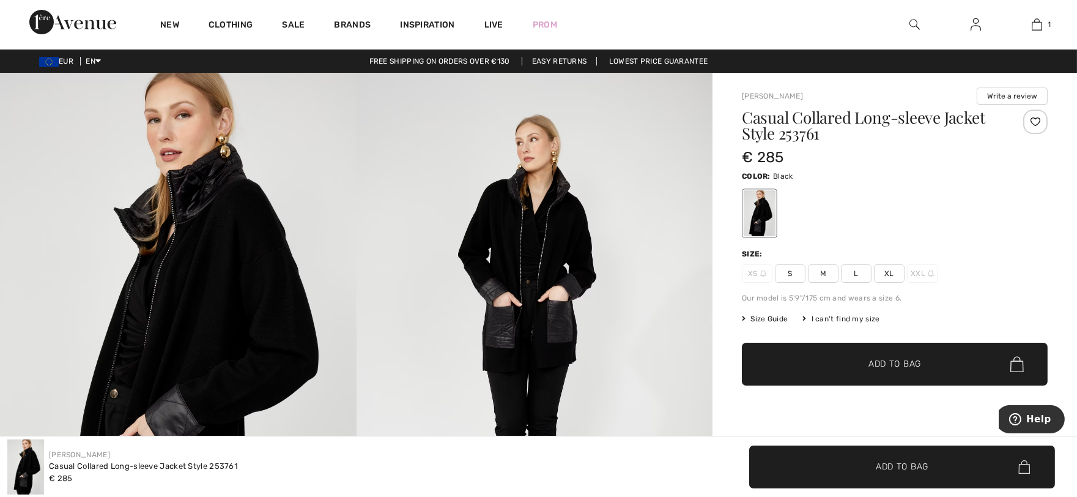
click at [473, 319] on img at bounding box center [535, 340] width 357 height 535
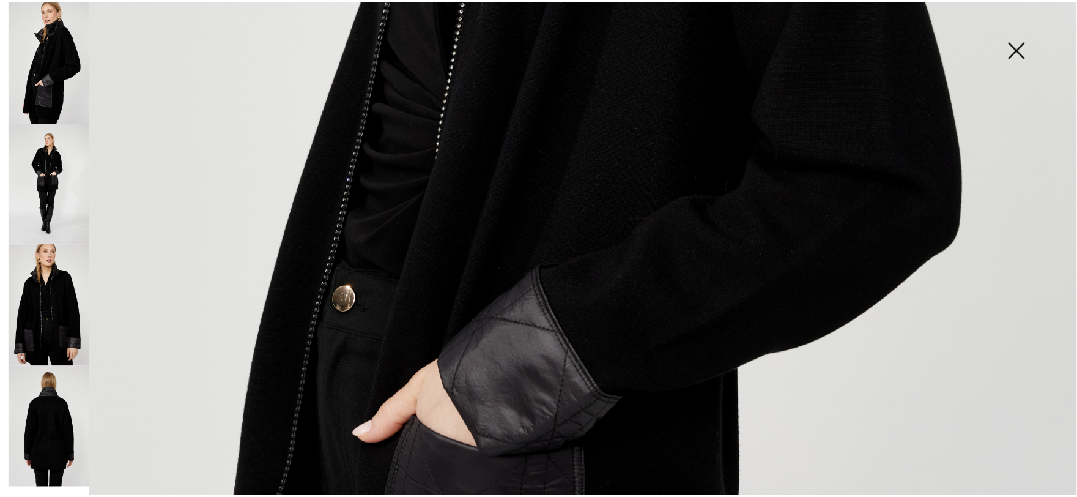
scroll to position [340, 0]
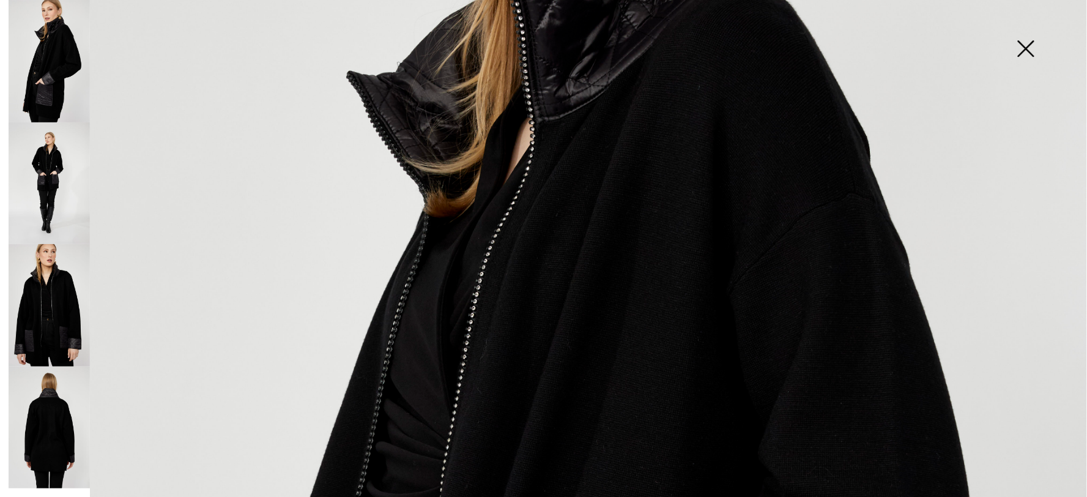
click at [1036, 48] on img at bounding box center [1025, 49] width 61 height 63
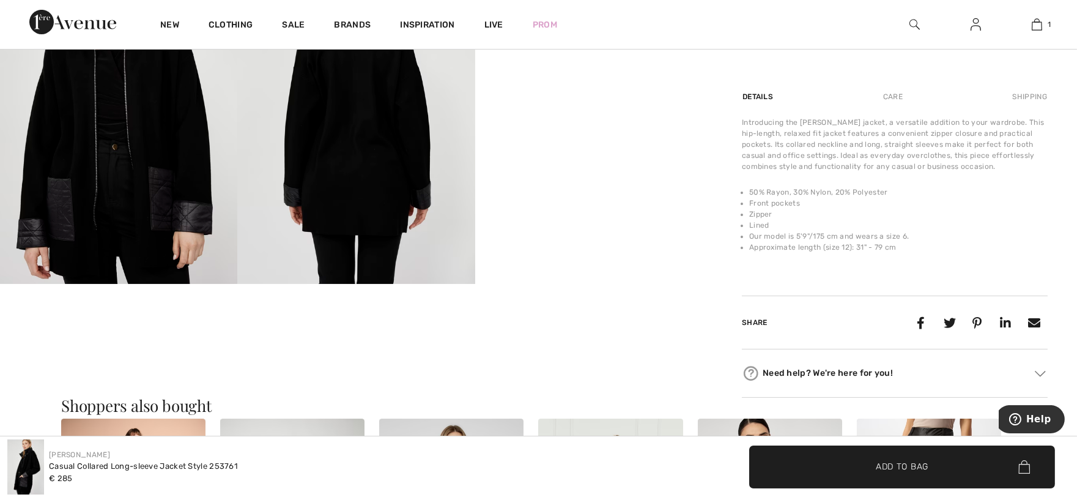
scroll to position [1019, 0]
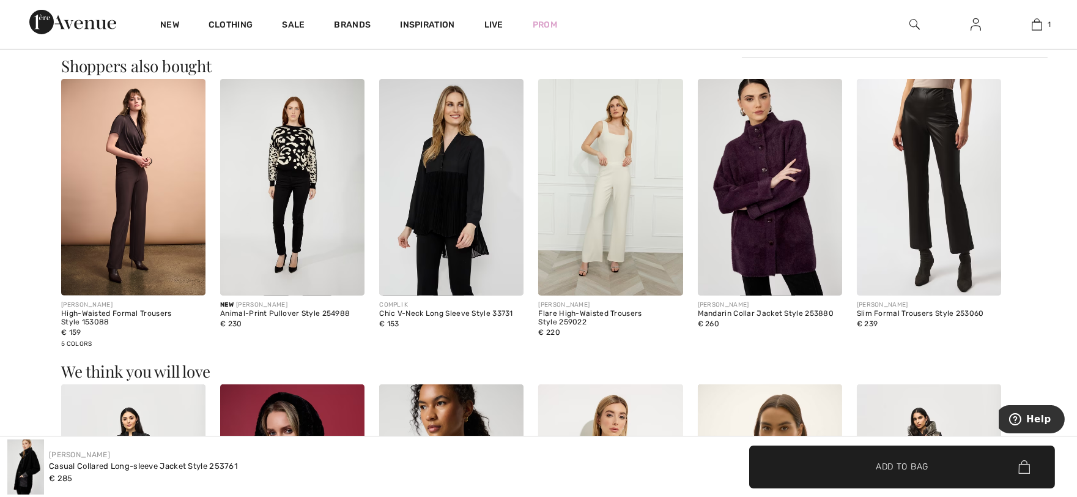
click at [292, 237] on img at bounding box center [292, 187] width 144 height 217
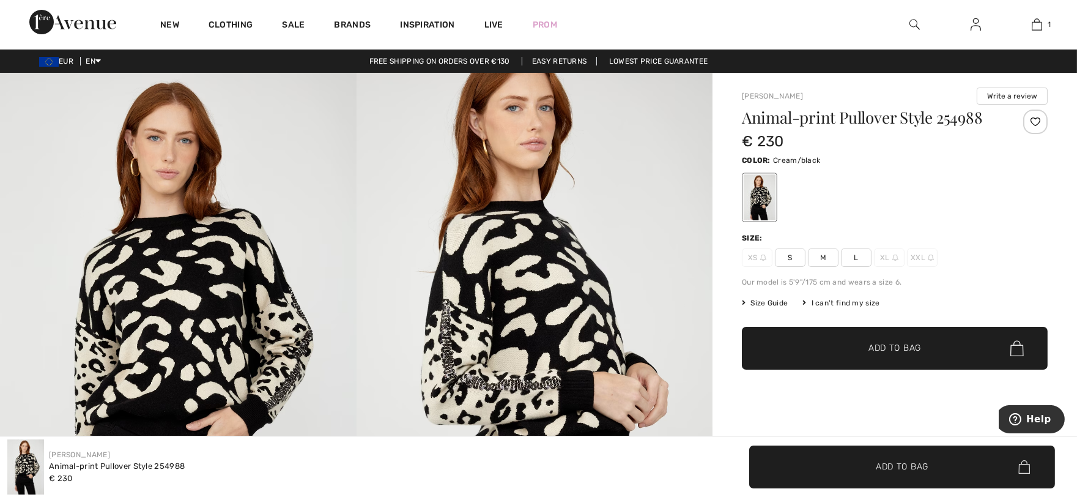
scroll to position [340, 0]
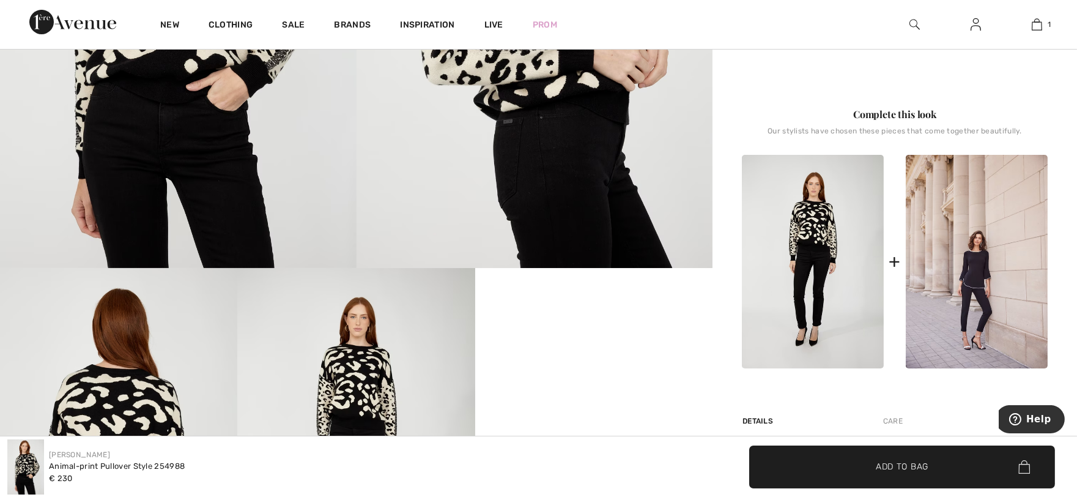
click at [778, 317] on img at bounding box center [813, 262] width 142 height 214
click at [792, 315] on img at bounding box center [813, 262] width 142 height 214
click at [366, 433] on img at bounding box center [355, 446] width 237 height 356
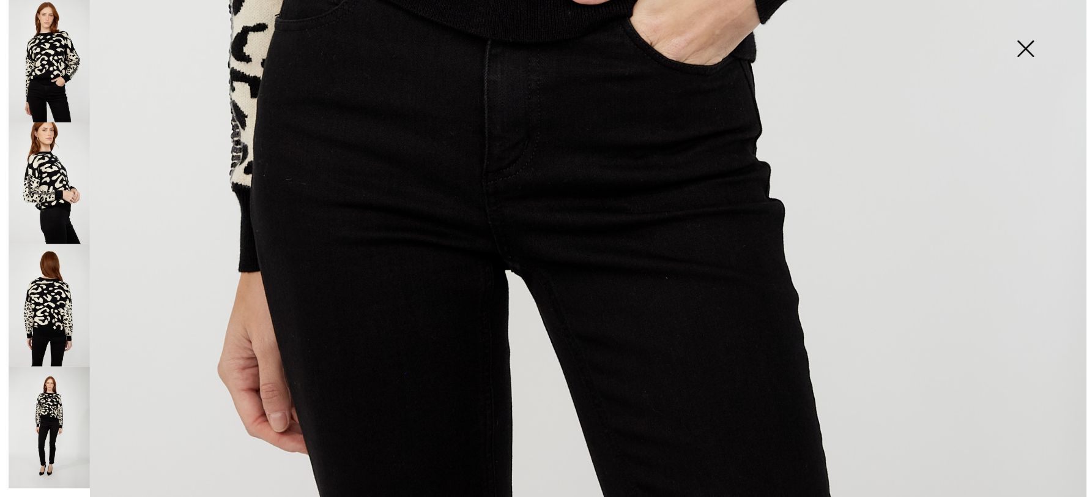
scroll to position [1120, 0]
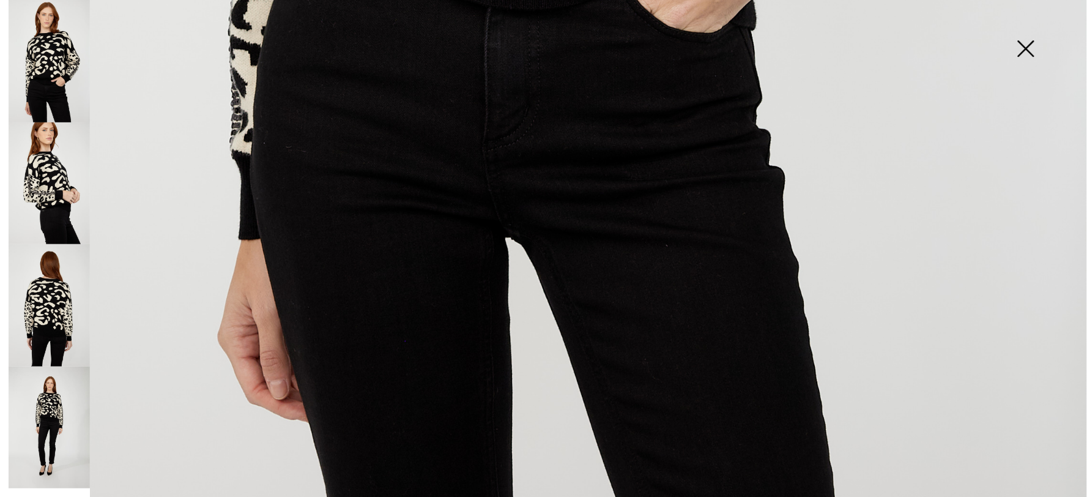
click at [51, 420] on img at bounding box center [49, 427] width 81 height 122
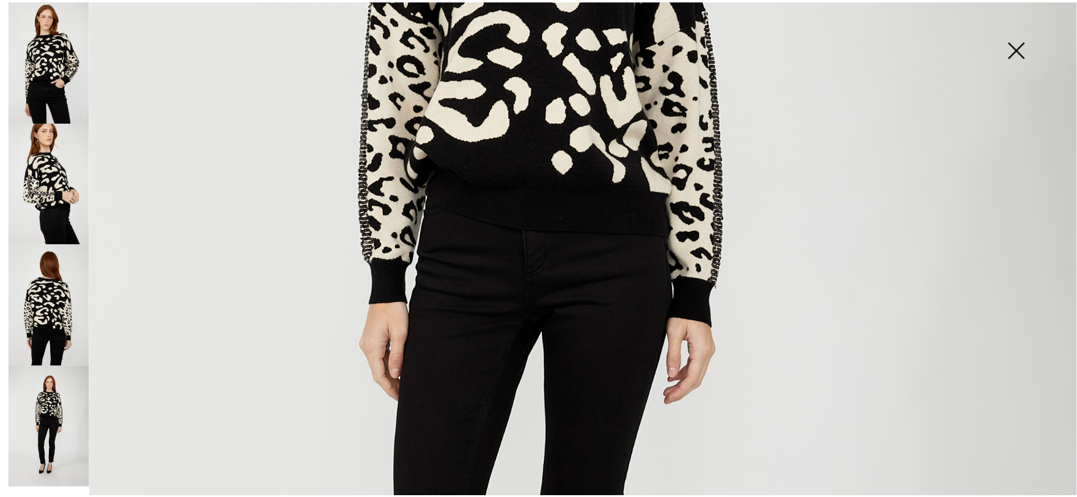
scroll to position [439, 0]
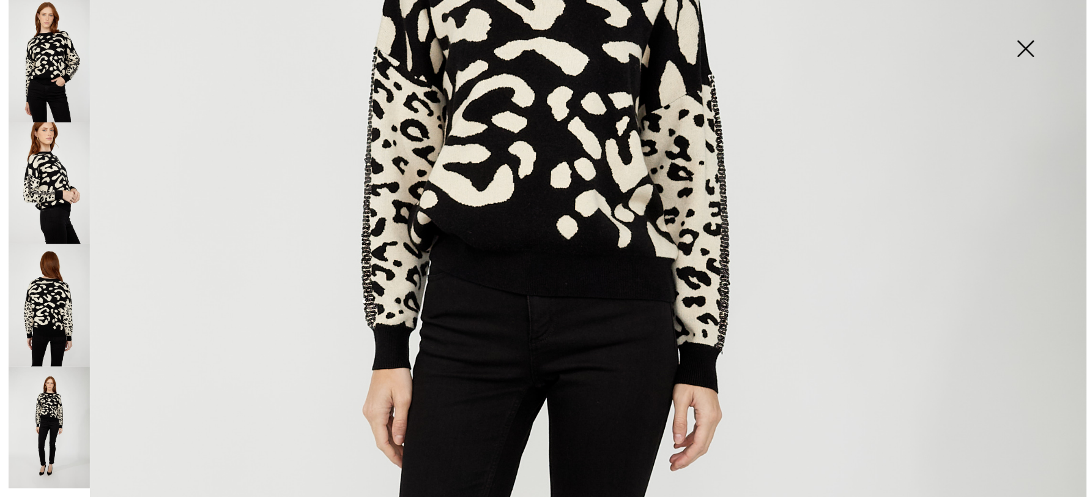
click at [560, 371] on img at bounding box center [543, 376] width 1087 height 1631
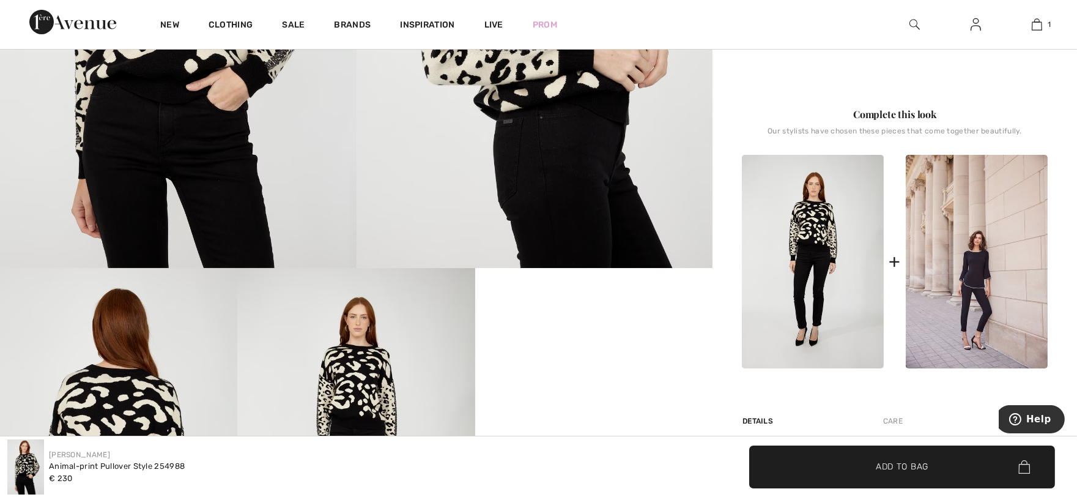
click at [820, 318] on img at bounding box center [813, 262] width 142 height 214
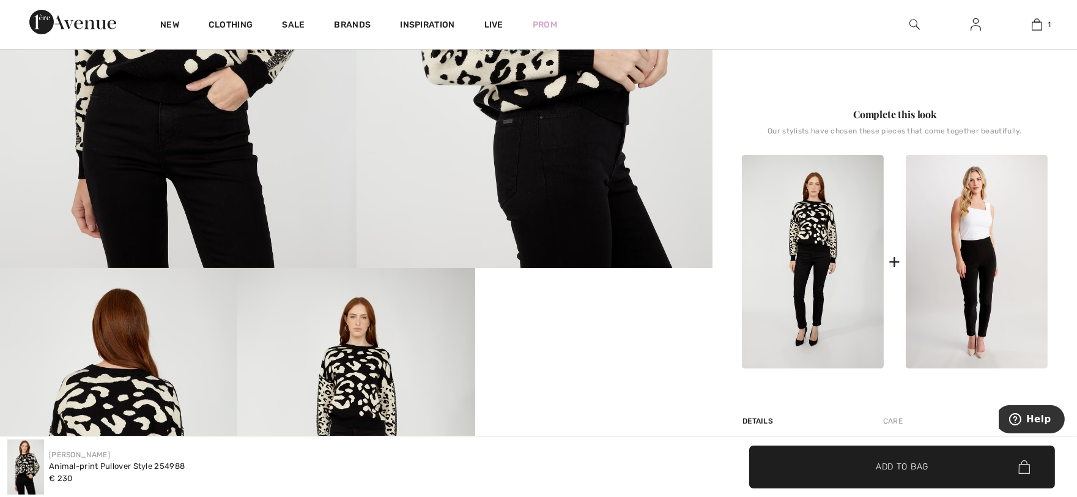
click at [981, 296] on img at bounding box center [977, 262] width 142 height 214
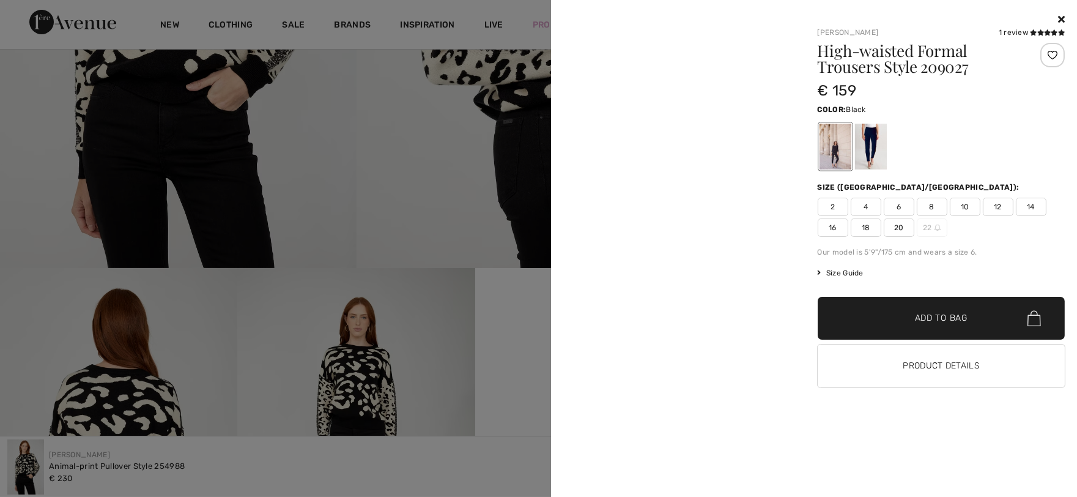
scroll to position [0, 0]
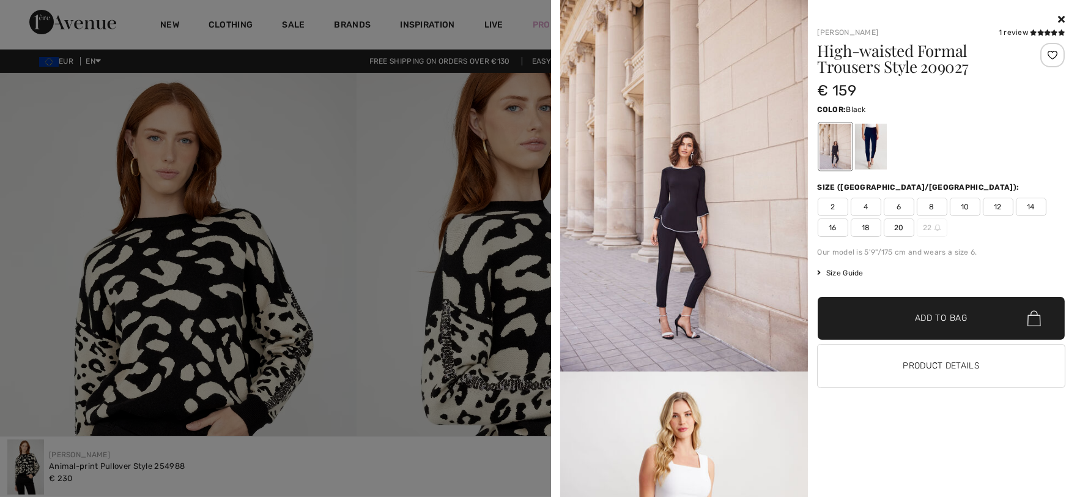
drag, startPoint x: 622, startPoint y: 257, endPoint x: 636, endPoint y: 258, distance: 14.1
click at [625, 257] on img at bounding box center [684, 185] width 248 height 371
click at [653, 260] on img at bounding box center [684, 185] width 248 height 371
click at [859, 139] on div at bounding box center [871, 147] width 32 height 46
click at [876, 142] on div at bounding box center [871, 147] width 32 height 46
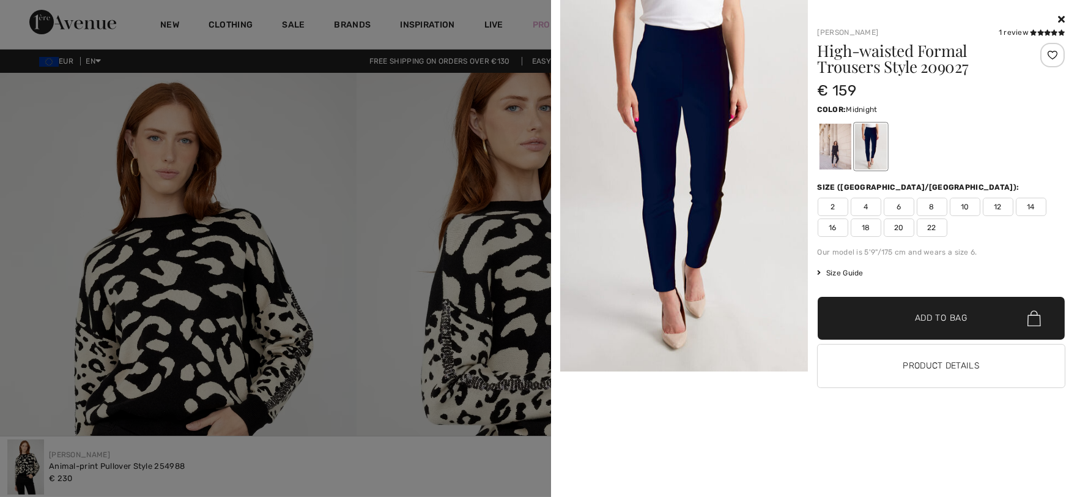
click at [643, 225] on img at bounding box center [684, 185] width 248 height 371
click at [690, 185] on img at bounding box center [684, 185] width 248 height 371
click at [649, 225] on img at bounding box center [684, 185] width 248 height 371
click at [828, 149] on div at bounding box center [835, 147] width 32 height 46
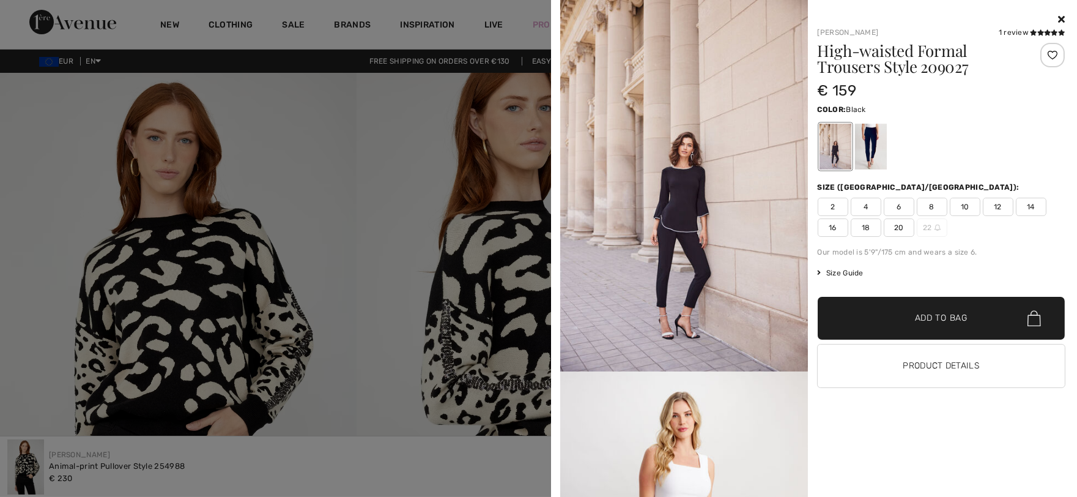
click at [664, 276] on img at bounding box center [684, 185] width 248 height 371
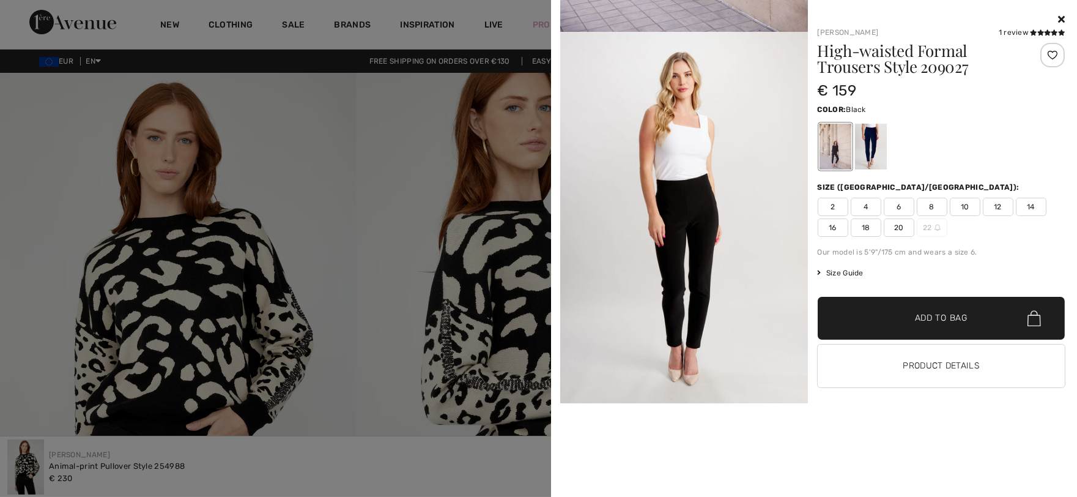
click at [681, 335] on img at bounding box center [684, 217] width 248 height 371
click at [686, 249] on img at bounding box center [684, 217] width 248 height 371
click at [705, 290] on img at bounding box center [684, 217] width 248 height 371
click at [972, 204] on span "10" at bounding box center [965, 207] width 31 height 18
click at [699, 294] on img at bounding box center [684, 217] width 248 height 371
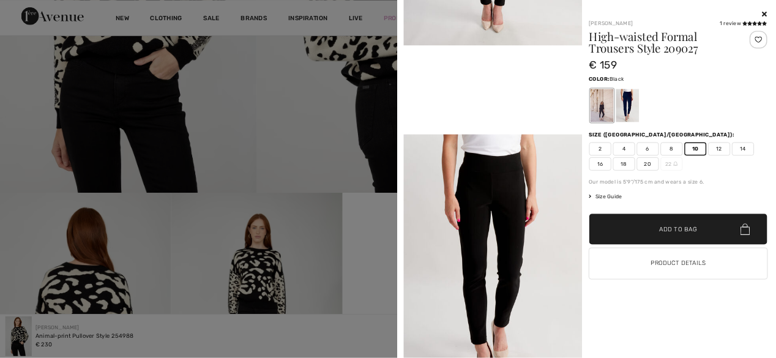
scroll to position [680, 0]
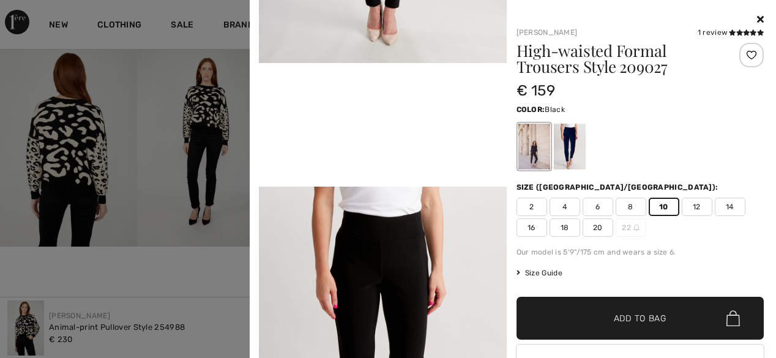
click at [600, 313] on span "✔ Added to Bag" at bounding box center [621, 318] width 75 height 13
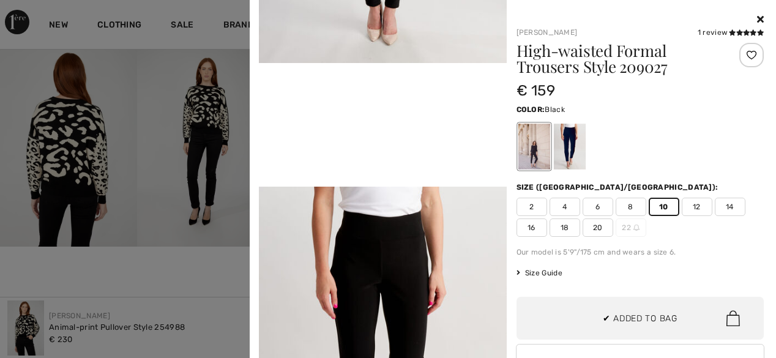
scroll to position [37, 0]
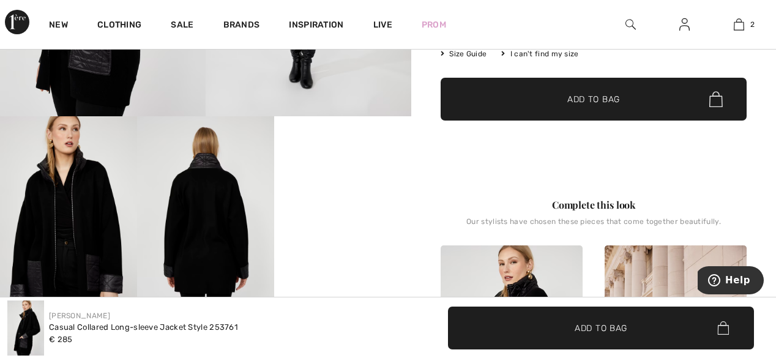
scroll to position [20, 0]
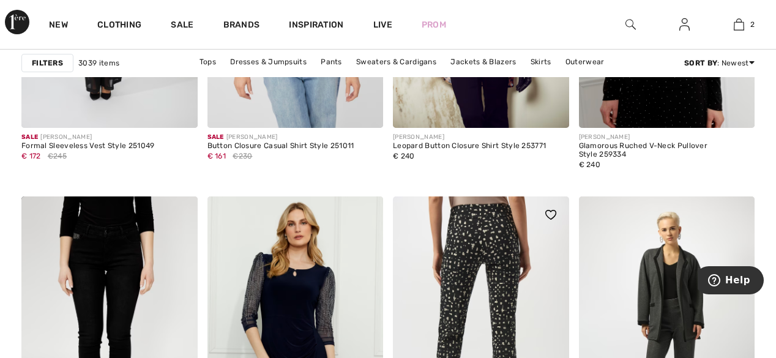
scroll to position [4980, 0]
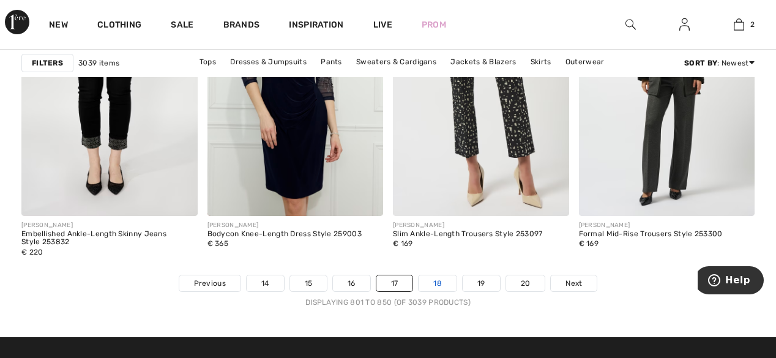
click at [434, 277] on link "18" at bounding box center [437, 283] width 38 height 16
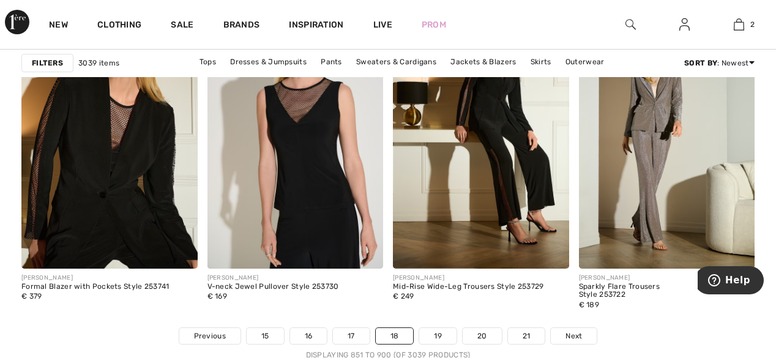
scroll to position [5139, 0]
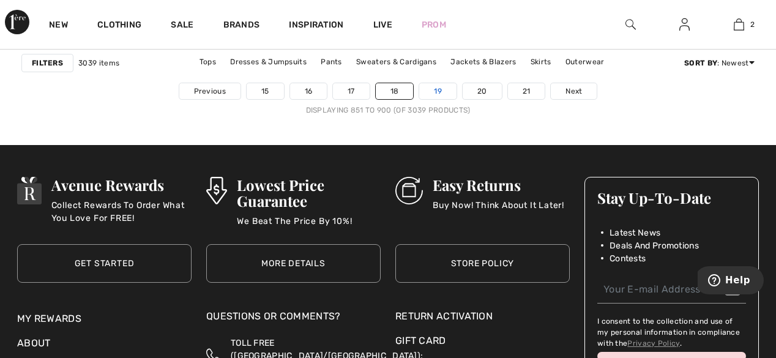
click at [434, 91] on link "19" at bounding box center [437, 91] width 37 height 16
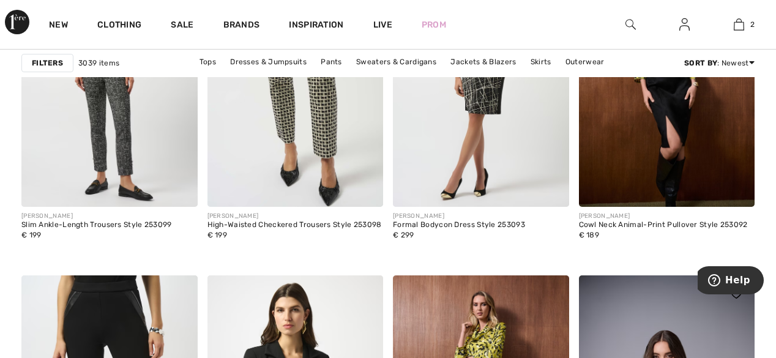
scroll to position [1958, 0]
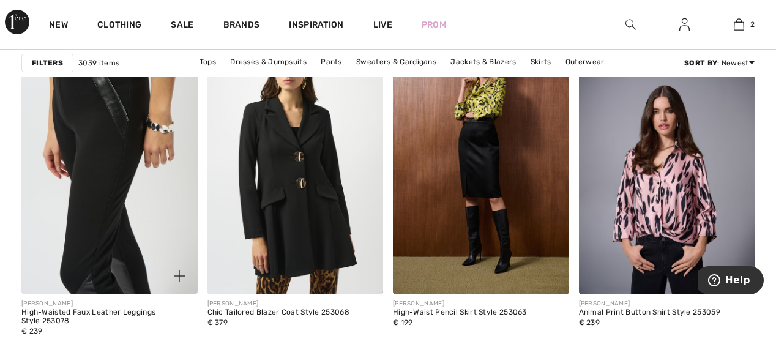
click at [113, 216] on img at bounding box center [109, 163] width 176 height 264
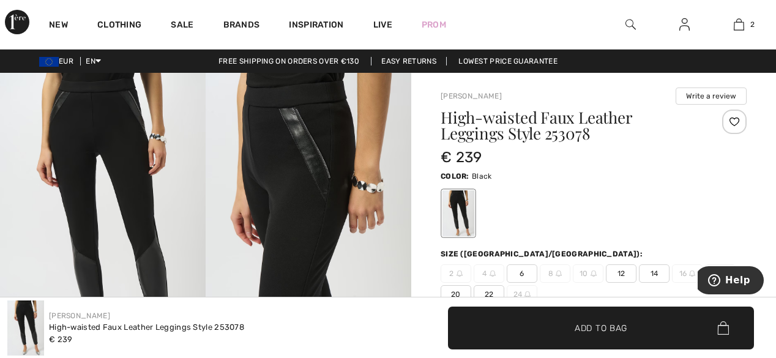
click at [592, 270] on img at bounding box center [593, 273] width 6 height 6
click at [592, 272] on img at bounding box center [593, 273] width 6 height 6
click at [737, 280] on span "Help" at bounding box center [737, 280] width 25 height 11
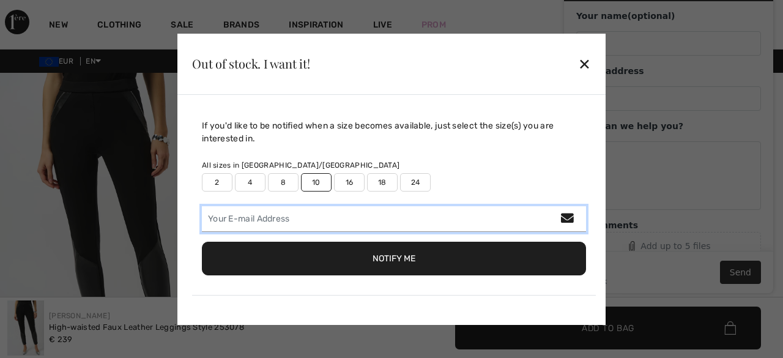
click at [252, 223] on input "email" at bounding box center [394, 219] width 384 height 26
type input "m.burgar62@gmail.com"
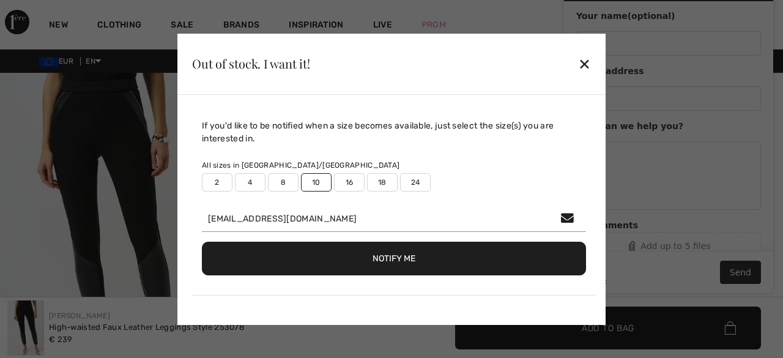
click at [399, 262] on button "Notify Me" at bounding box center [394, 259] width 384 height 34
click at [514, 245] on button "Notify Me" at bounding box center [394, 259] width 384 height 34
click at [582, 34] on div "Out of stock. I want it! ✕" at bounding box center [391, 64] width 428 height 61
click at [579, 64] on div "✕" at bounding box center [584, 64] width 13 height 26
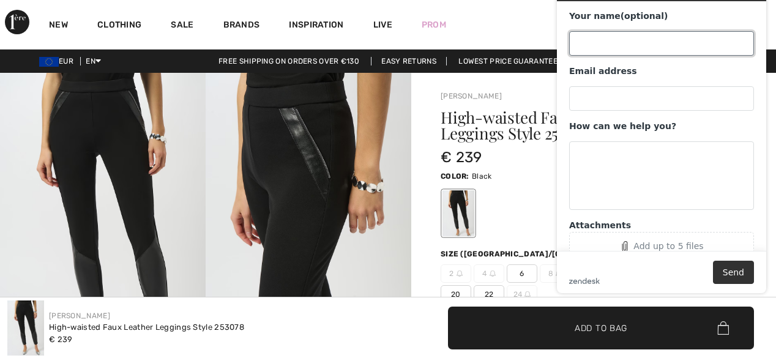
click at [600, 46] on input "Your name (optional)" at bounding box center [661, 43] width 185 height 24
type input "Majda Burgar"
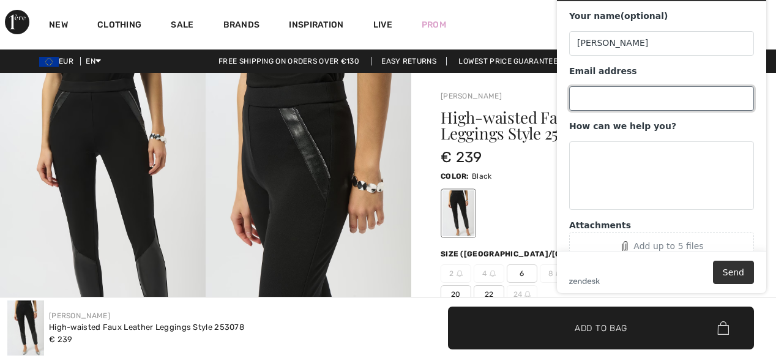
click at [589, 90] on input "Email address" at bounding box center [661, 98] width 185 height 24
type input "m.burgar62@gmail.com"
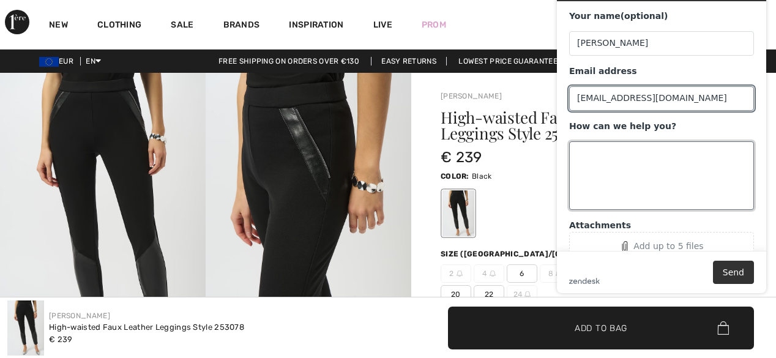
click at [603, 158] on textarea "How can we help you?" at bounding box center [661, 175] width 185 height 69
click at [595, 157] on textarea "How can we help you?" at bounding box center [661, 175] width 185 height 69
click at [575, 178] on textarea "How can we help you?" at bounding box center [661, 175] width 185 height 69
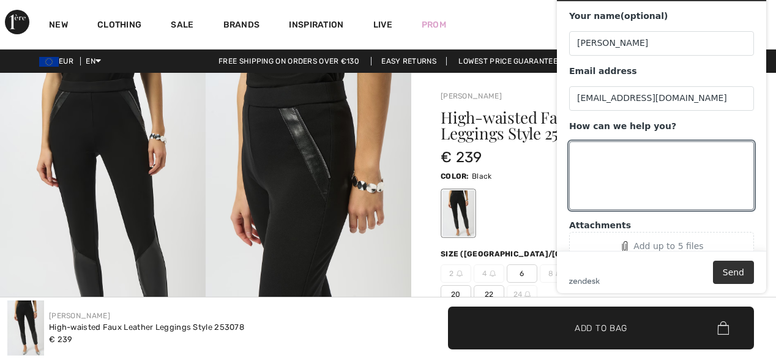
click at [465, 16] on div "New Clothing Sale Brands Inspiration Live Prom 2 Added to Bag Joseph Ribkoff Re…" at bounding box center [388, 24] width 776 height 49
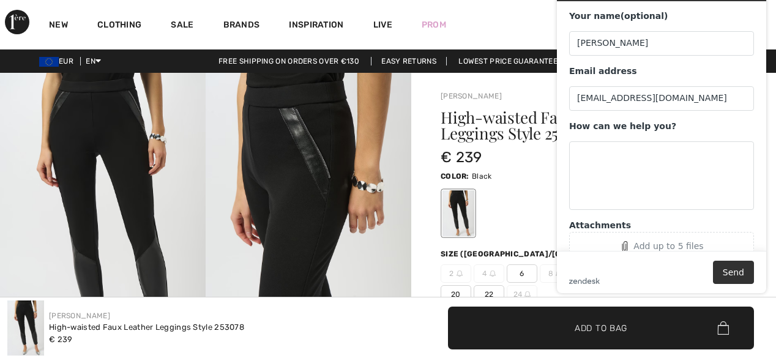
click at [750, 6] on main "Your name (optional) Majda Burgar Email address m.burgar62@gmail.com How can we…" at bounding box center [663, 126] width 200 height 250
click at [715, 280] on button "Send" at bounding box center [733, 272] width 41 height 23
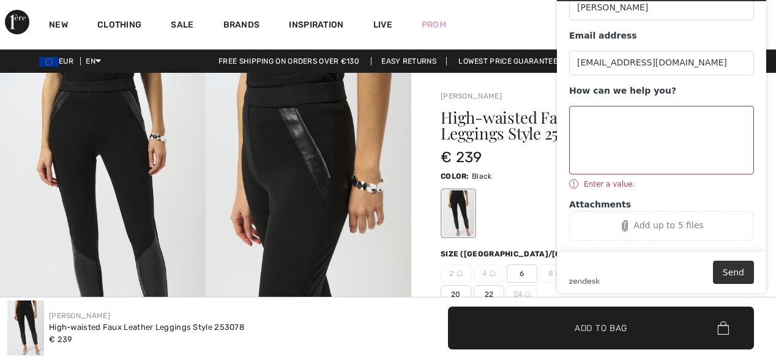
click at [547, 214] on div "Leave us a message Your name (optional) Majda Burgar Email address m.burgar62@g…" at bounding box center [661, 134] width 229 height 338
click at [459, 226] on div at bounding box center [458, 213] width 32 height 46
click at [354, 164] on img at bounding box center [309, 227] width 206 height 308
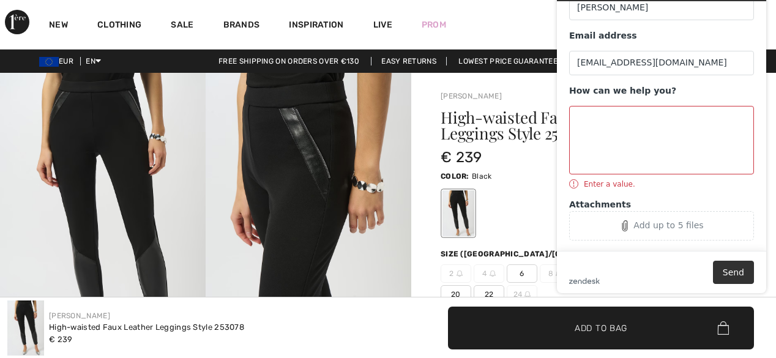
click at [390, 226] on img at bounding box center [309, 227] width 206 height 308
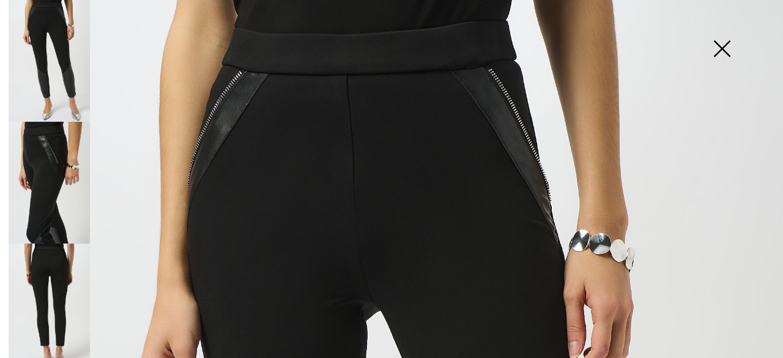
drag, startPoint x: 721, startPoint y: 48, endPoint x: 173, endPoint y: 108, distance: 552.1
click at [721, 48] on img at bounding box center [721, 49] width 61 height 63
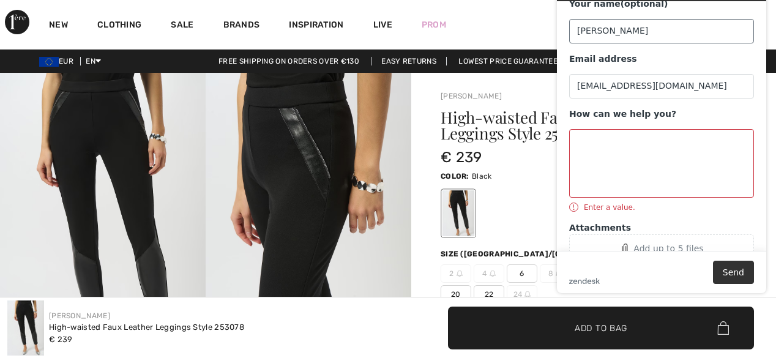
scroll to position [0, 0]
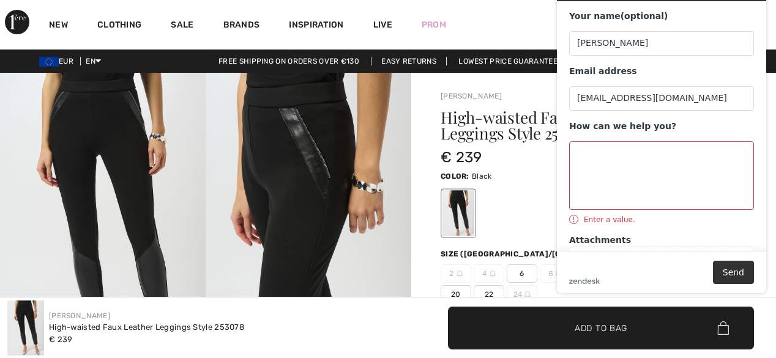
click at [741, 20] on div "Your name (optional)" at bounding box center [661, 16] width 185 height 12
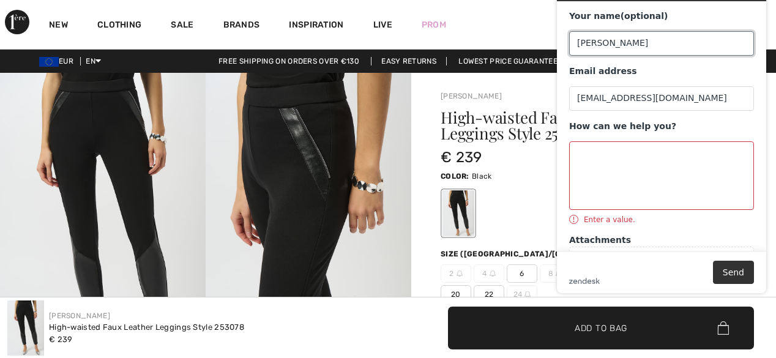
click at [741, 31] on input "Majda Burgar" at bounding box center [661, 43] width 185 height 24
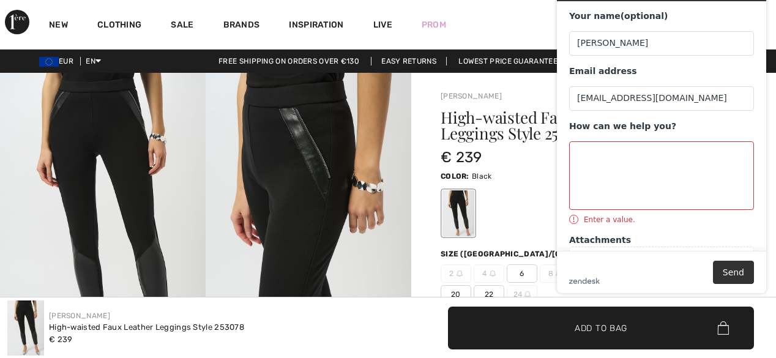
click at [150, 204] on img at bounding box center [103, 227] width 206 height 308
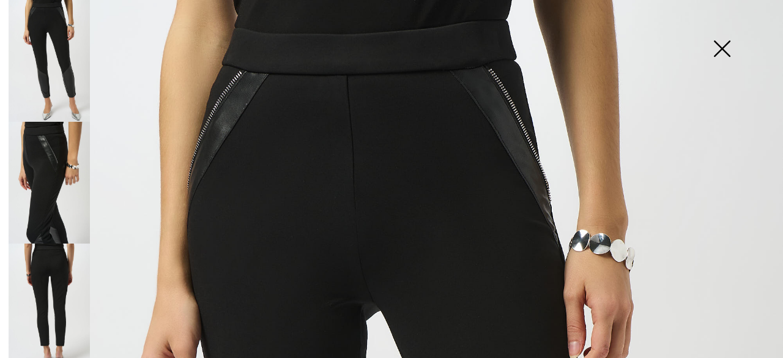
click at [714, 61] on img at bounding box center [721, 49] width 61 height 63
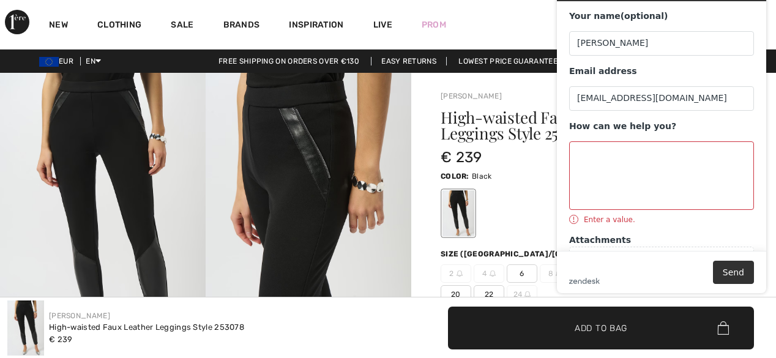
click at [470, 134] on h1 "High-waisted Faux Leather Leggings Style 253078" at bounding box center [568, 126] width 255 height 32
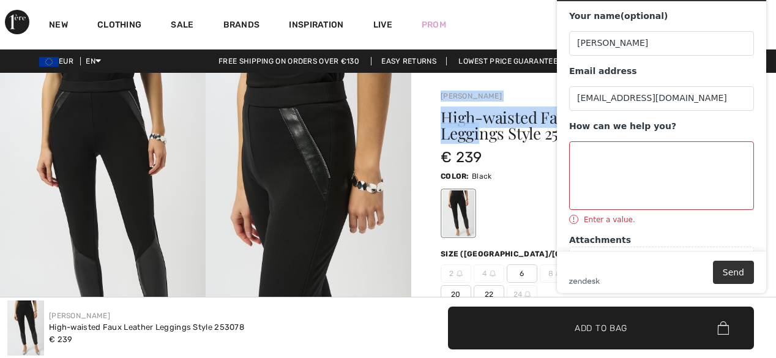
drag, startPoint x: 483, startPoint y: 130, endPoint x: 409, endPoint y: 130, distance: 74.0
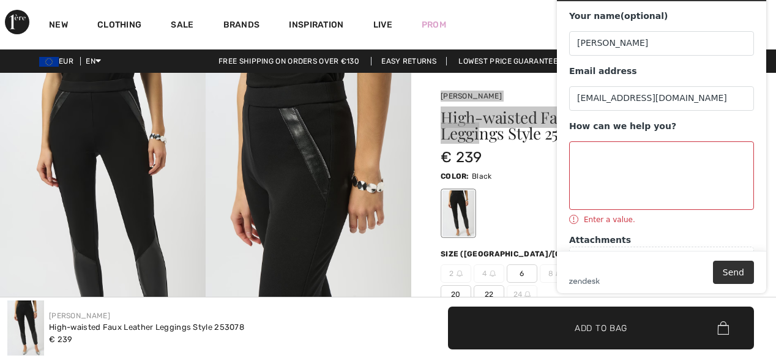
click at [574, 218] on icon "error" at bounding box center [574, 219] width 10 height 10
click at [575, 217] on icon "error" at bounding box center [574, 219] width 10 height 10
click at [594, 286] on footer "zendesk .cls-1{fill:#03363d;} Send" at bounding box center [661, 272] width 209 height 42
click at [725, 265] on button "Send" at bounding box center [733, 272] width 41 height 23
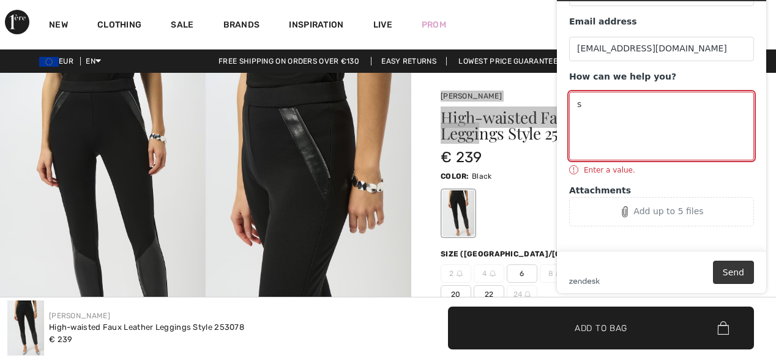
scroll to position [35, 0]
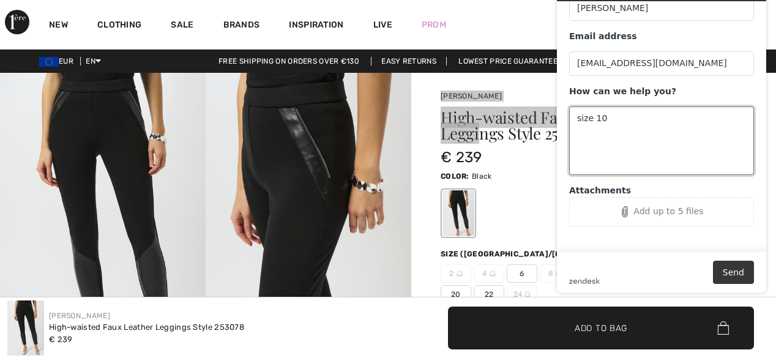
type textarea "size 10"
click at [745, 272] on button "Send" at bounding box center [733, 272] width 41 height 23
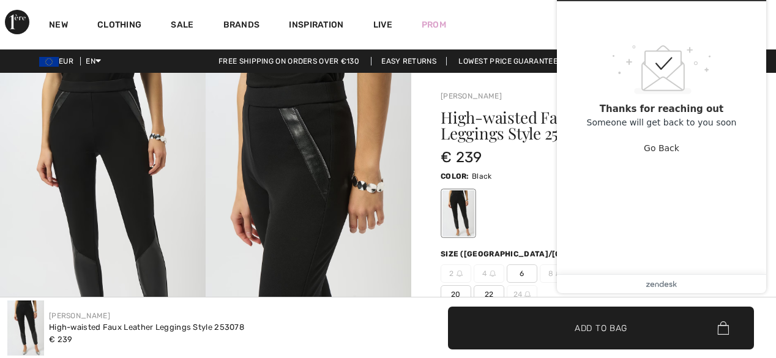
click at [521, 259] on div "Size (CA/US): 2 4 6 8 10 12 14 16 18 20 22 24" at bounding box center [594, 275] width 306 height 55
click at [756, 112] on main ".custom-cls-1{fill:#ccc;}.cls-2{fill:#cccccb;}.cls-3{fill:#f8f8f8;}.cls-4{fill:…" at bounding box center [663, 137] width 200 height 273
click at [672, 154] on button "Go Back" at bounding box center [661, 147] width 35 height 23
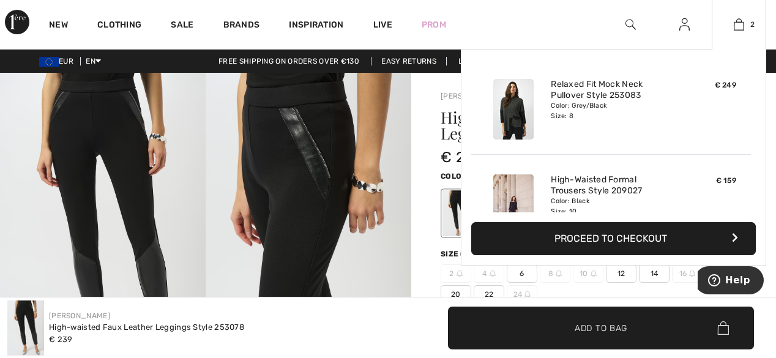
click at [514, 121] on img at bounding box center [513, 109] width 40 height 61
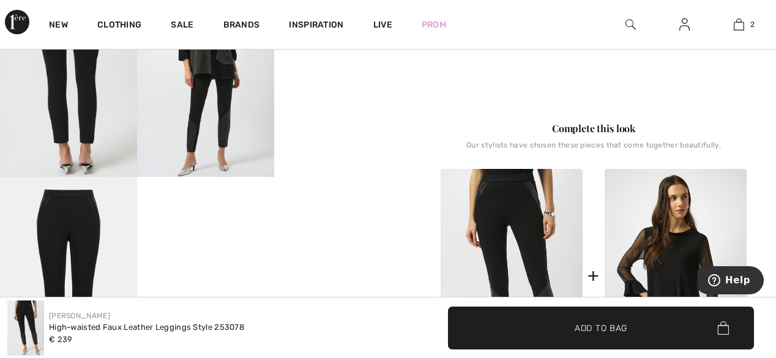
scroll to position [245, 0]
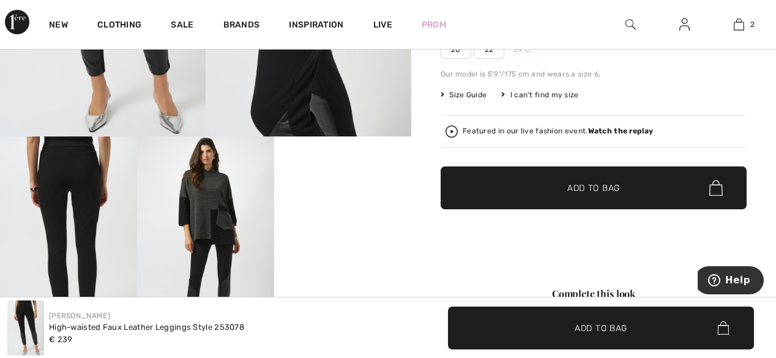
click at [352, 205] on video "Your browser does not support the video tag." at bounding box center [342, 170] width 137 height 69
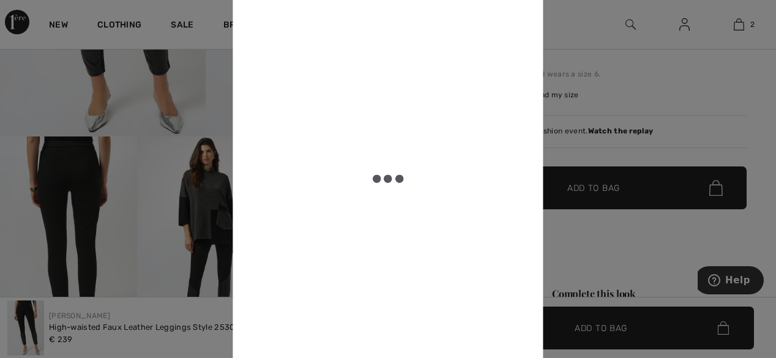
click at [89, 258] on div at bounding box center [388, 179] width 776 height 358
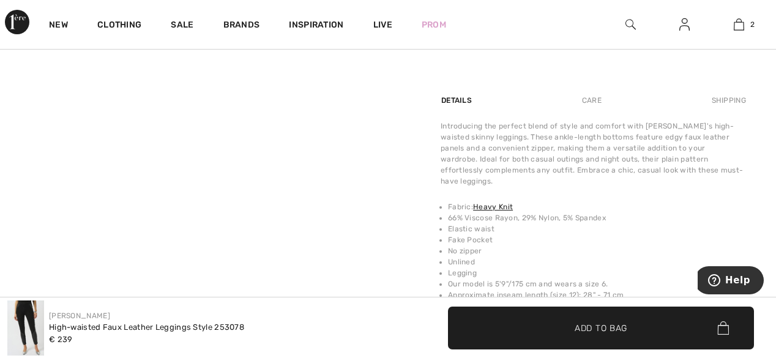
scroll to position [734, 0]
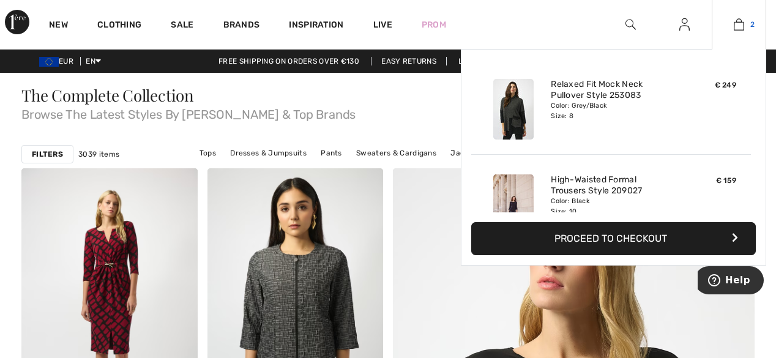
click at [740, 29] on img at bounding box center [739, 24] width 10 height 15
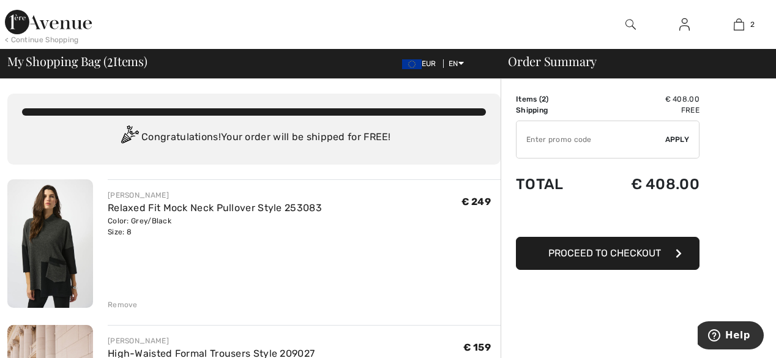
scroll to position [245, 0]
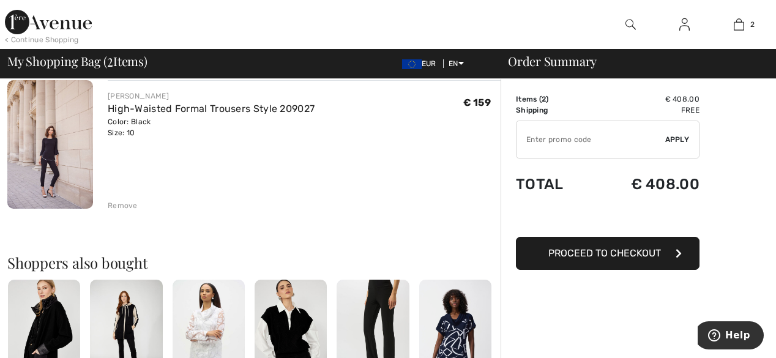
click at [35, 137] on img at bounding box center [50, 144] width 86 height 128
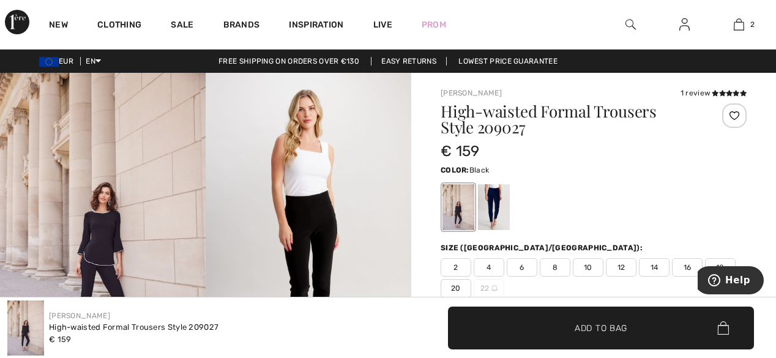
click at [321, 215] on img at bounding box center [309, 227] width 206 height 308
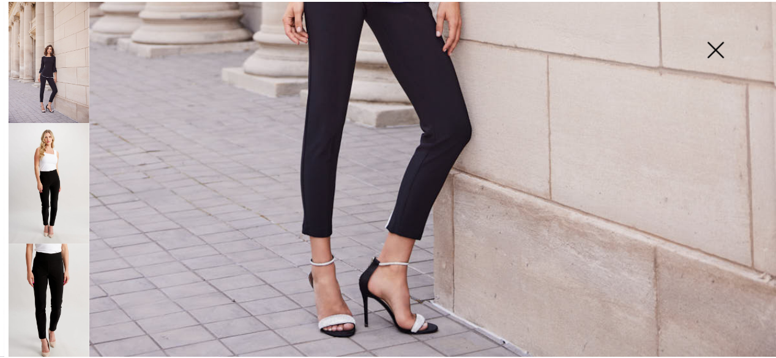
scroll to position [489, 0]
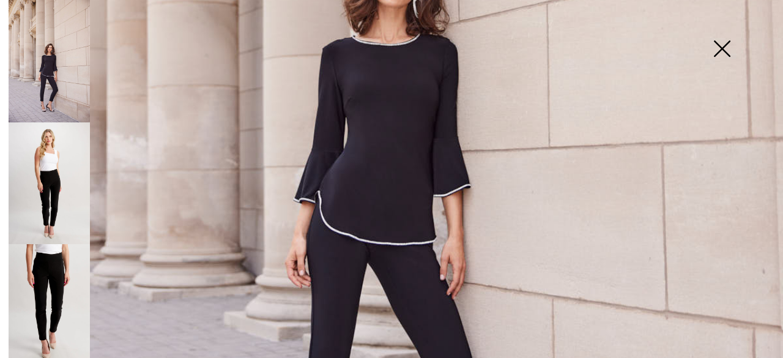
click at [328, 282] on img at bounding box center [391, 98] width 783 height 1175
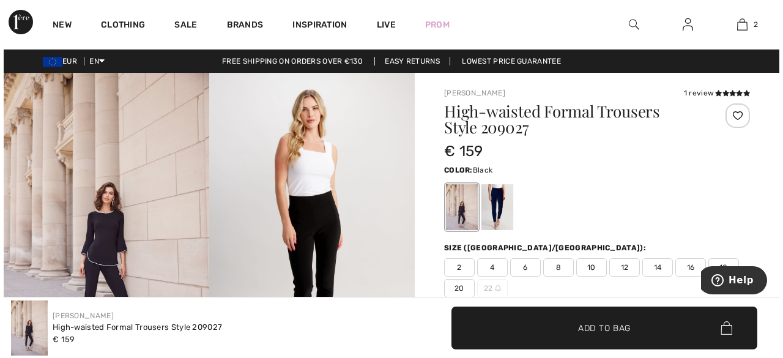
scroll to position [245, 0]
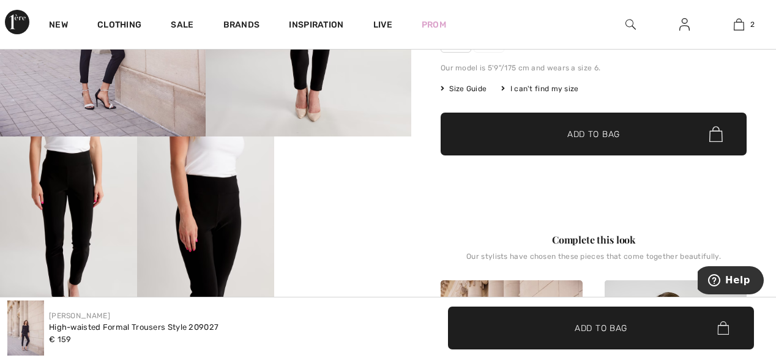
click at [84, 235] on img at bounding box center [68, 239] width 137 height 206
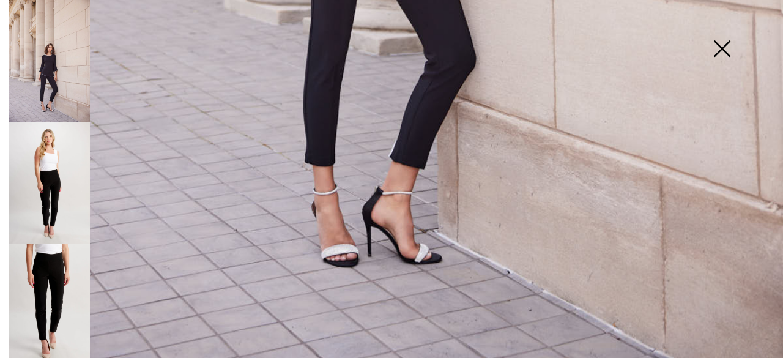
scroll to position [561, 0]
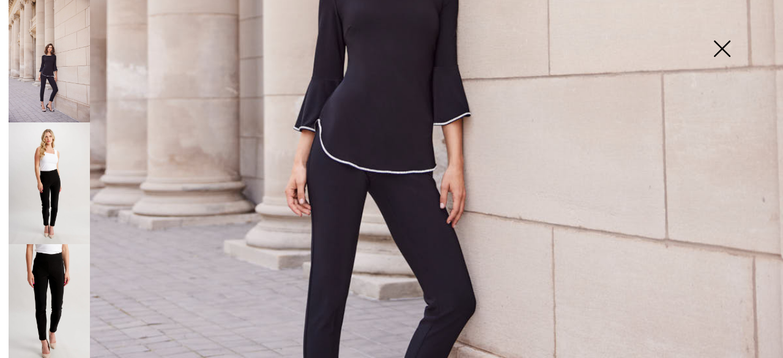
click at [53, 280] on img at bounding box center [49, 305] width 81 height 122
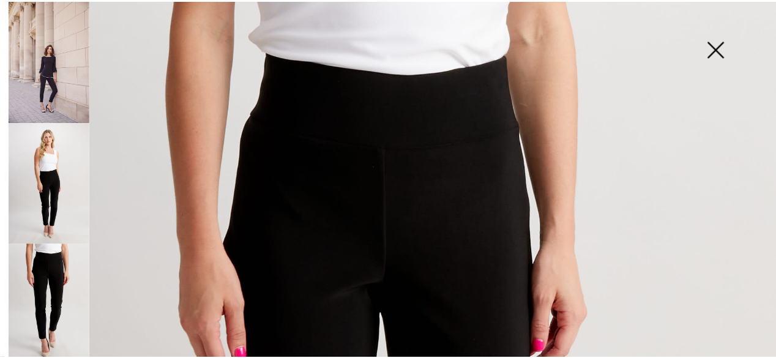
scroll to position [0, 0]
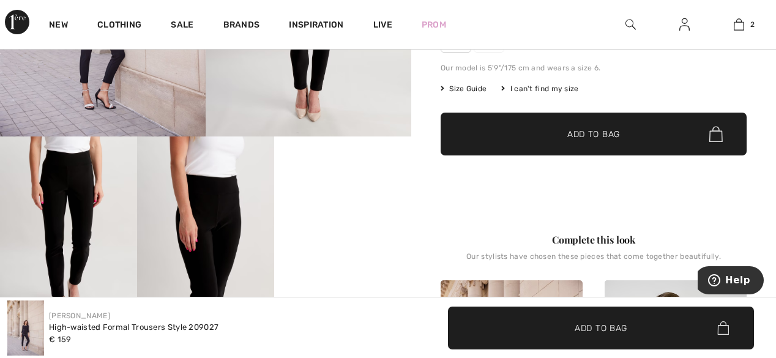
click at [343, 205] on video "Your browser does not support the video tag." at bounding box center [342, 170] width 137 height 69
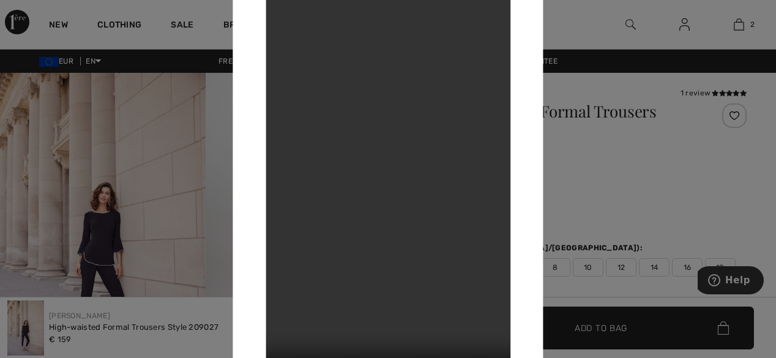
click at [742, 26] on div at bounding box center [388, 179] width 776 height 358
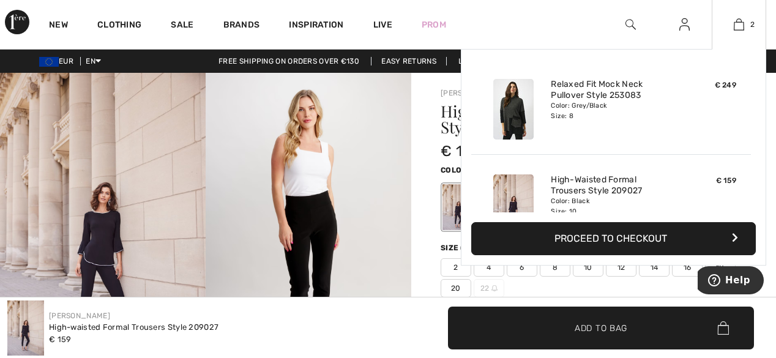
click at [518, 122] on img at bounding box center [513, 109] width 40 height 61
click at [587, 112] on div "Color: Grey/Black Size: 8" at bounding box center [611, 111] width 121 height 20
click at [744, 28] on img at bounding box center [739, 24] width 10 height 15
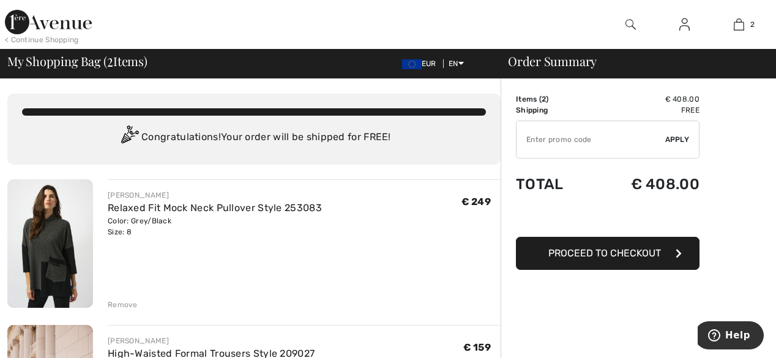
click at [121, 307] on div "Remove" at bounding box center [123, 304] width 30 height 11
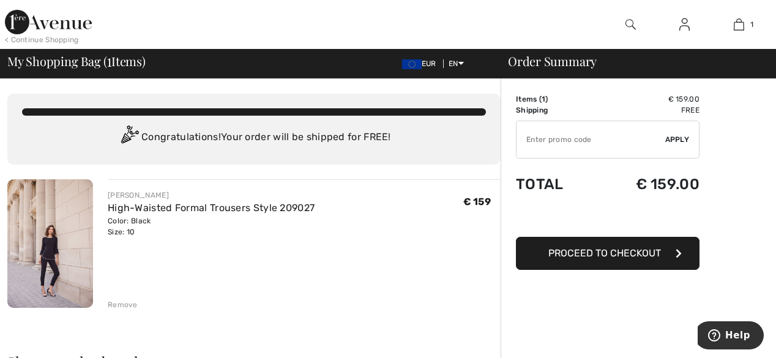
click at [59, 263] on img at bounding box center [50, 243] width 86 height 128
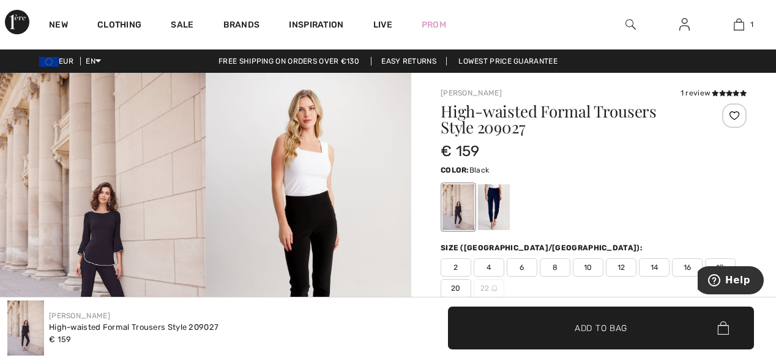
click at [294, 262] on img at bounding box center [309, 227] width 206 height 308
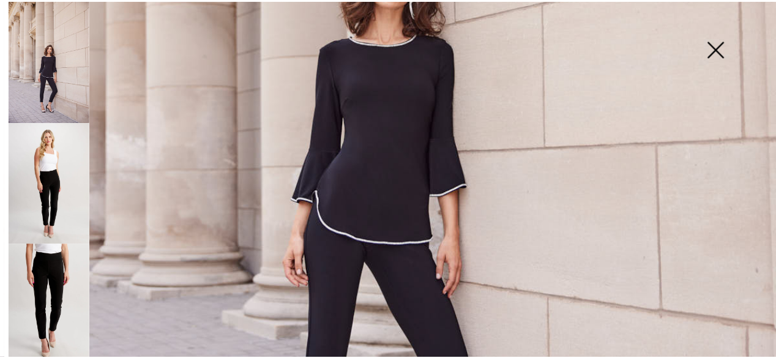
scroll to position [734, 0]
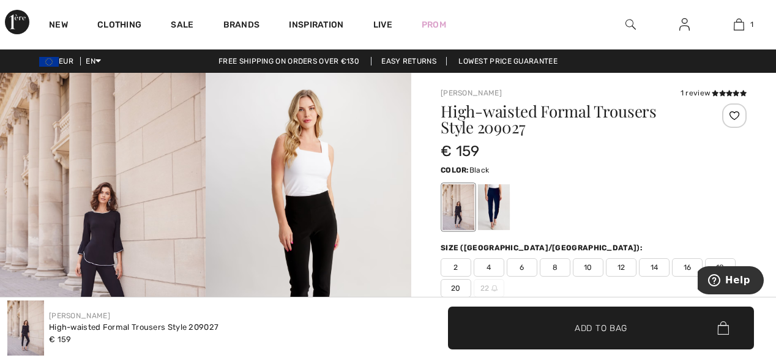
scroll to position [245, 0]
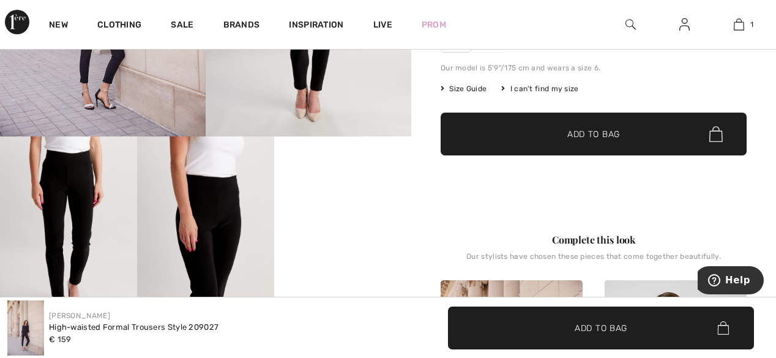
click at [340, 205] on video "Your browser does not support the video tag." at bounding box center [342, 170] width 137 height 69
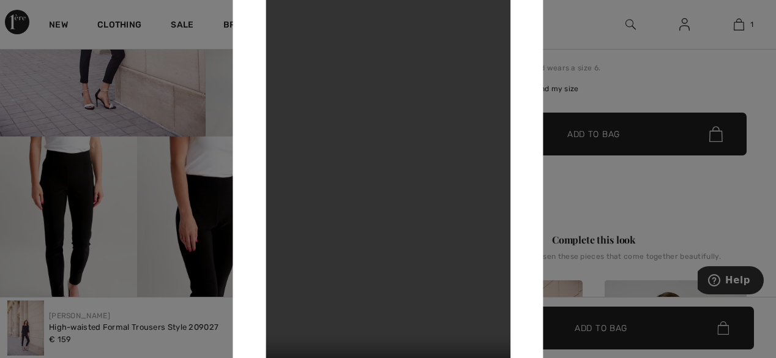
click at [343, 261] on video "Your browser does not support the video tag." at bounding box center [388, 178] width 245 height 435
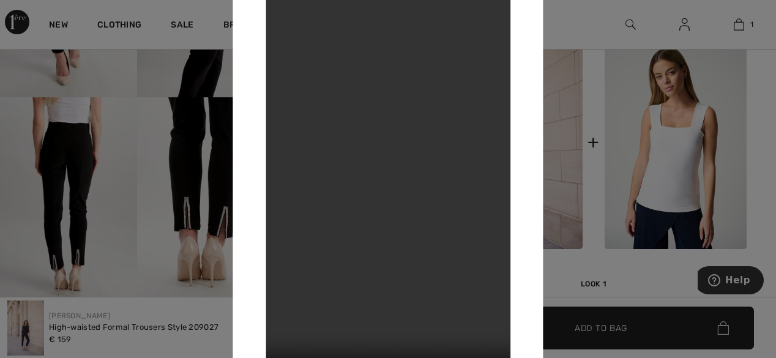
scroll to position [734, 0]
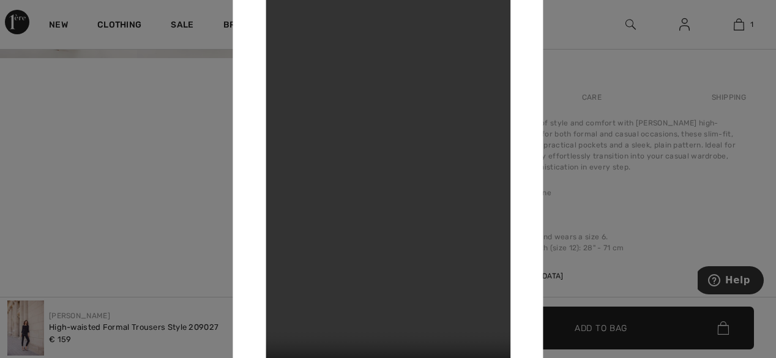
click at [640, 218] on div at bounding box center [388, 179] width 776 height 358
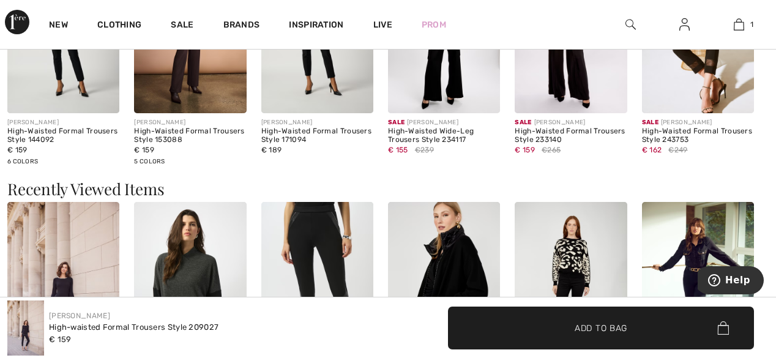
scroll to position [1224, 0]
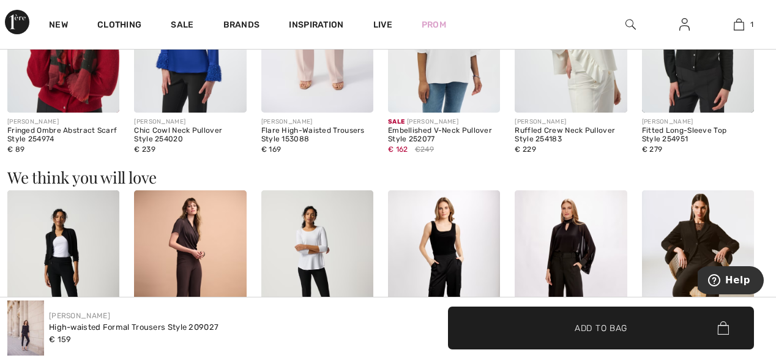
click at [320, 275] on img at bounding box center [317, 274] width 112 height 168
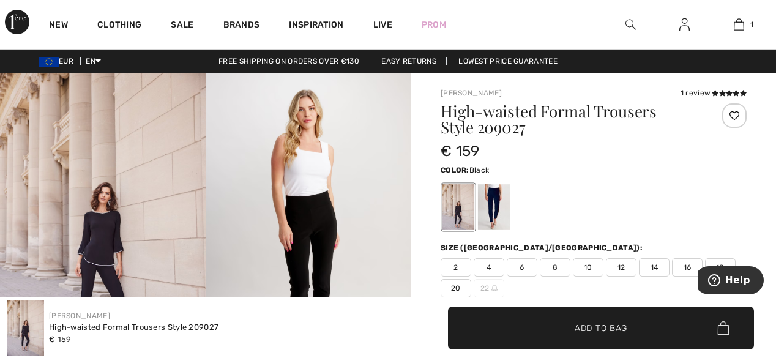
click at [626, 24] on img at bounding box center [630, 24] width 10 height 15
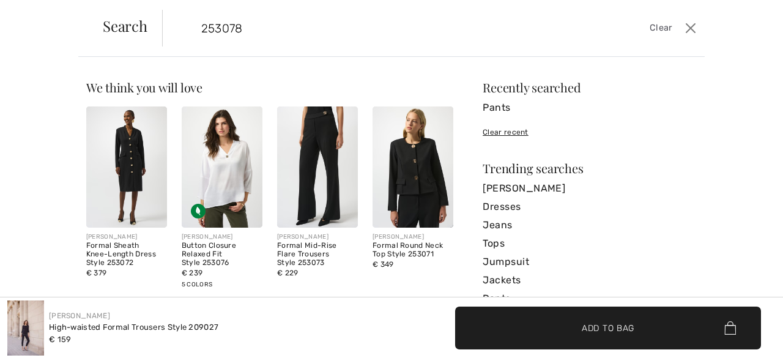
type input "253078"
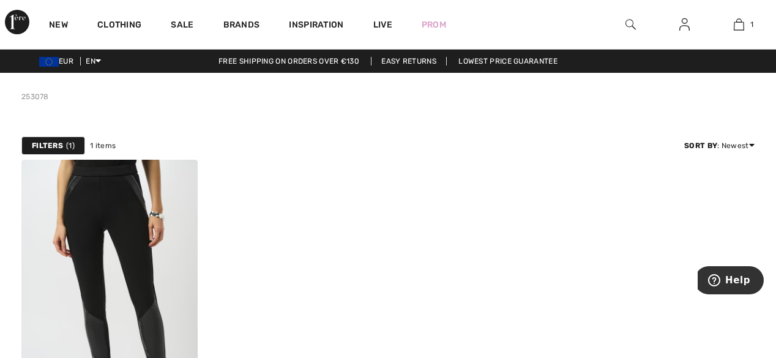
scroll to position [245, 0]
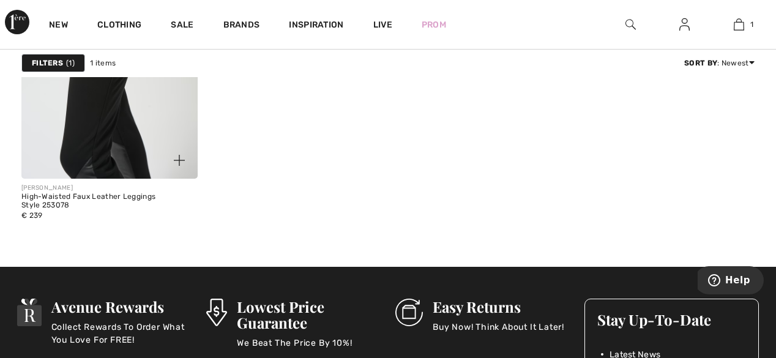
click at [114, 125] on img at bounding box center [109, 47] width 176 height 264
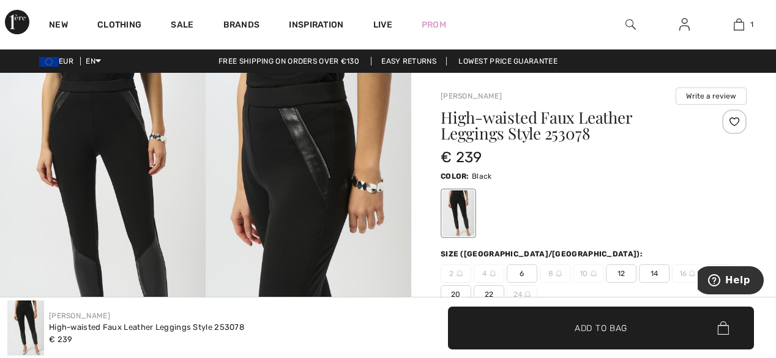
click at [615, 273] on span "12" at bounding box center [621, 273] width 31 height 18
click at [622, 333] on span "Add to Bag" at bounding box center [600, 327] width 53 height 13
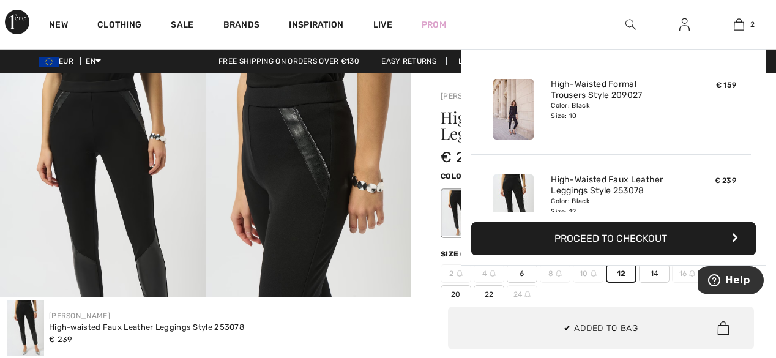
scroll to position [37, 0]
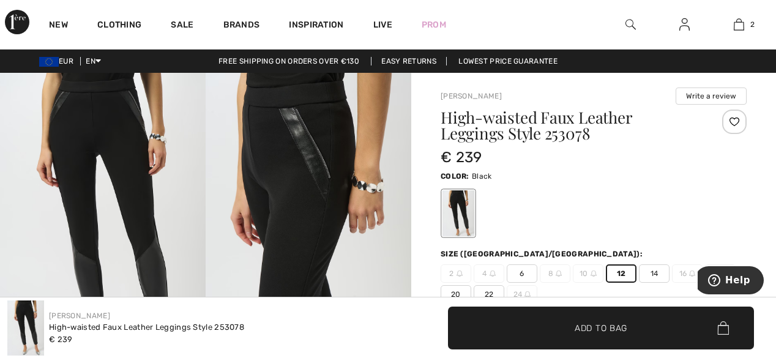
click at [740, 118] on div at bounding box center [734, 122] width 24 height 24
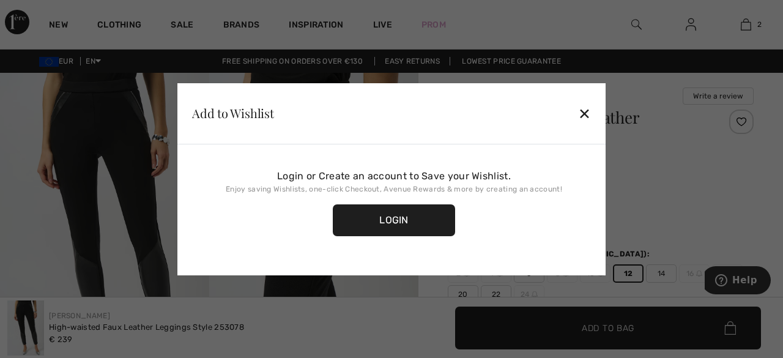
click at [734, 121] on div at bounding box center [391, 179] width 783 height 358
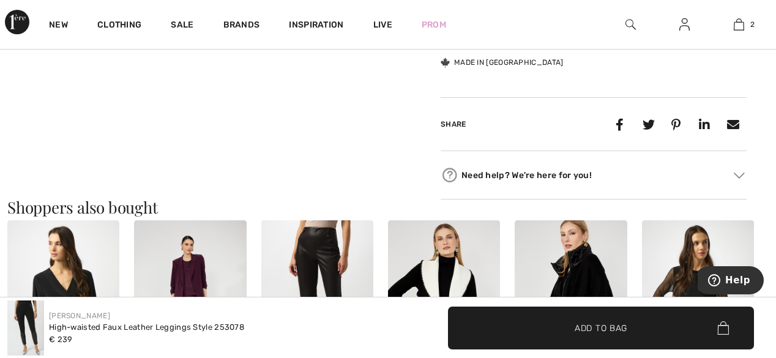
scroll to position [1224, 0]
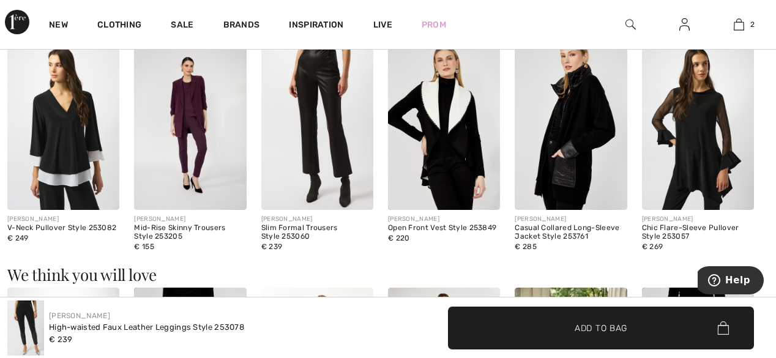
click at [210, 158] on img at bounding box center [190, 126] width 112 height 168
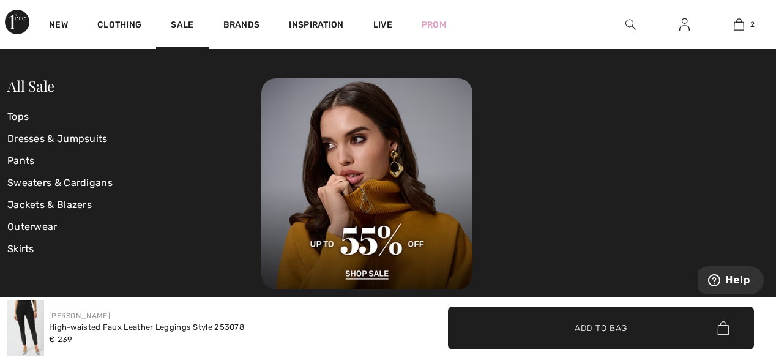
click at [621, 201] on div at bounding box center [514, 183] width 507 height 211
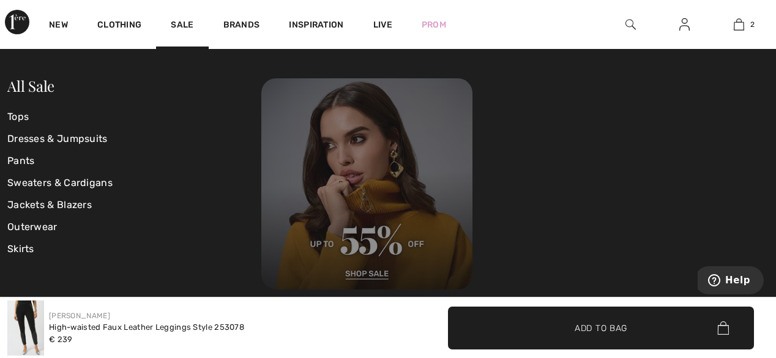
click at [365, 273] on img at bounding box center [366, 183] width 211 height 211
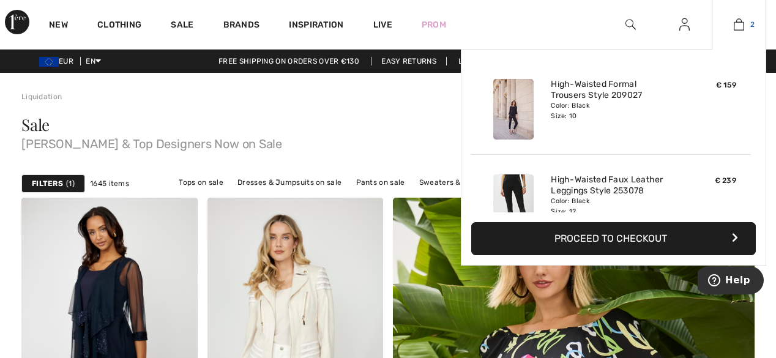
drag, startPoint x: 746, startPoint y: 11, endPoint x: 745, endPoint y: 17, distance: 6.2
click at [746, 15] on div "2 Added to Bag Frank Lyman High-waisted Formal Trousers Style 209027 € 159 Colo…" at bounding box center [739, 24] width 54 height 49
click at [513, 190] on img at bounding box center [513, 204] width 40 height 61
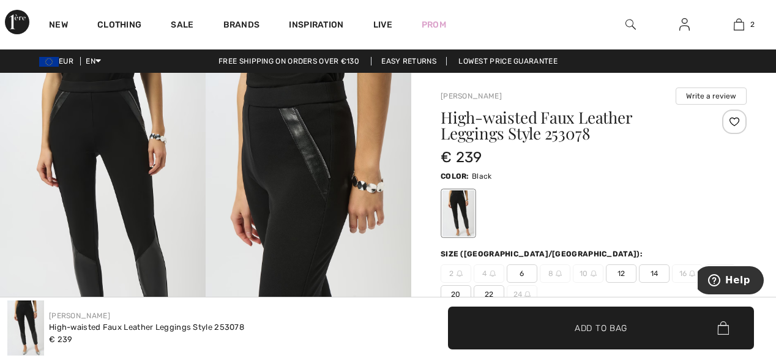
click at [590, 274] on img at bounding box center [593, 273] width 6 height 6
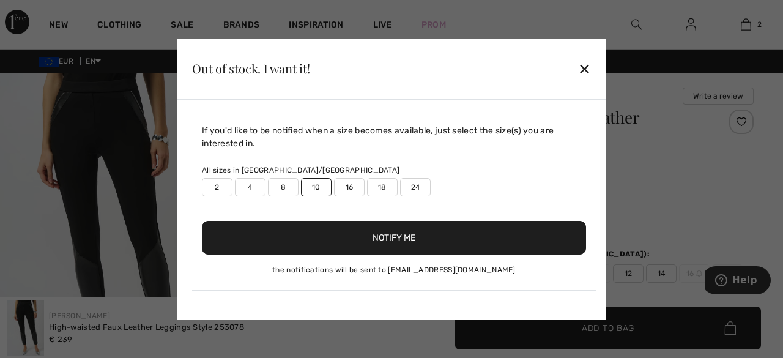
click at [584, 75] on div "✕" at bounding box center [584, 69] width 13 height 26
